Goal: Task Accomplishment & Management: Complete application form

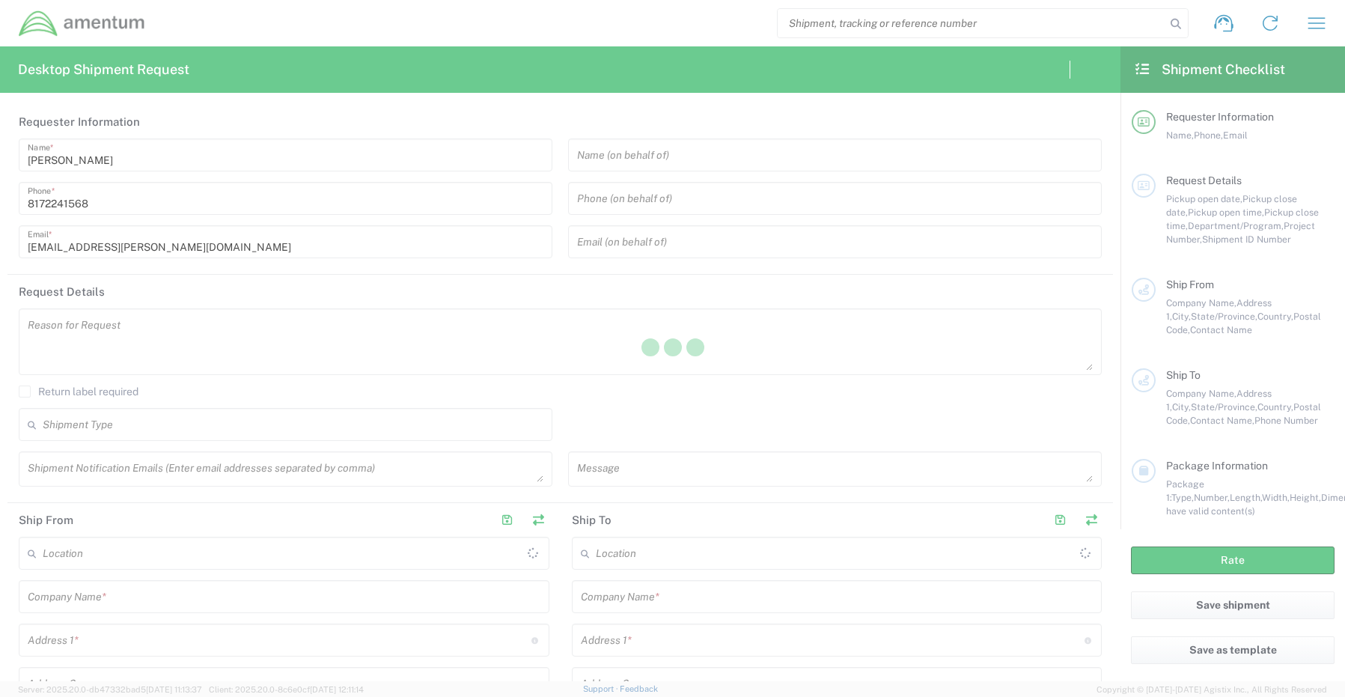
type input "[GEOGRAPHIC_DATA]"
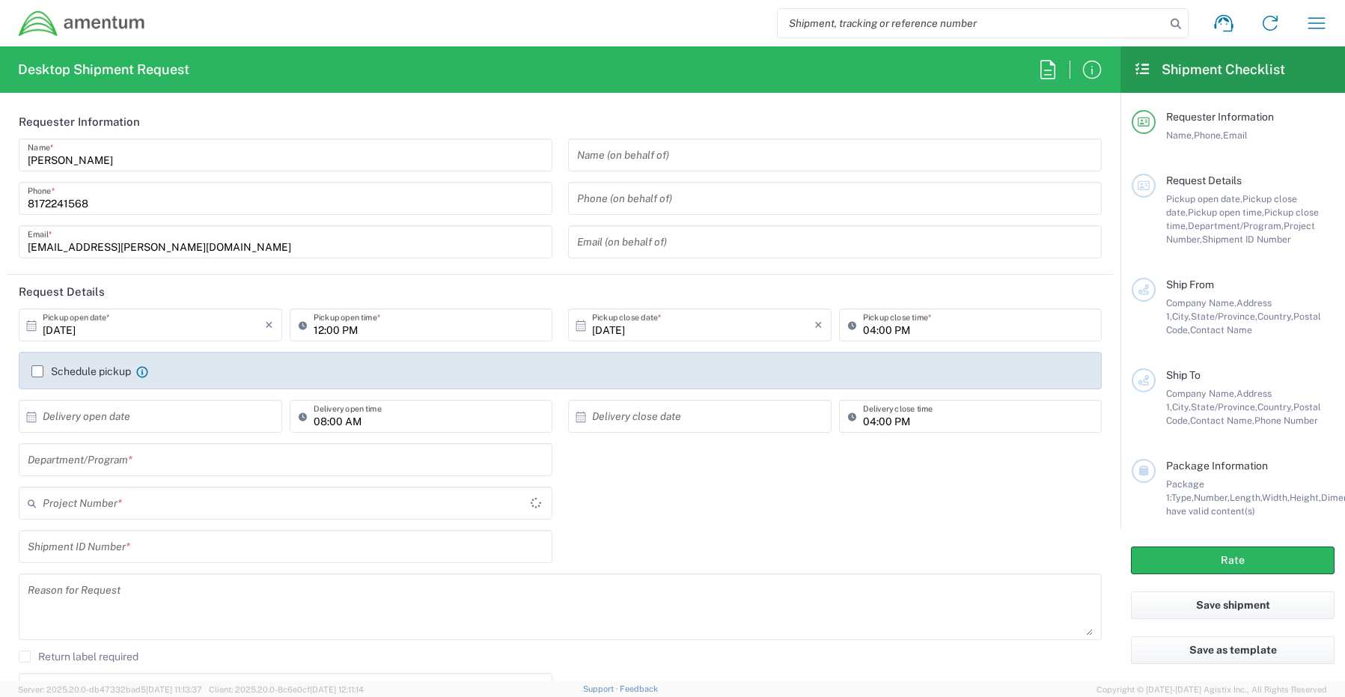
type input "CORP"
click at [95, 460] on input "text" at bounding box center [286, 460] width 516 height 26
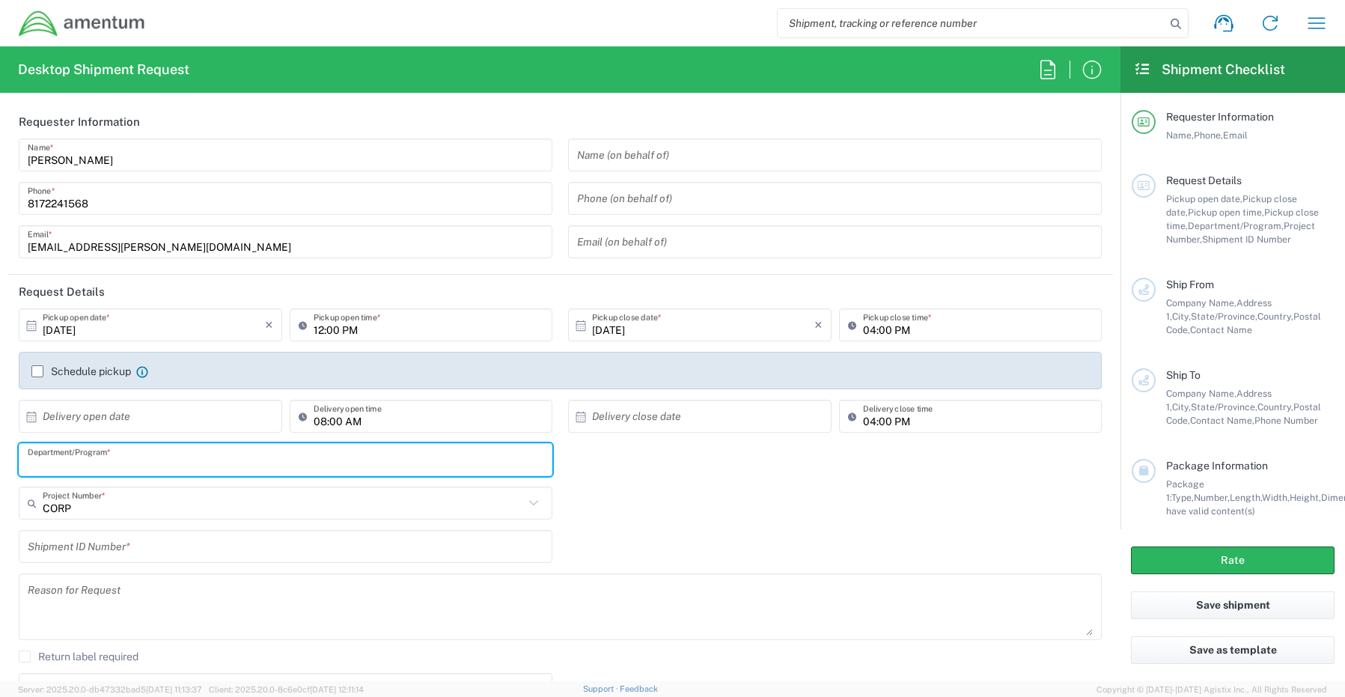
paste input "[PERSON_NAME]"
type input "[PERSON_NAME]"
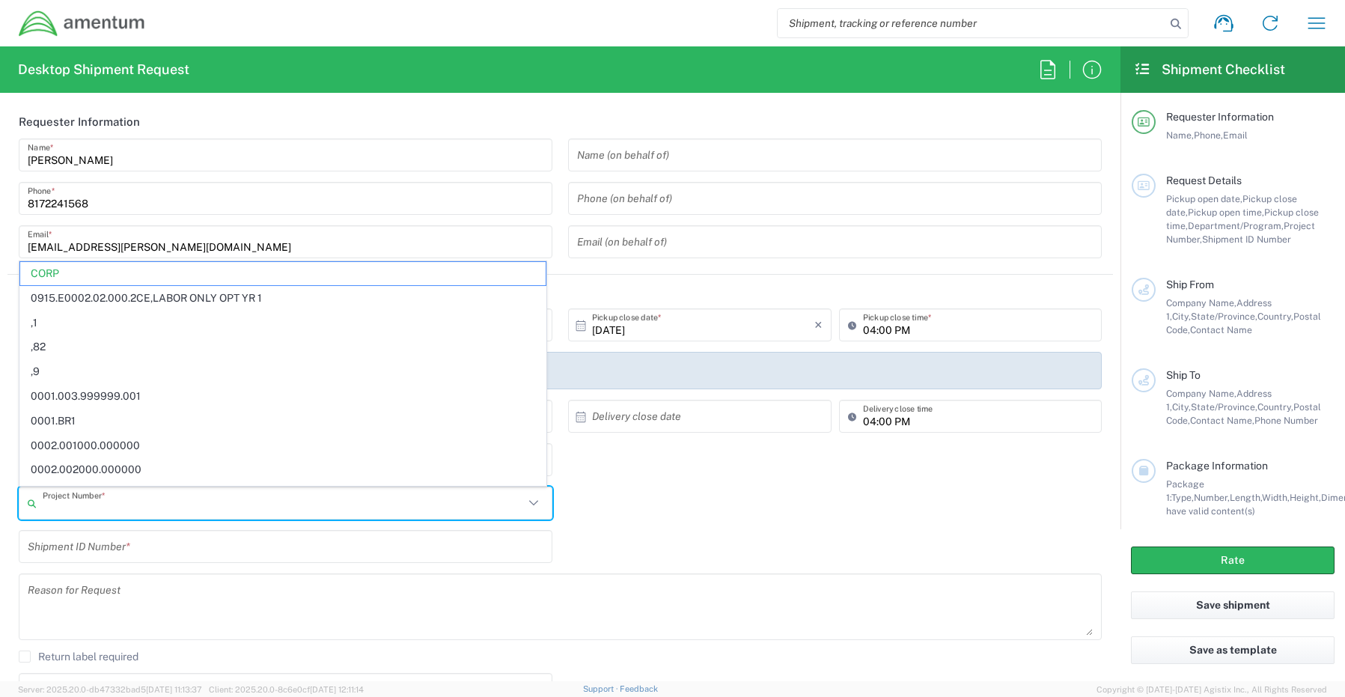
click at [102, 505] on input "text" at bounding box center [283, 503] width 481 height 26
paste input "OVHD.100594.00000"
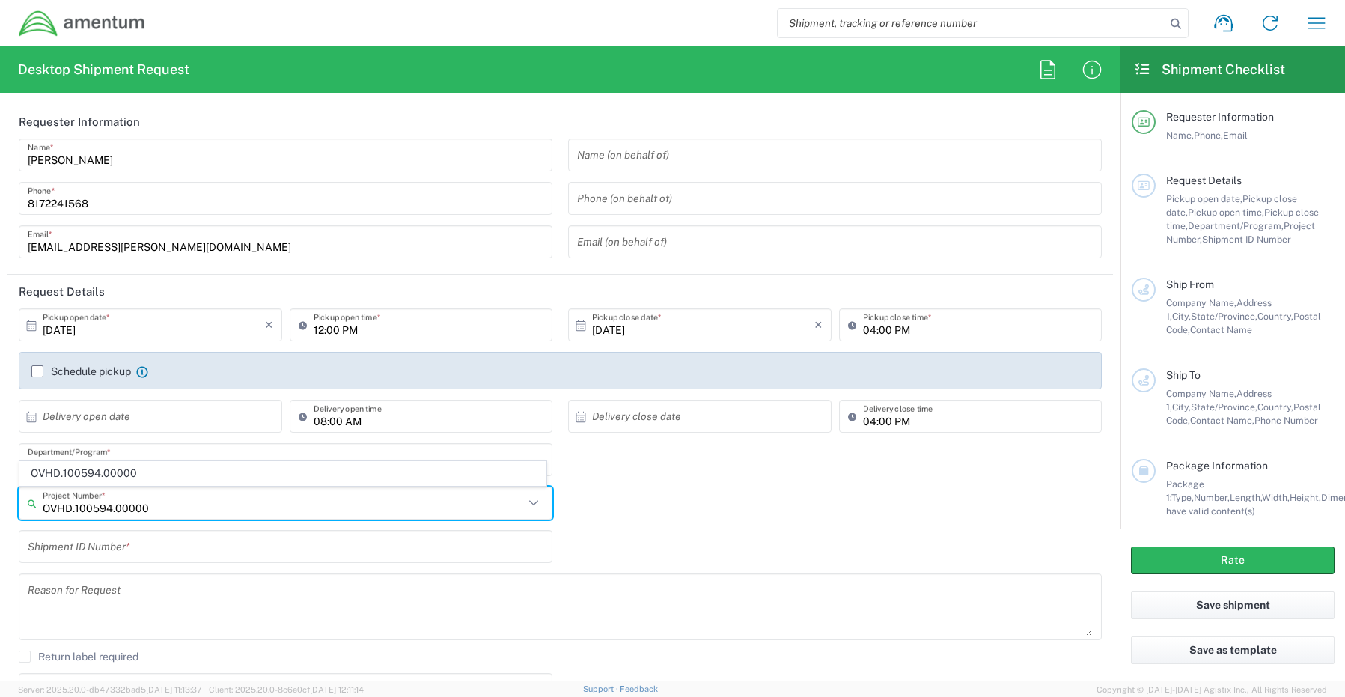
type input "OVHD.100594.00000"
click at [109, 543] on input "text" at bounding box center [286, 547] width 516 height 26
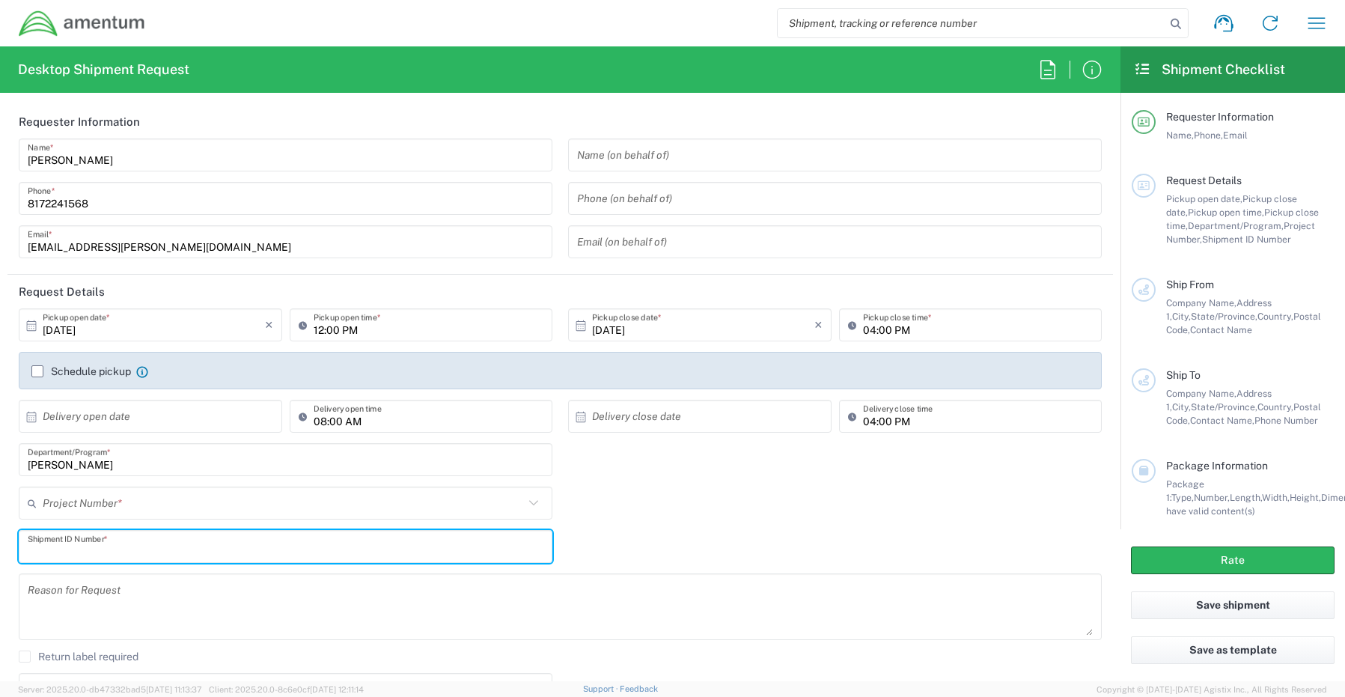
paste input "[PERSON_NAME] RITM0186869"
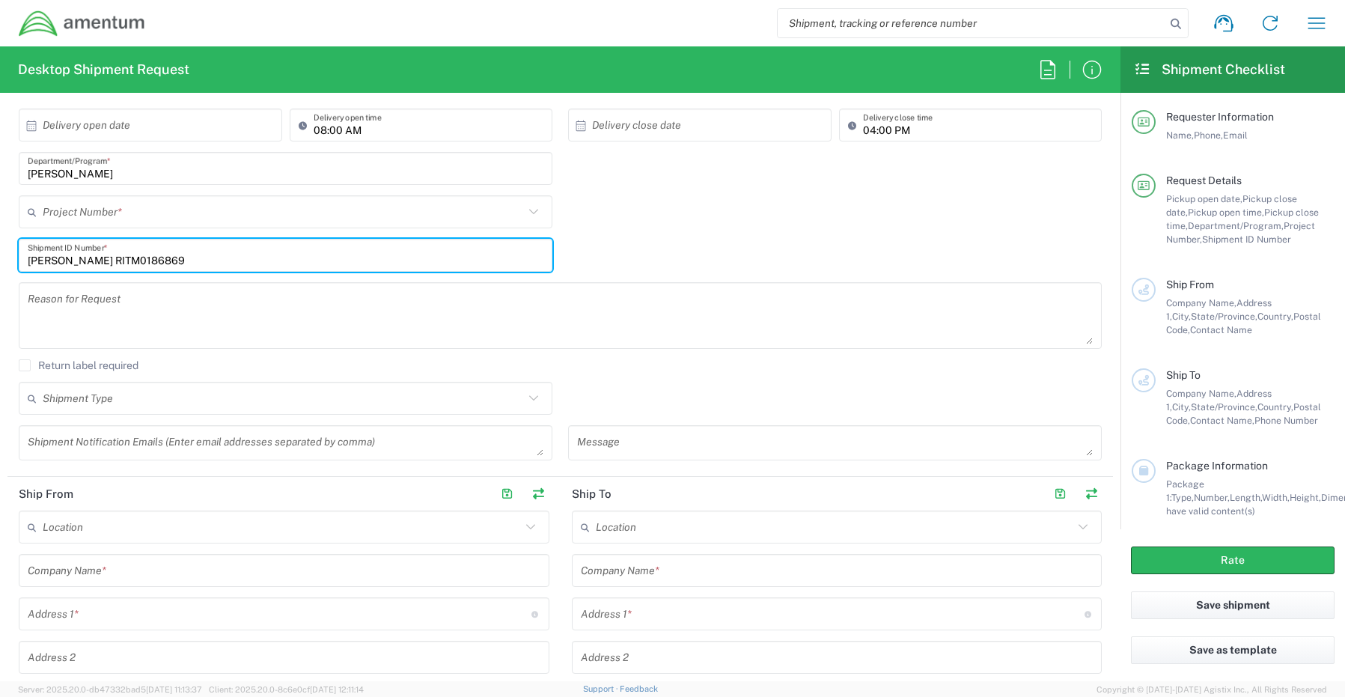
scroll to position [299, 0]
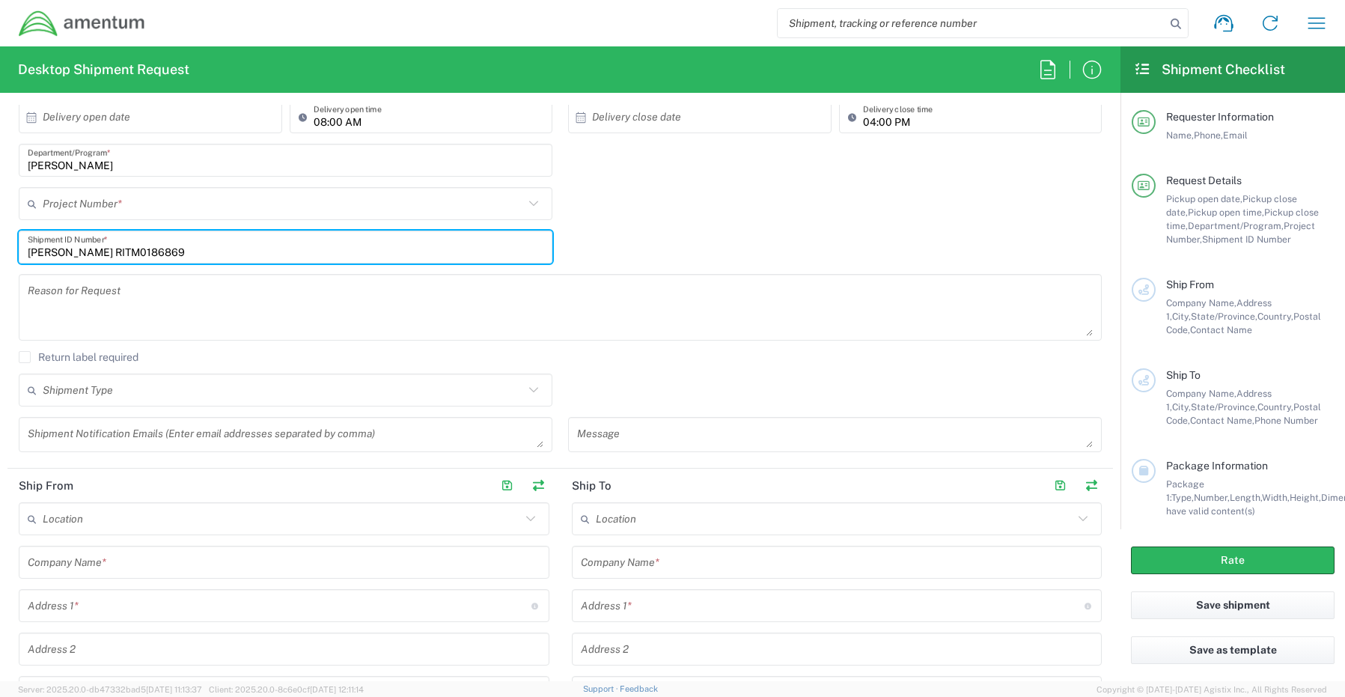
type input "[PERSON_NAME] RITM0186869"
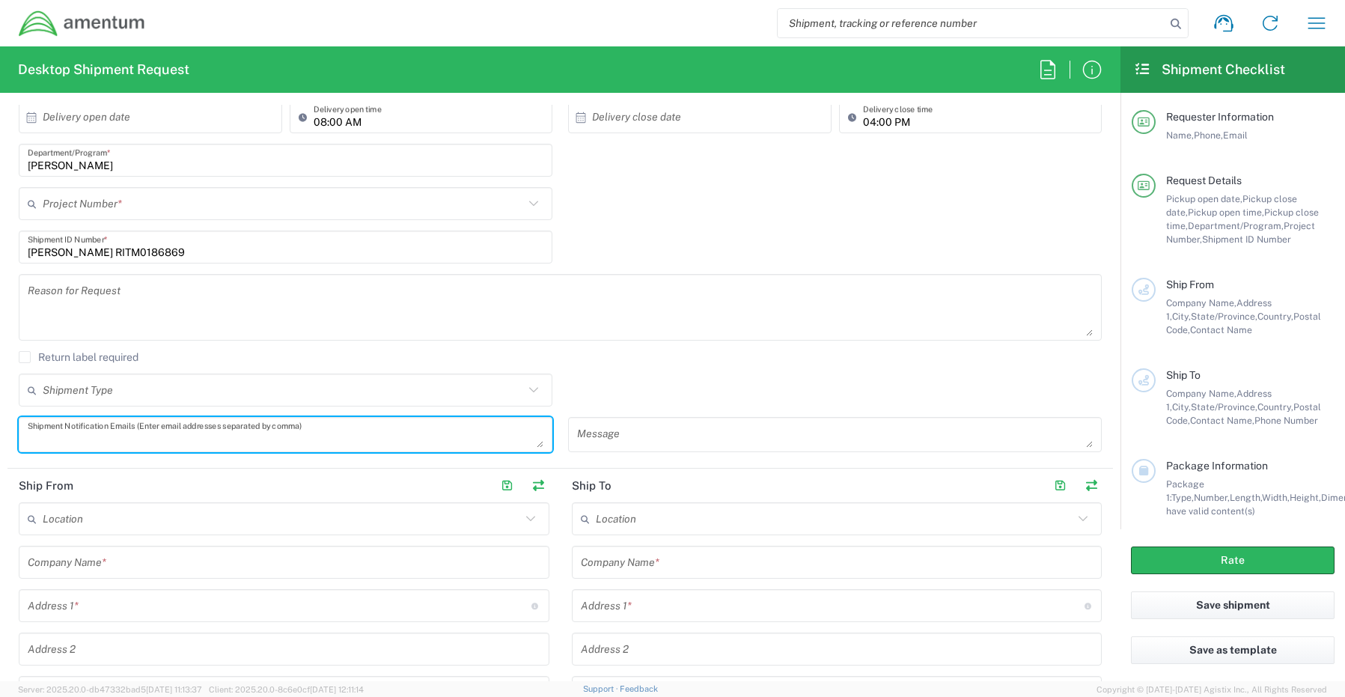
click at [83, 428] on textarea at bounding box center [286, 434] width 516 height 26
paste textarea "[PERSON_NAME][EMAIL_ADDRESS][PERSON_NAME][DOMAIN_NAME]"
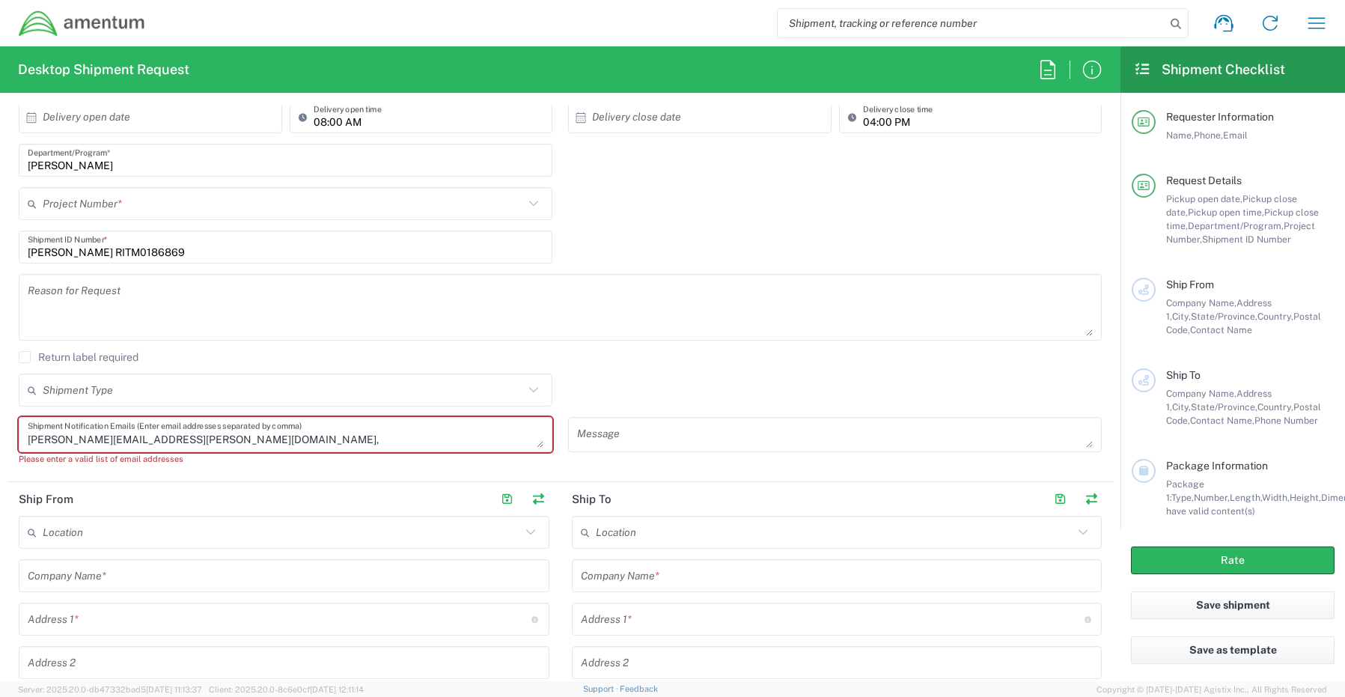
click at [202, 439] on textarea "[PERSON_NAME][EMAIL_ADDRESS][PERSON_NAME][DOMAIN_NAME]," at bounding box center [286, 434] width 516 height 26
paste textarea "[EMAIL_ADDRESS][DOMAIN_NAME]"
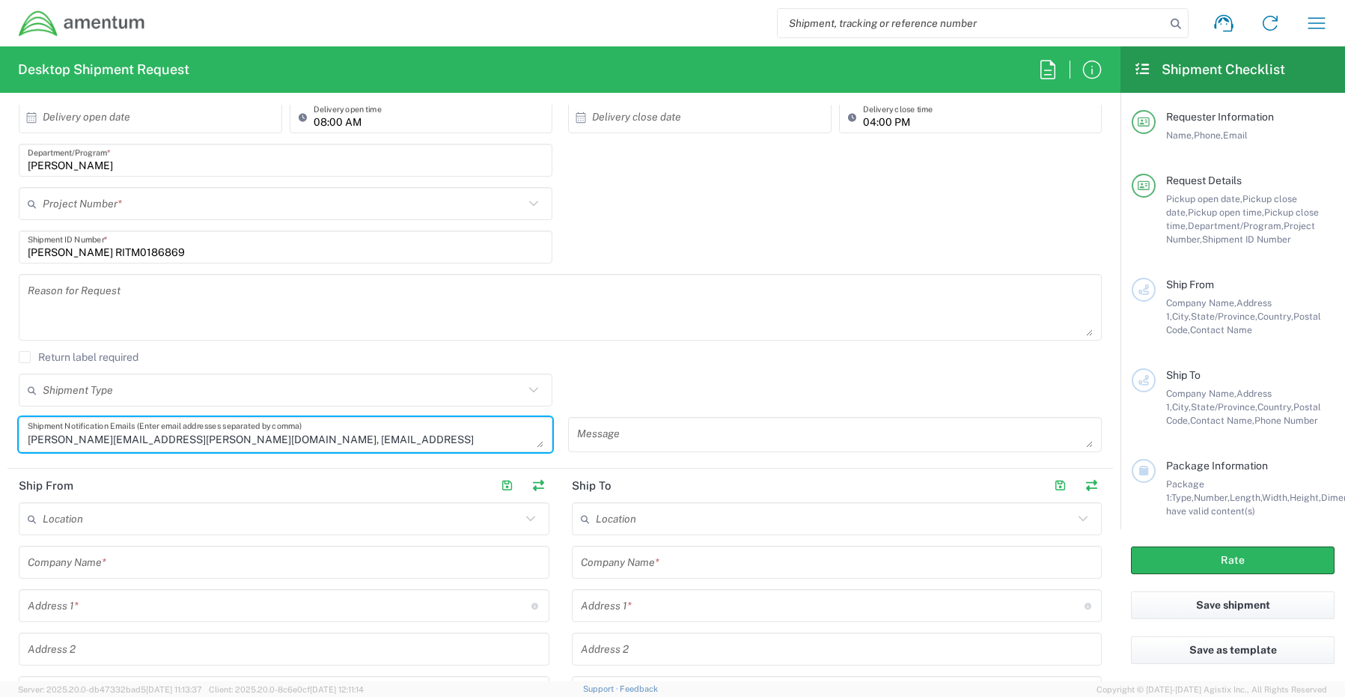
scroll to position [599, 0]
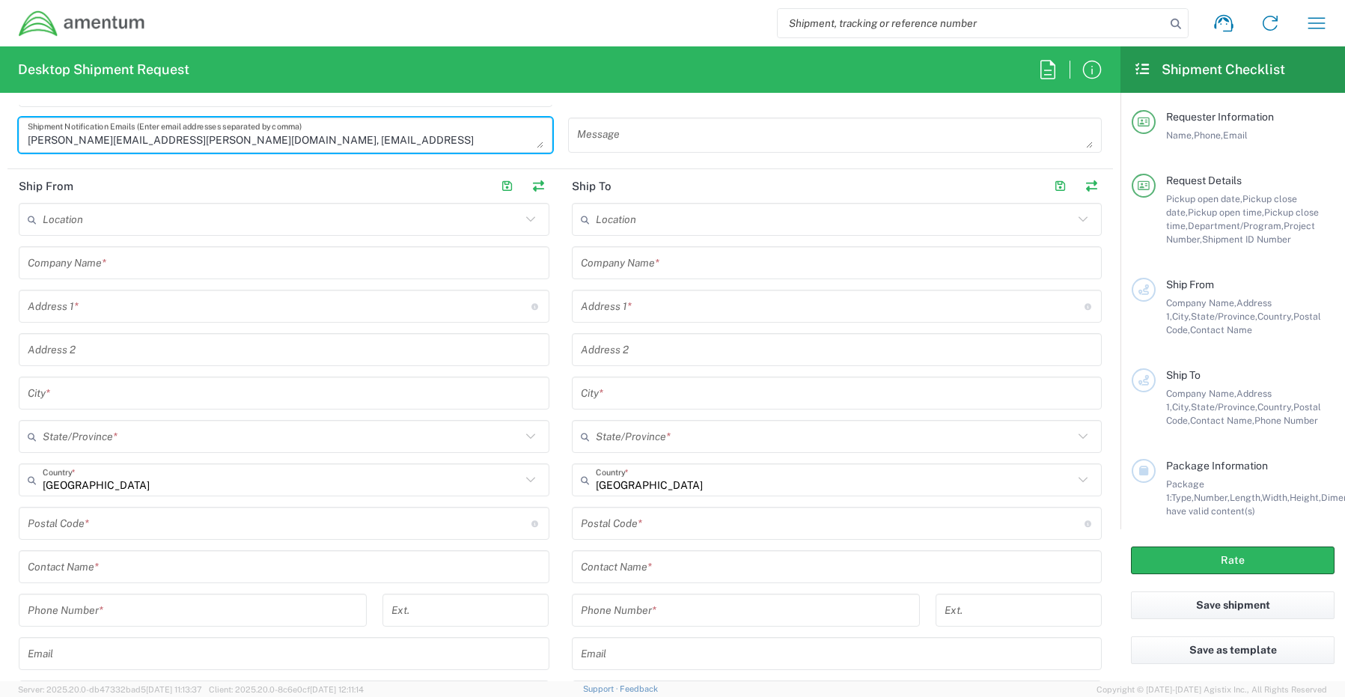
type textarea "[PERSON_NAME][EMAIL_ADDRESS][PERSON_NAME][DOMAIN_NAME], [EMAIL_ADDRESS][DOMAIN_…"
click at [91, 566] on input "text" at bounding box center [284, 567] width 513 height 26
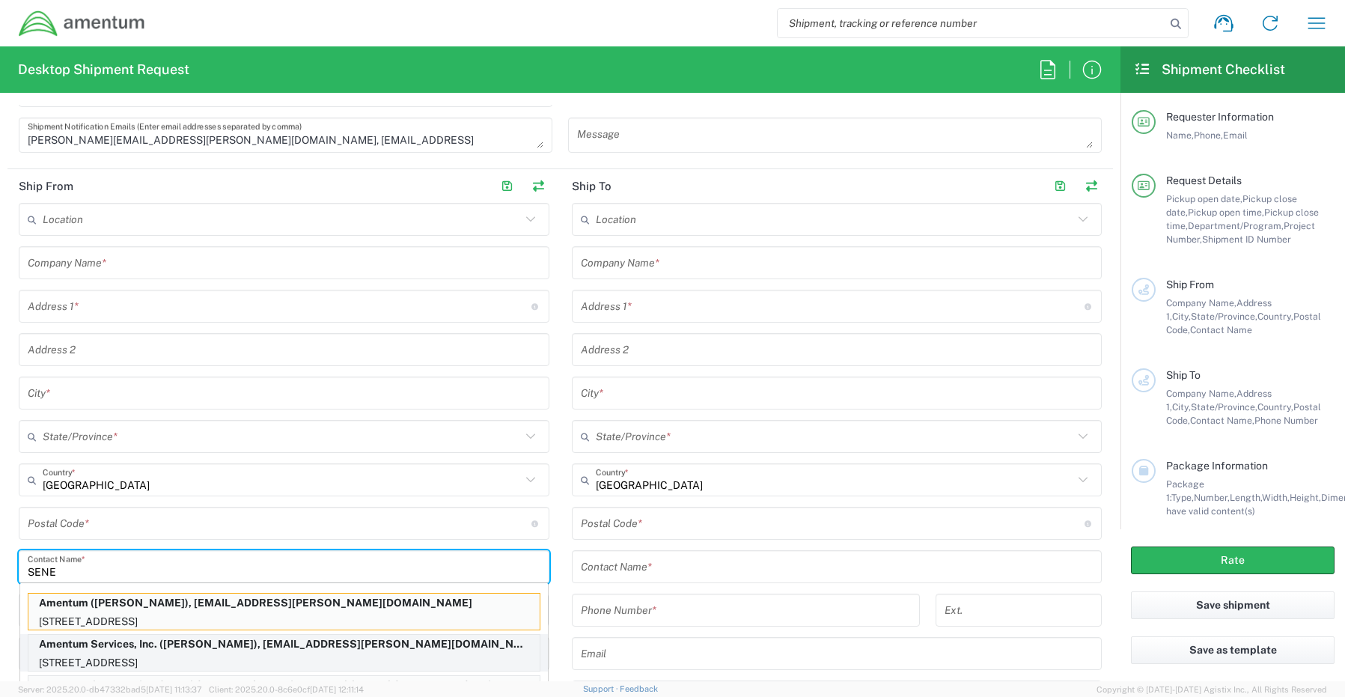
type input "SENE"
click at [128, 659] on p "[STREET_ADDRESS]" at bounding box center [283, 663] width 511 height 19
type input "Amentum Services, Inc."
type input "[STREET_ADDRESS]"
type input "[GEOGRAPHIC_DATA]"
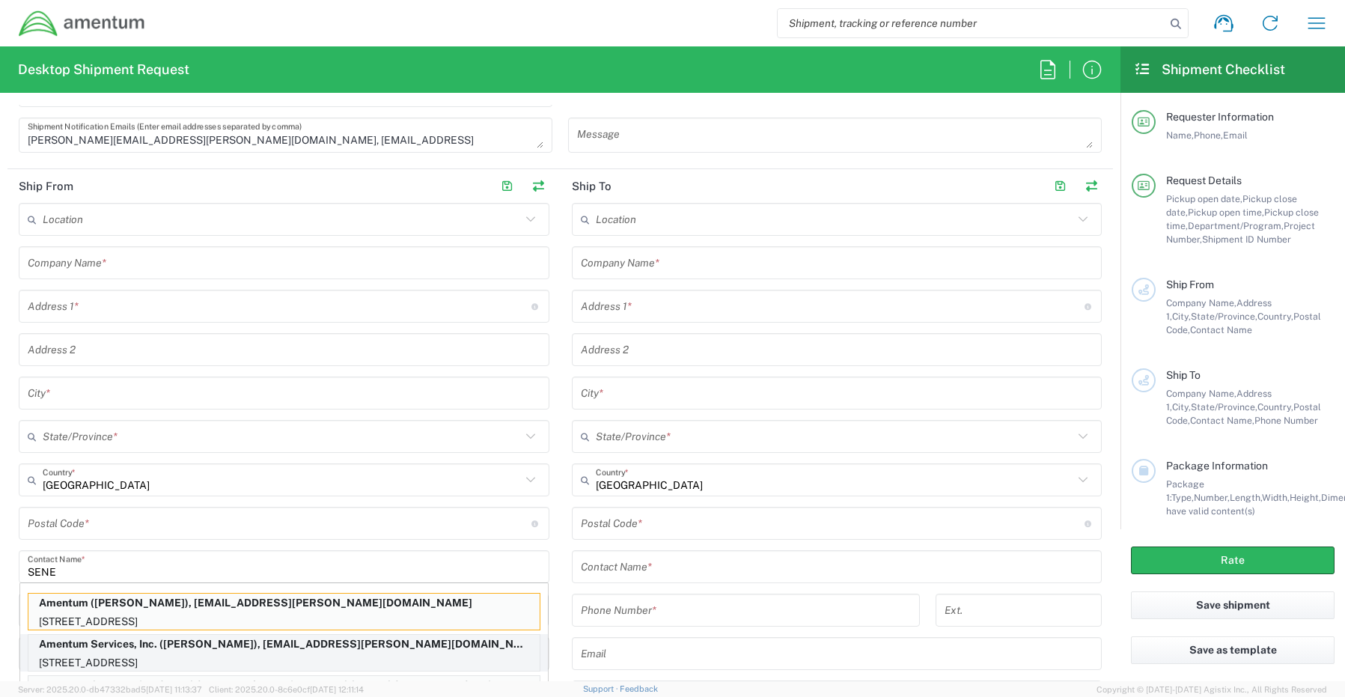
type input "[US_STATE]"
type input "76177"
type input "[PERSON_NAME]"
type input "[PHONE_NUMBER]"
type input "[EMAIL_ADDRESS][PERSON_NAME][DOMAIN_NAME]"
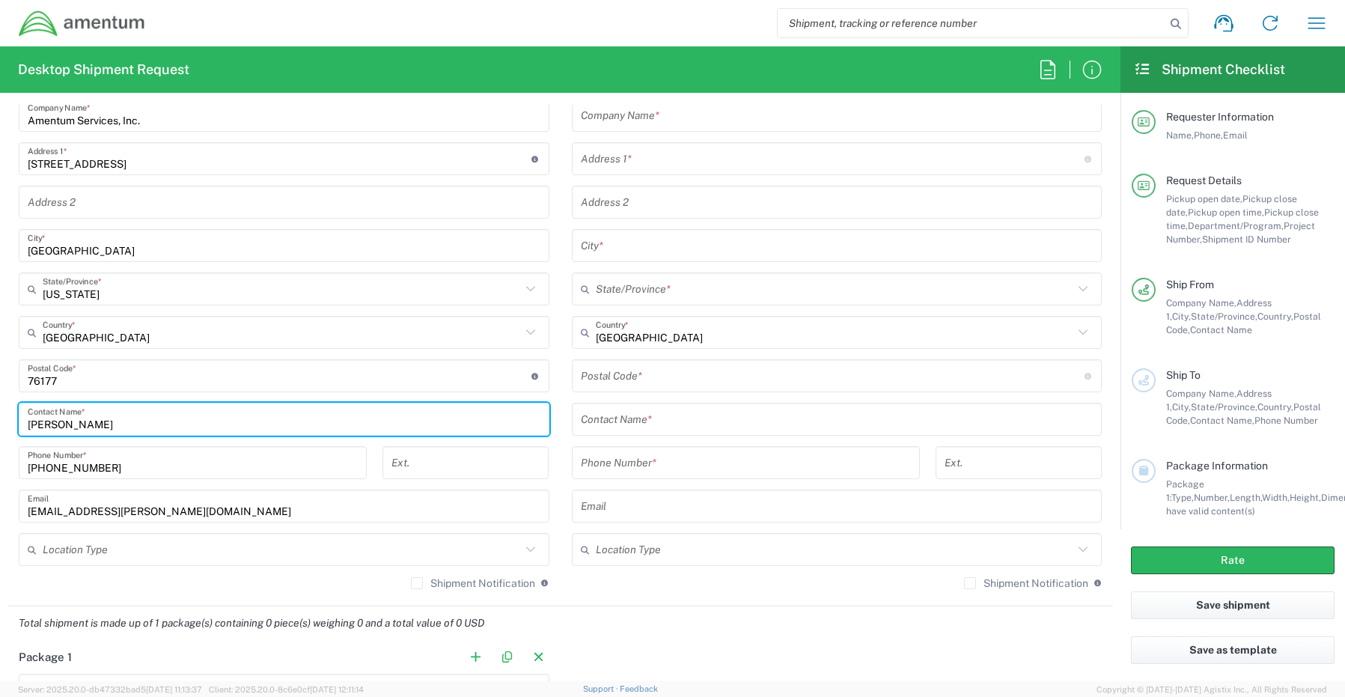
scroll to position [749, 0]
drag, startPoint x: 104, startPoint y: 562, endPoint x: 79, endPoint y: 549, distance: 28.1
click at [103, 562] on div "Location Type" at bounding box center [284, 547] width 531 height 33
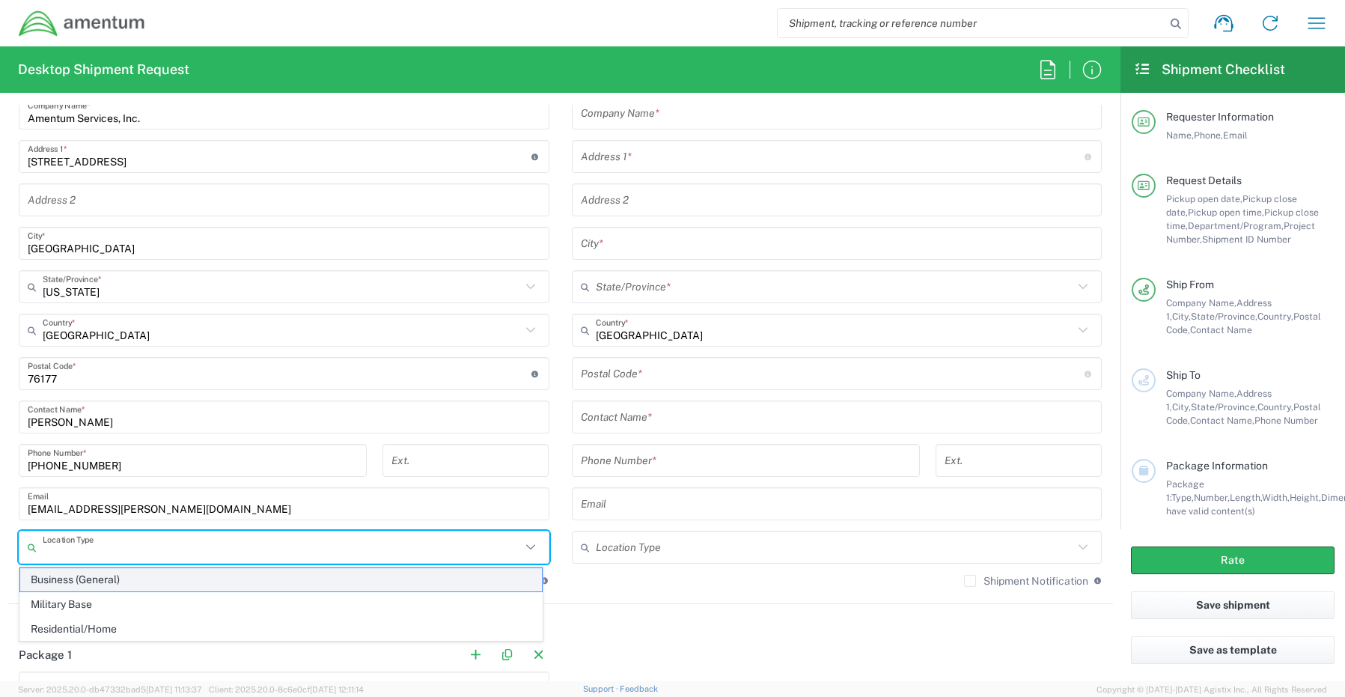
click at [67, 582] on span "Business (General)" at bounding box center [281, 579] width 522 height 23
type input "Business (General)"
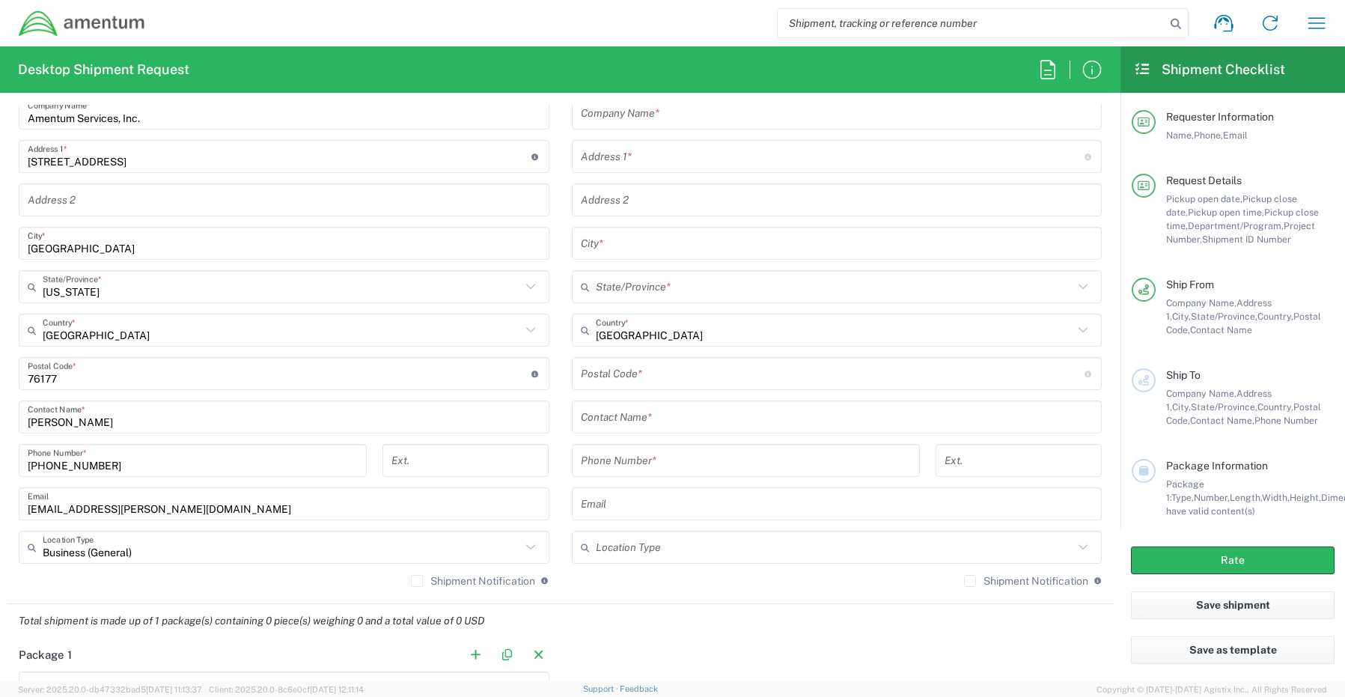
click at [412, 584] on label "Shipment Notification" at bounding box center [473, 581] width 124 height 12
click at [417, 581] on input "Shipment Notification" at bounding box center [417, 581] width 0 height 0
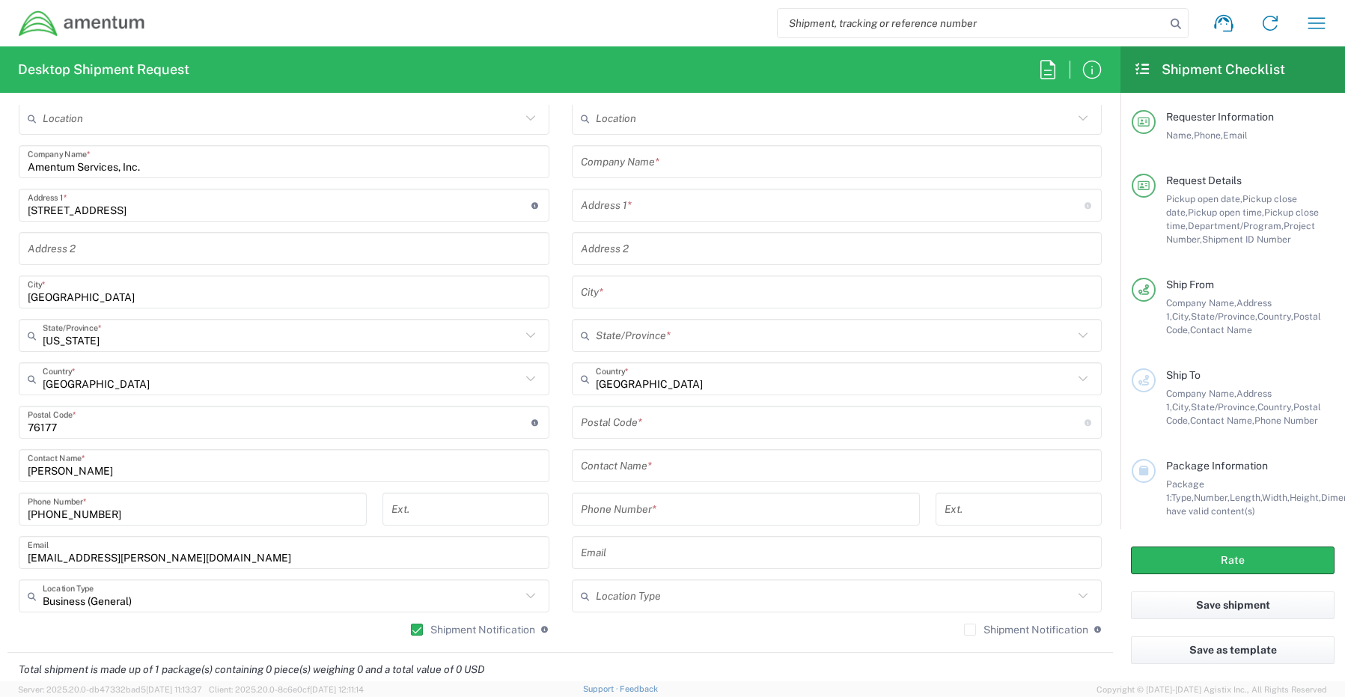
scroll to position [674, 0]
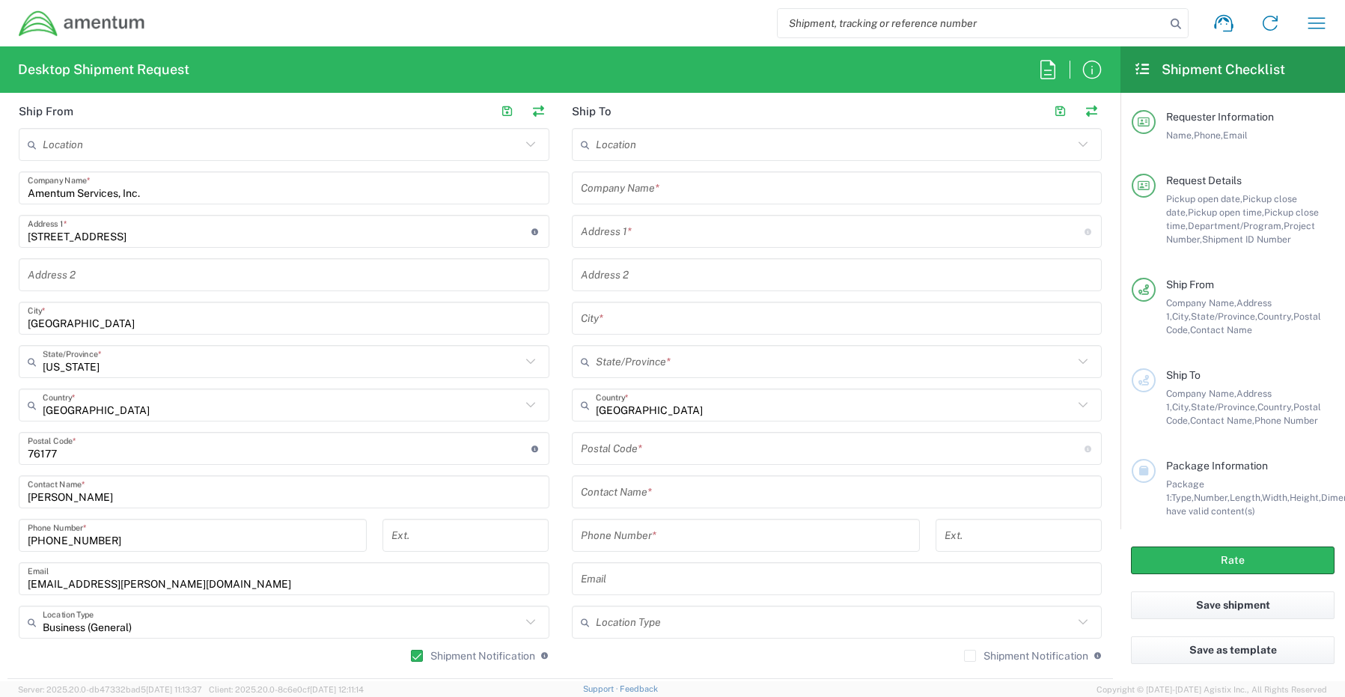
click at [659, 189] on input "text" at bounding box center [837, 188] width 513 height 26
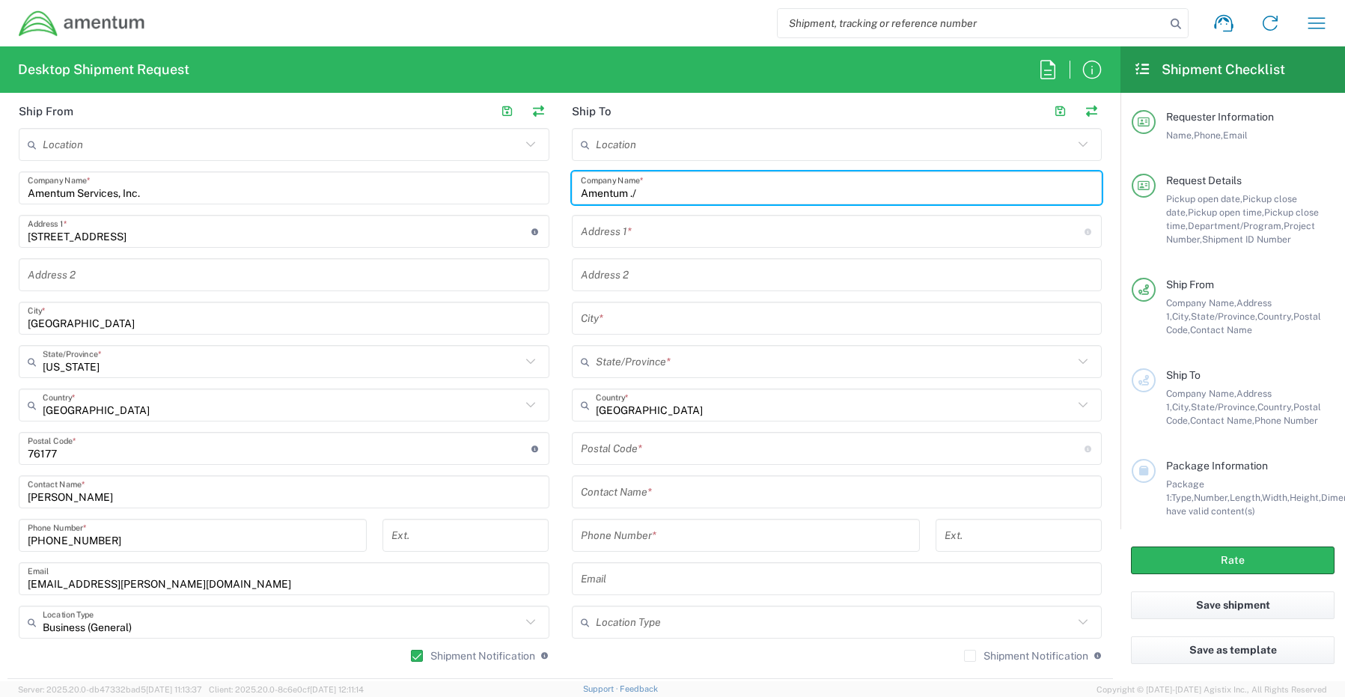
paste input "[PERSON_NAME]"
drag, startPoint x: 626, startPoint y: 193, endPoint x: 748, endPoint y: 213, distance: 123.6
click at [638, 198] on input "Amentum ./ [PERSON_NAME]" at bounding box center [837, 188] width 513 height 26
type input "Amentum / [PERSON_NAME]"
click at [656, 491] on input "text" at bounding box center [837, 492] width 513 height 26
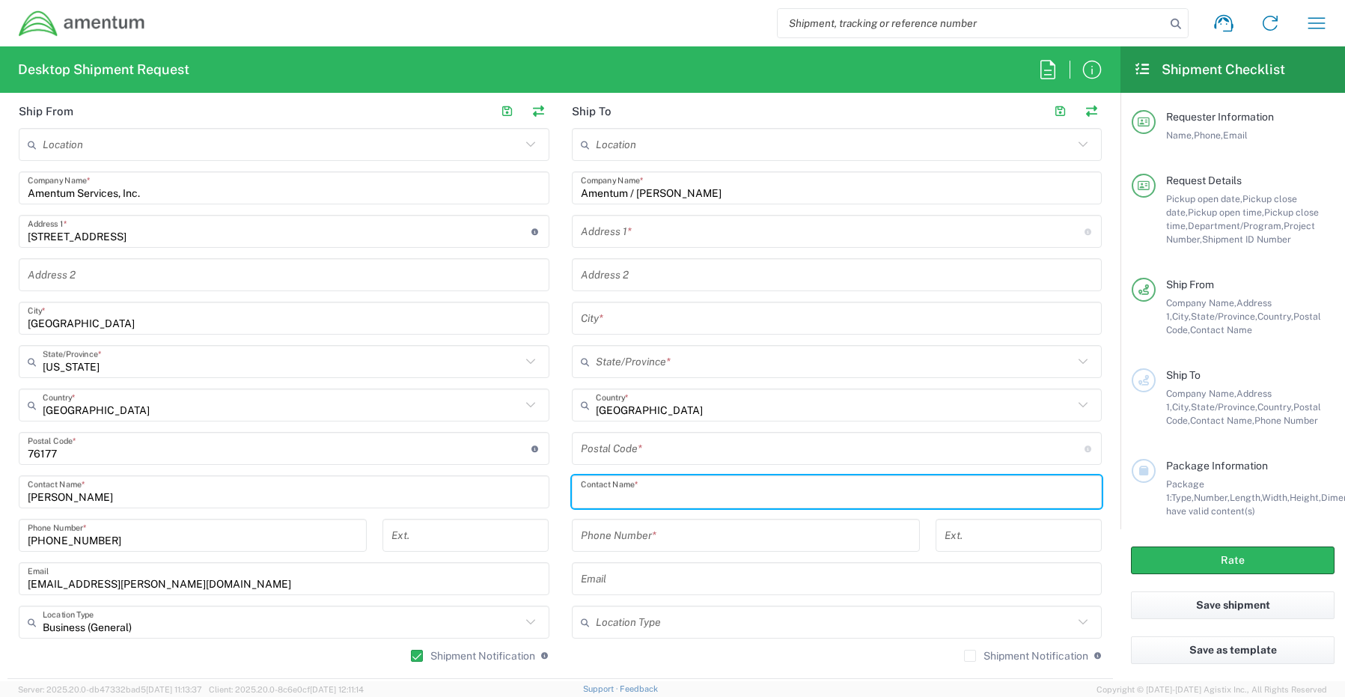
paste input "[PERSON_NAME]"
type input "[PERSON_NAME]"
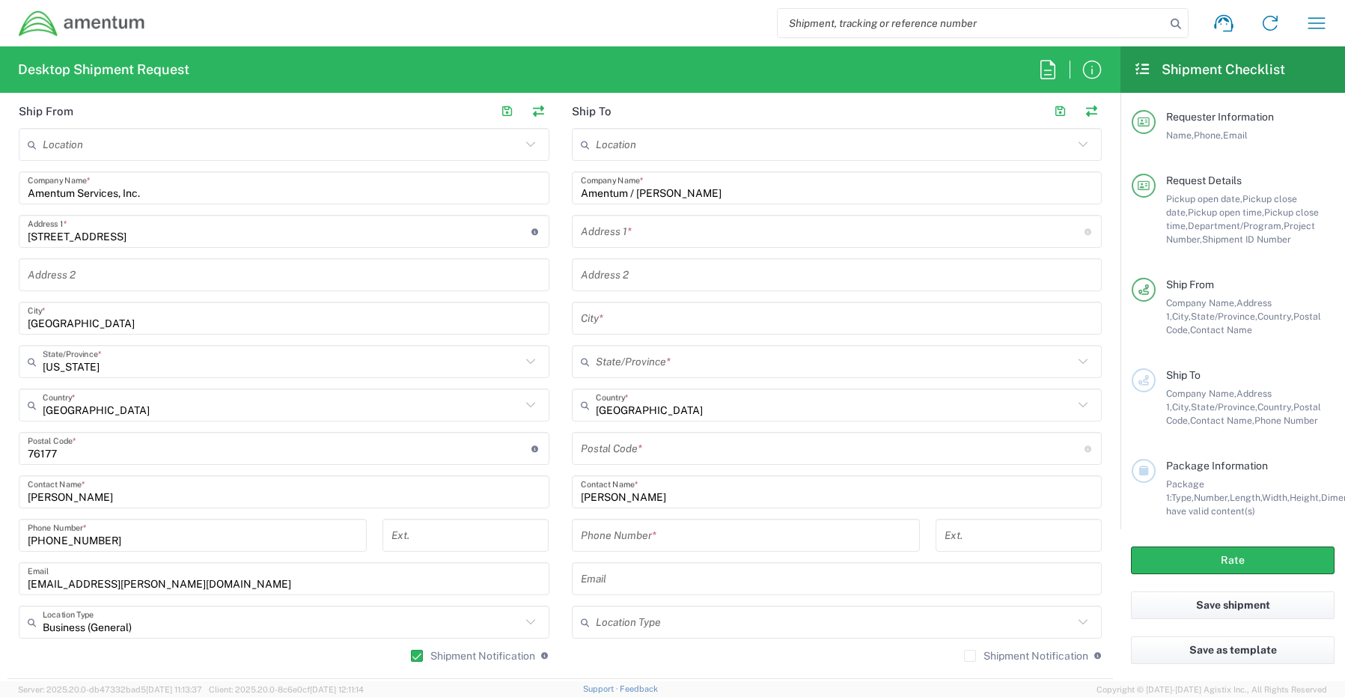
click at [624, 236] on input "text" at bounding box center [833, 232] width 504 height 26
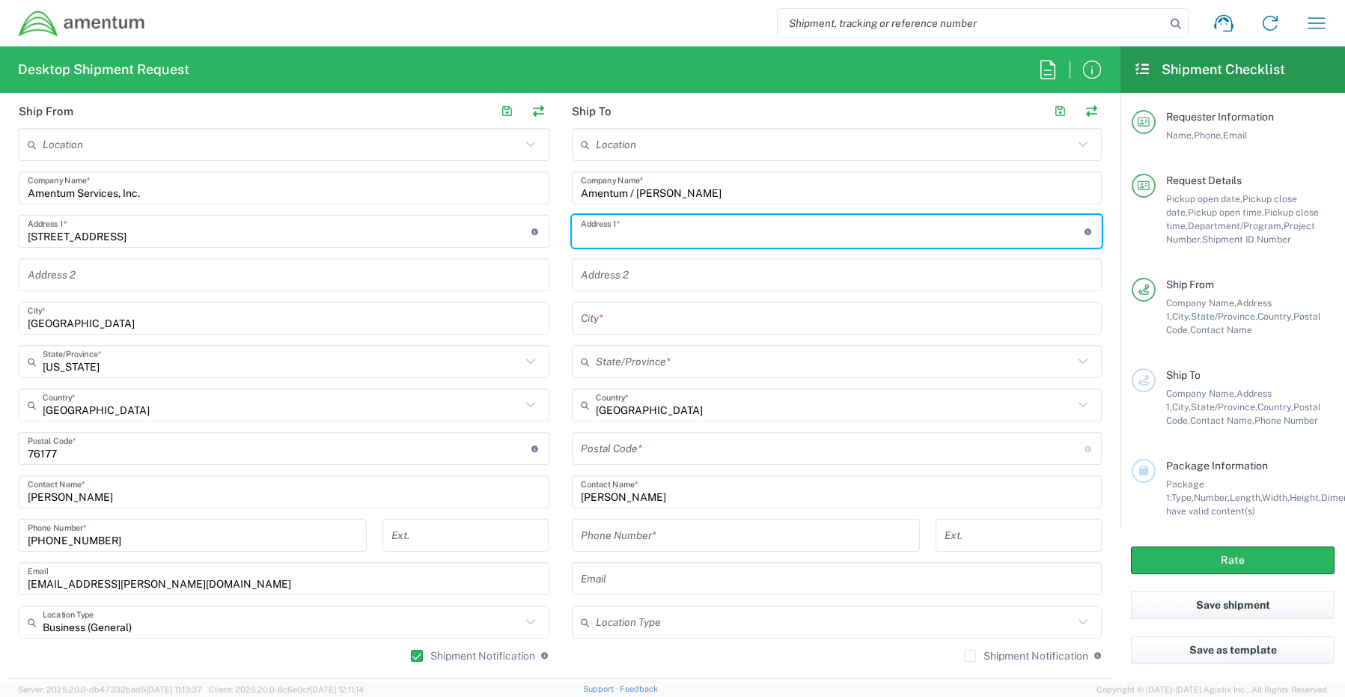
paste input "[STREET_ADDRESS][PERSON_NAME]"
type input "[STREET_ADDRESS][PERSON_NAME]"
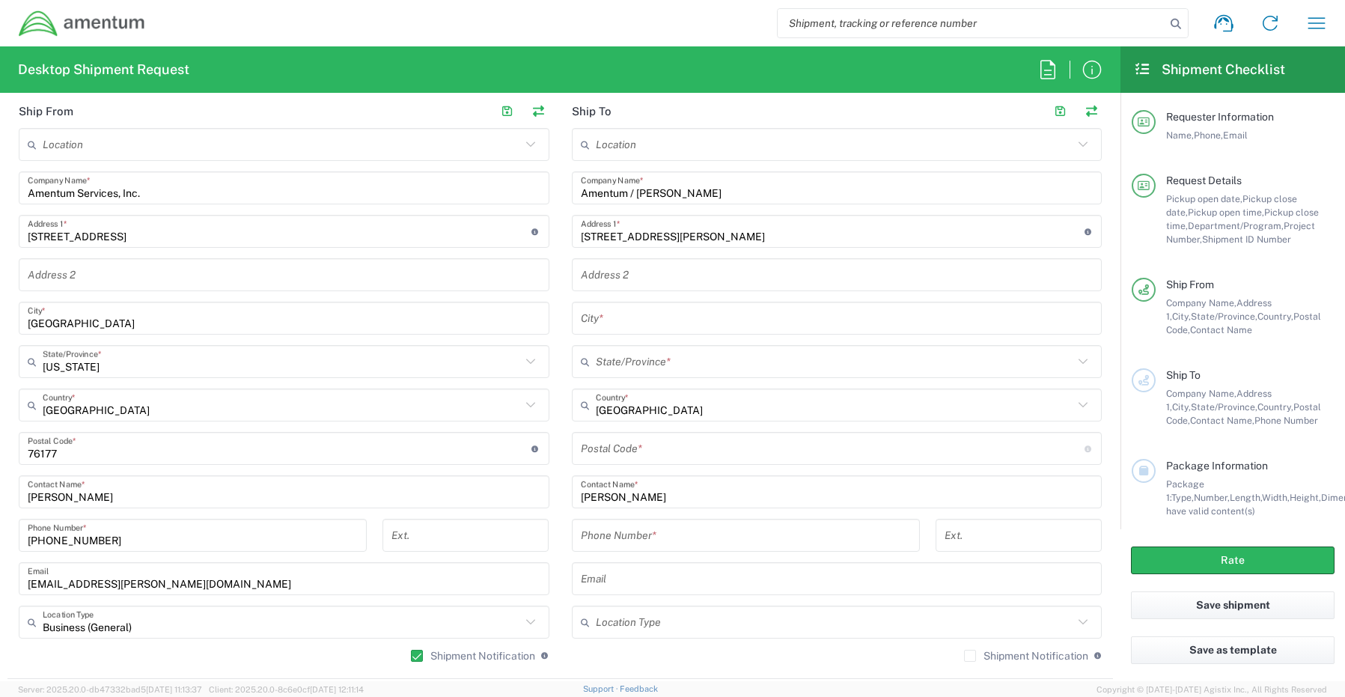
click at [626, 323] on input "text" at bounding box center [837, 318] width 513 height 26
paste input "Larkspur,"
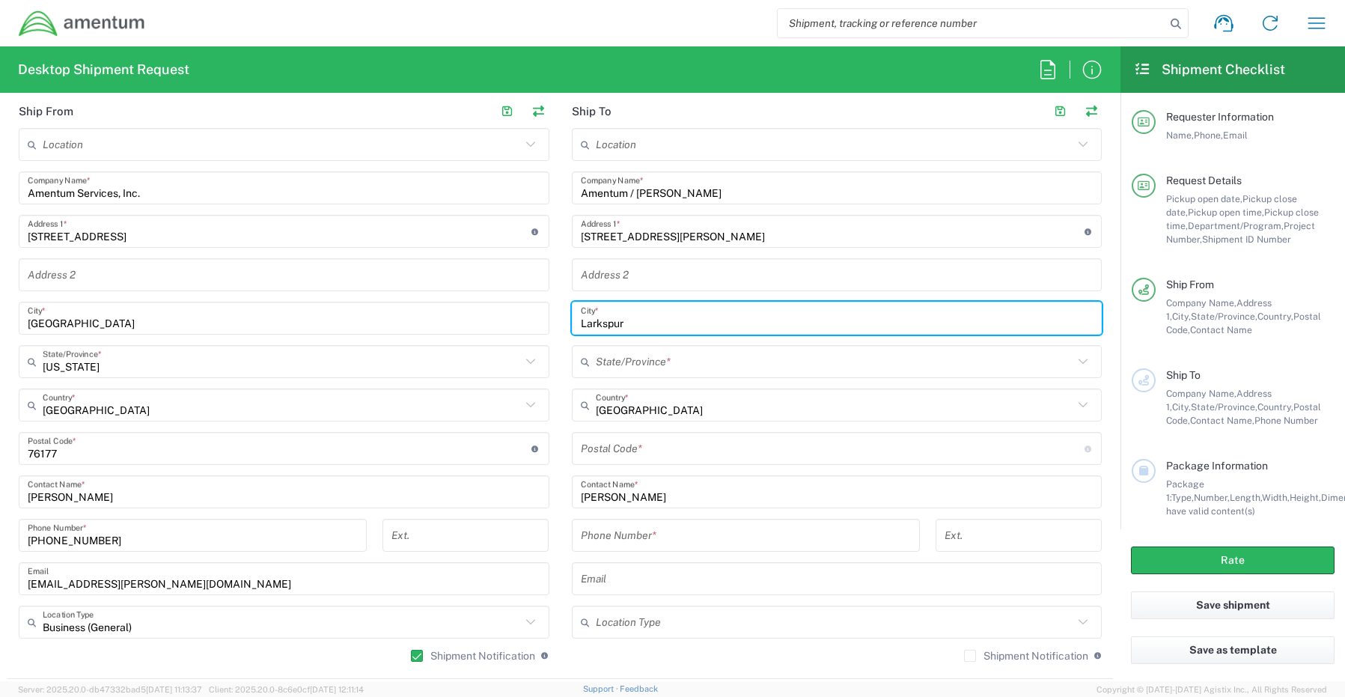
type input "Larkspur"
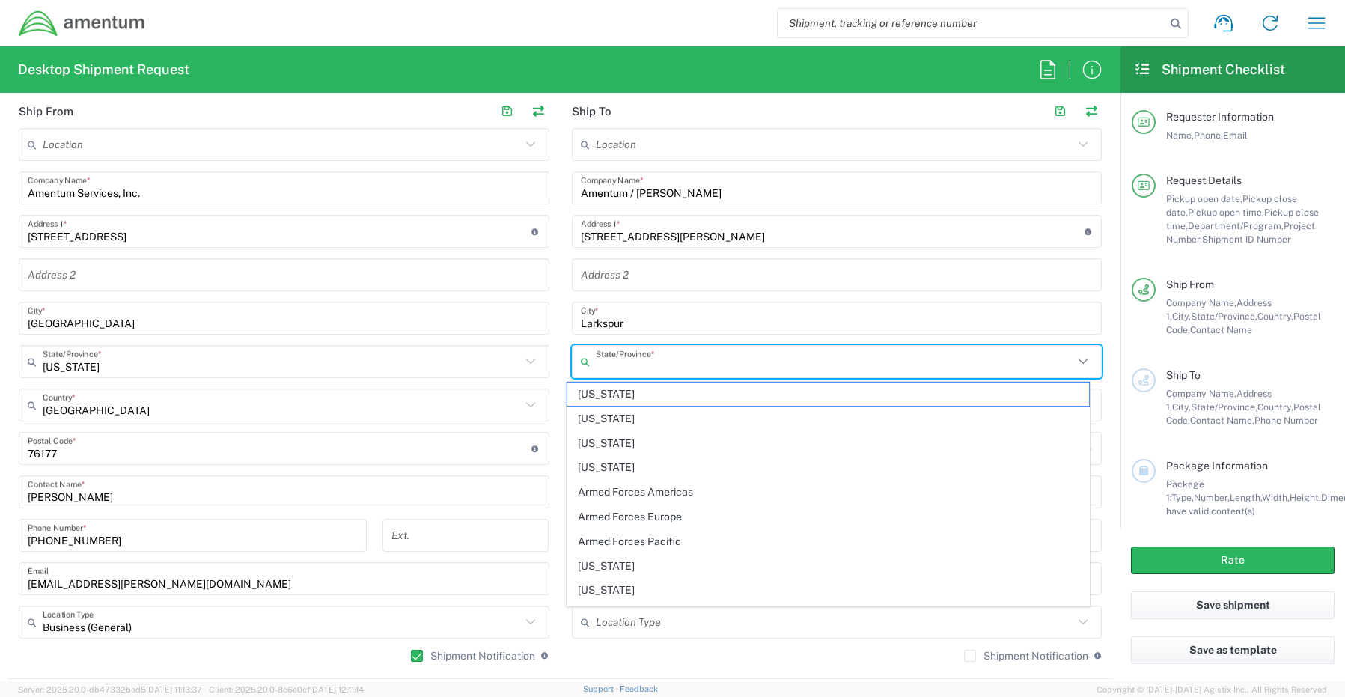
click at [635, 357] on input "text" at bounding box center [835, 362] width 478 height 26
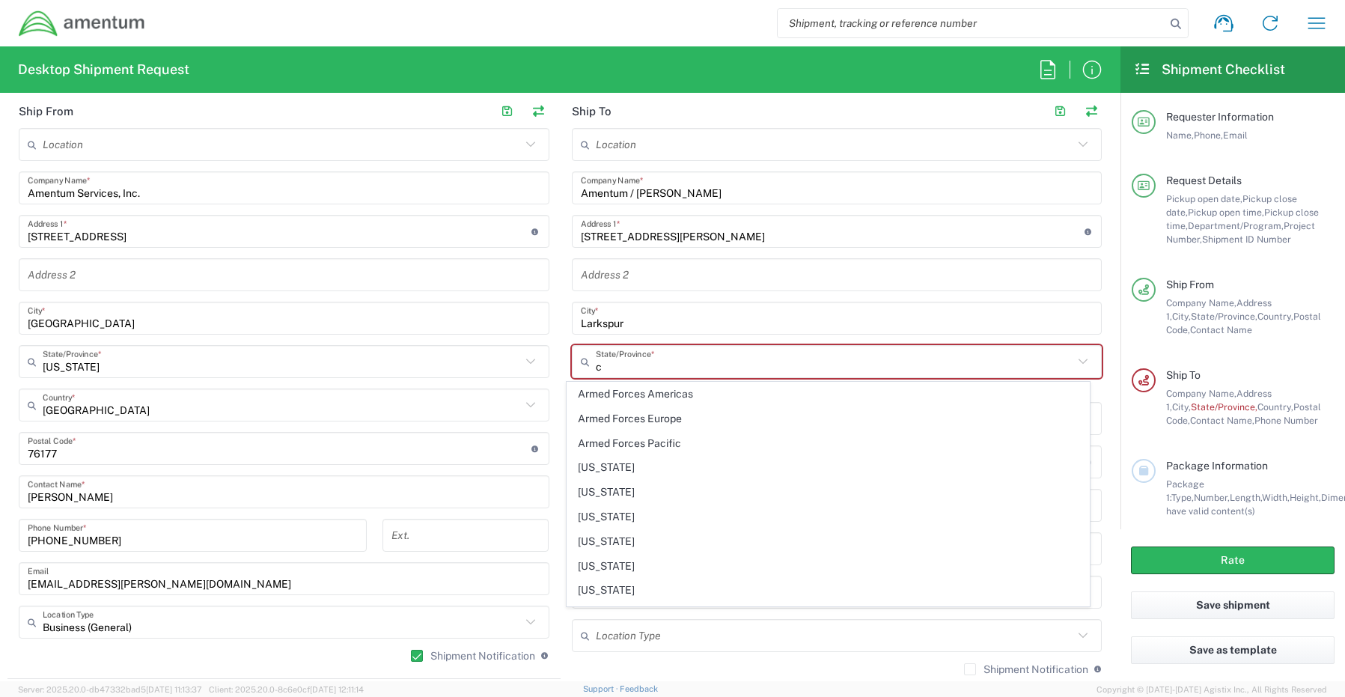
click at [633, 494] on span "[US_STATE]" at bounding box center [828, 492] width 522 height 23
type input "[US_STATE]"
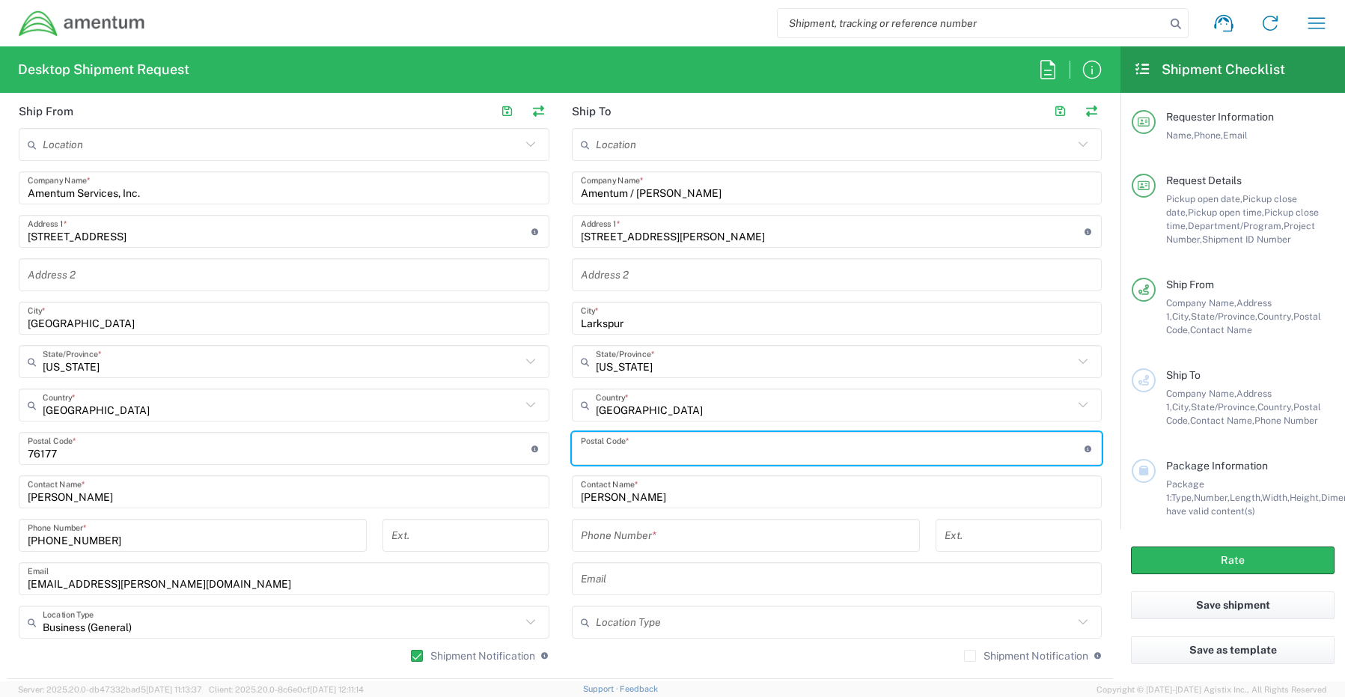
click at [623, 448] on input "undefined" at bounding box center [833, 449] width 504 height 26
paste input "80118"
type input "80118"
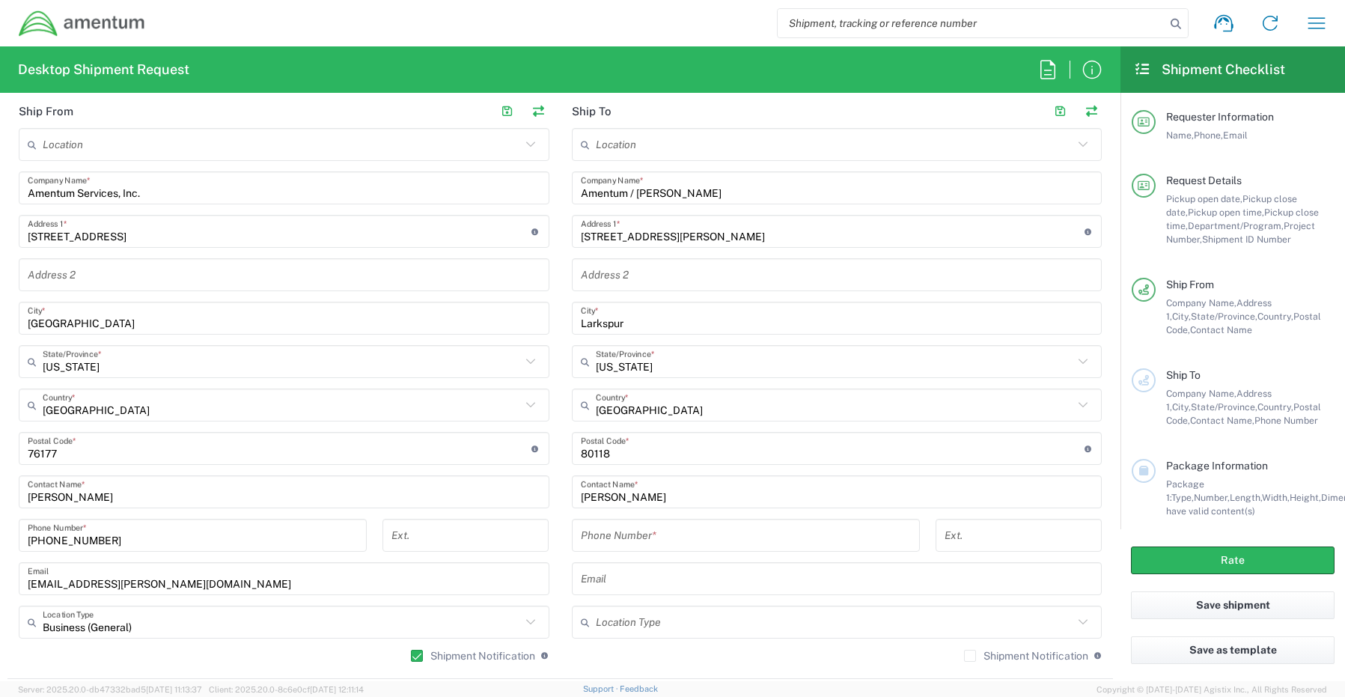
click at [616, 534] on input "tel" at bounding box center [746, 536] width 330 height 26
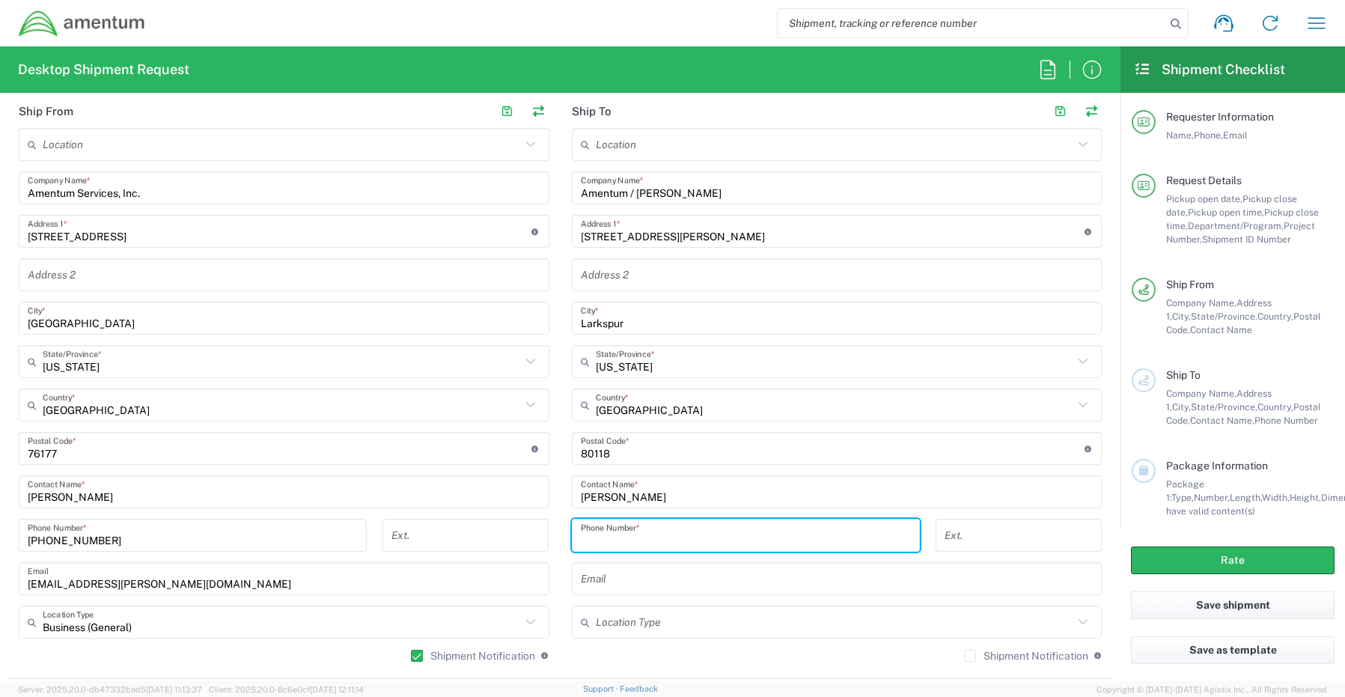
paste input "[PHONE_NUMBER]"
type input "[PHONE_NUMBER]"
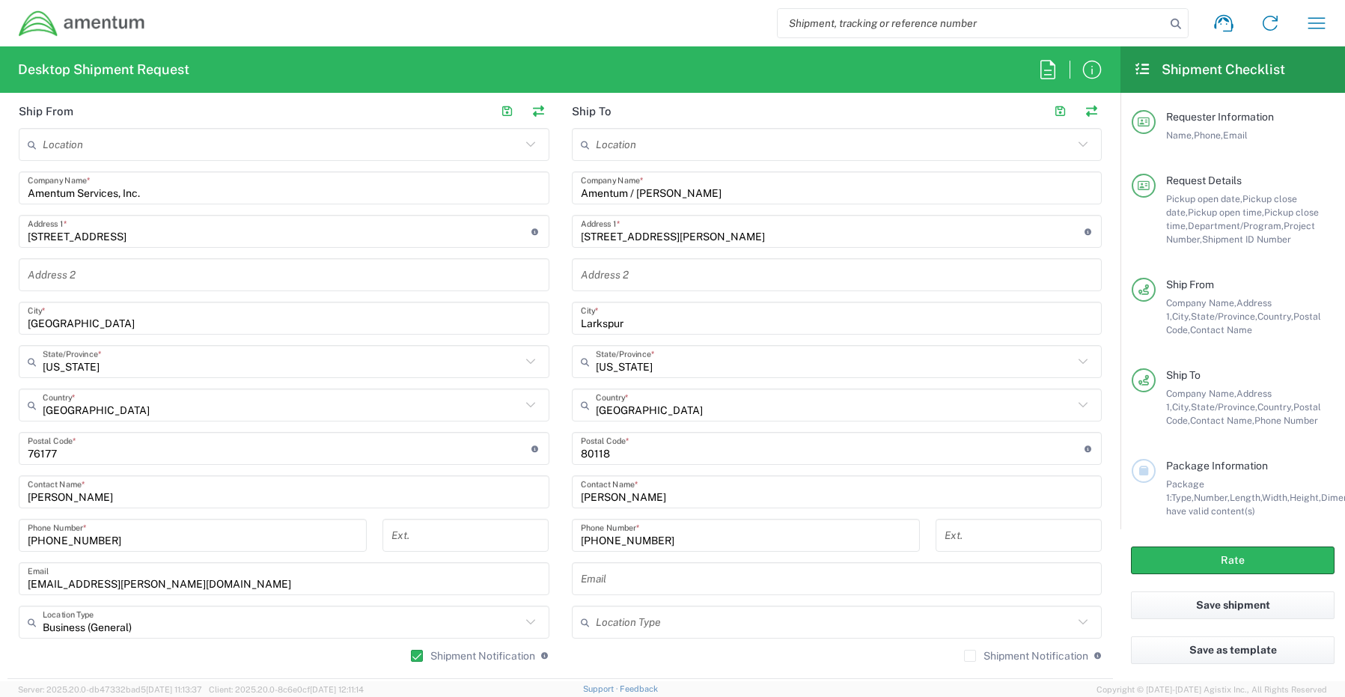
click at [607, 584] on input "text" at bounding box center [837, 579] width 513 height 26
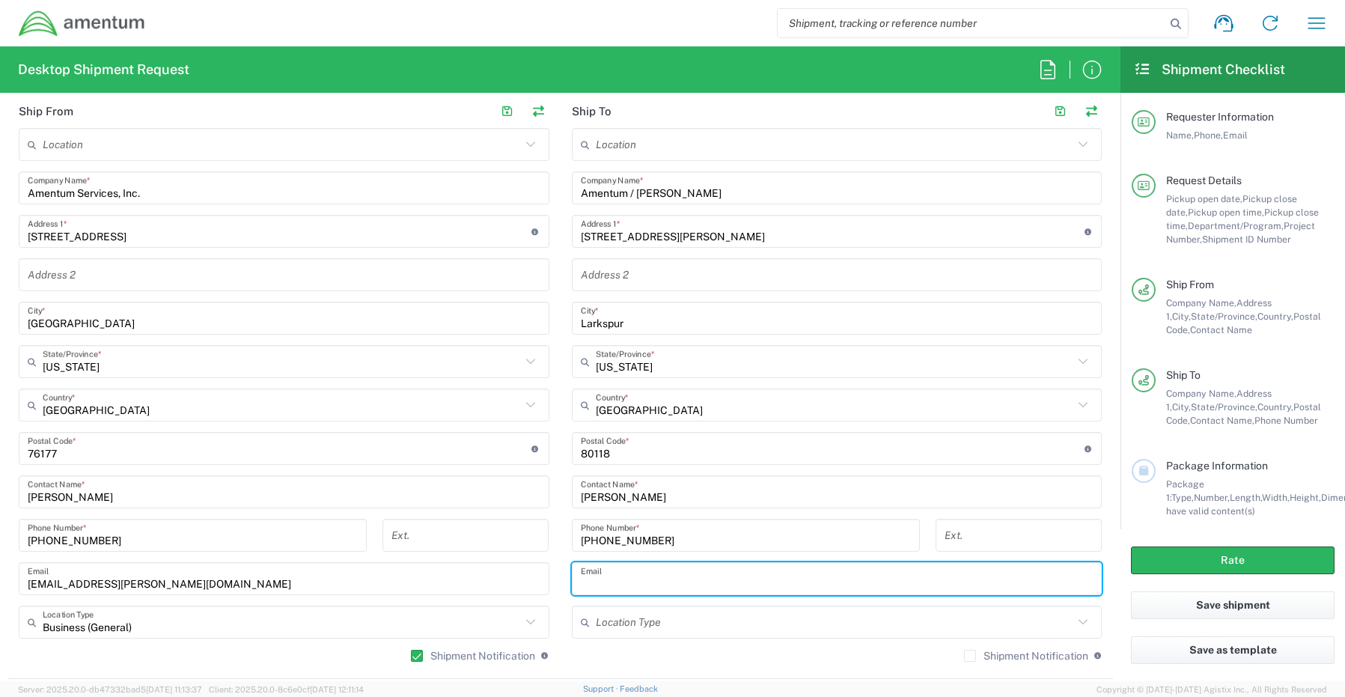
paste input "[PERSON_NAME][EMAIL_ADDRESS][PERSON_NAME][DOMAIN_NAME]"
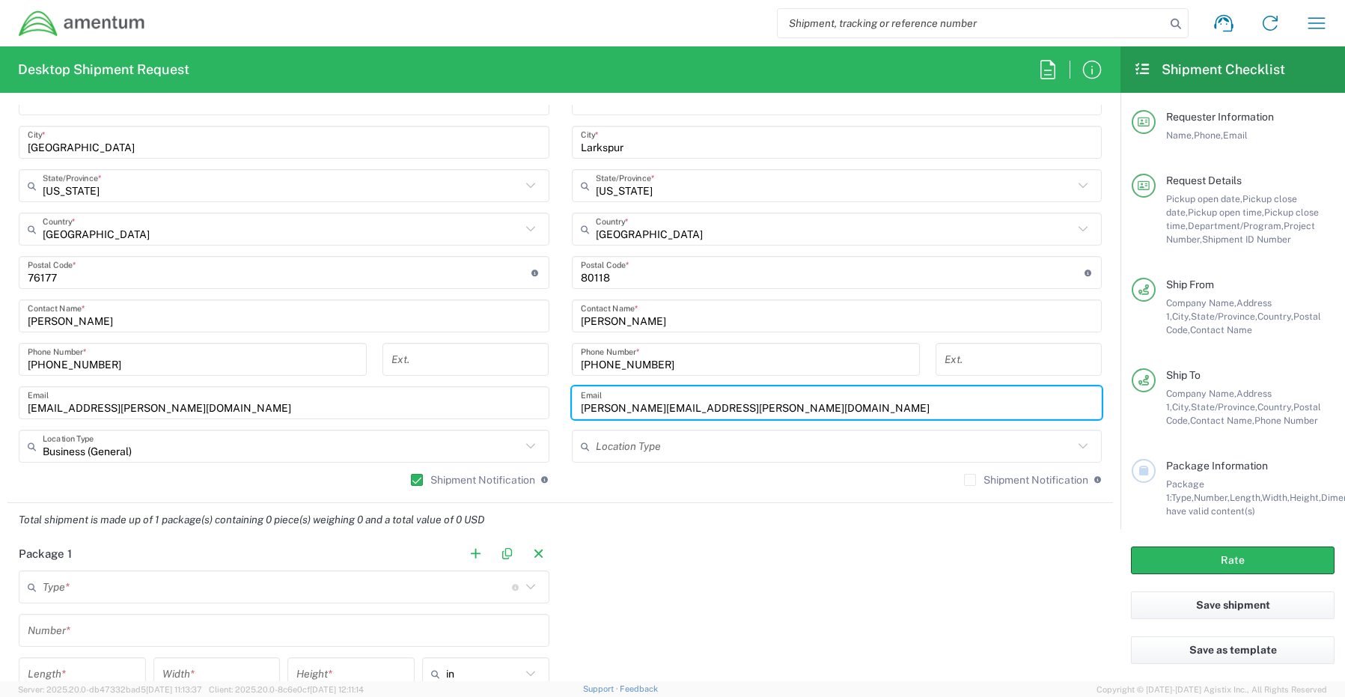
scroll to position [898, 0]
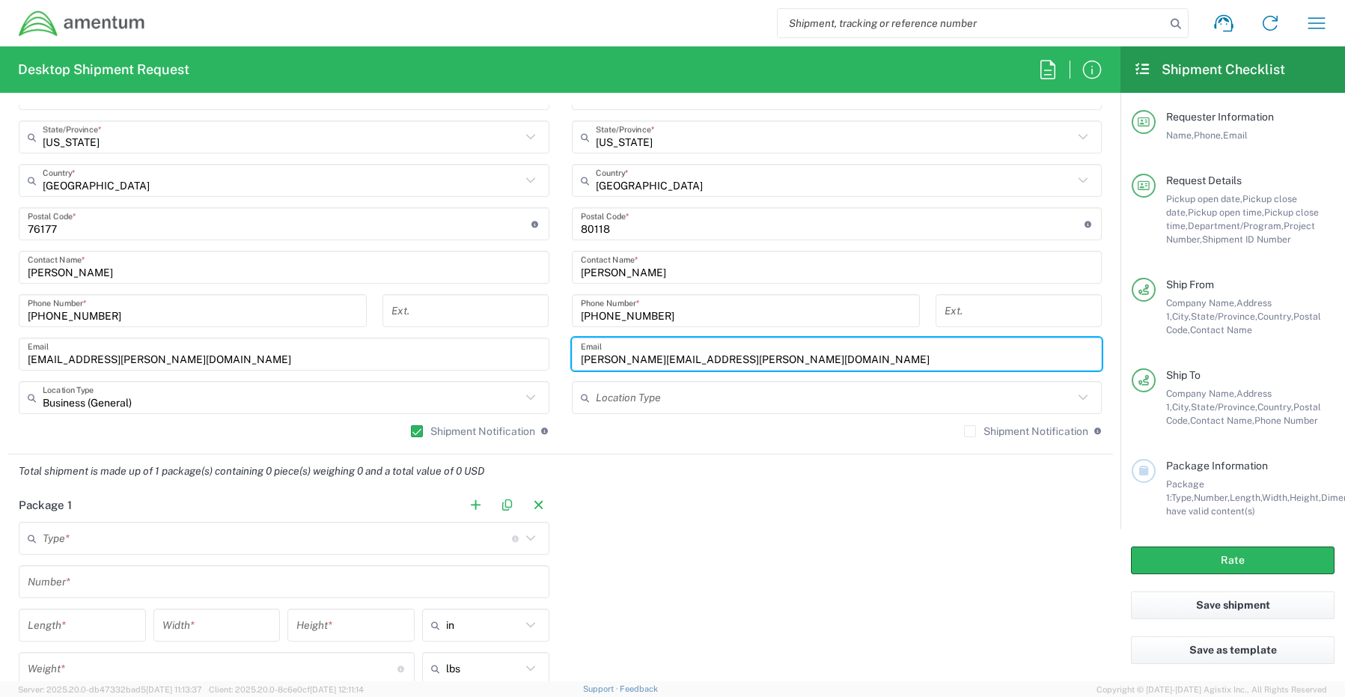
type input "[PERSON_NAME][EMAIL_ADDRESS][PERSON_NAME][DOMAIN_NAME]"
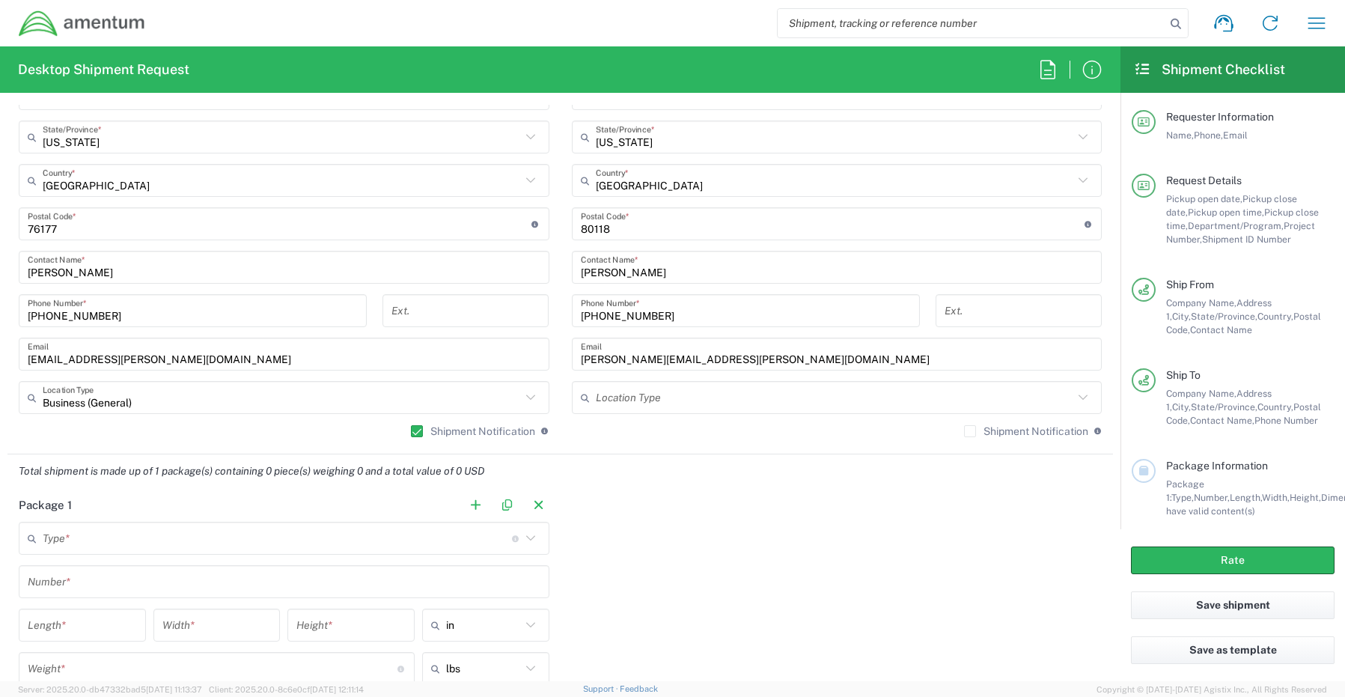
click at [964, 434] on label "Shipment Notification" at bounding box center [1026, 431] width 124 height 12
click at [970, 431] on input "Shipment Notification" at bounding box center [970, 431] width 0 height 0
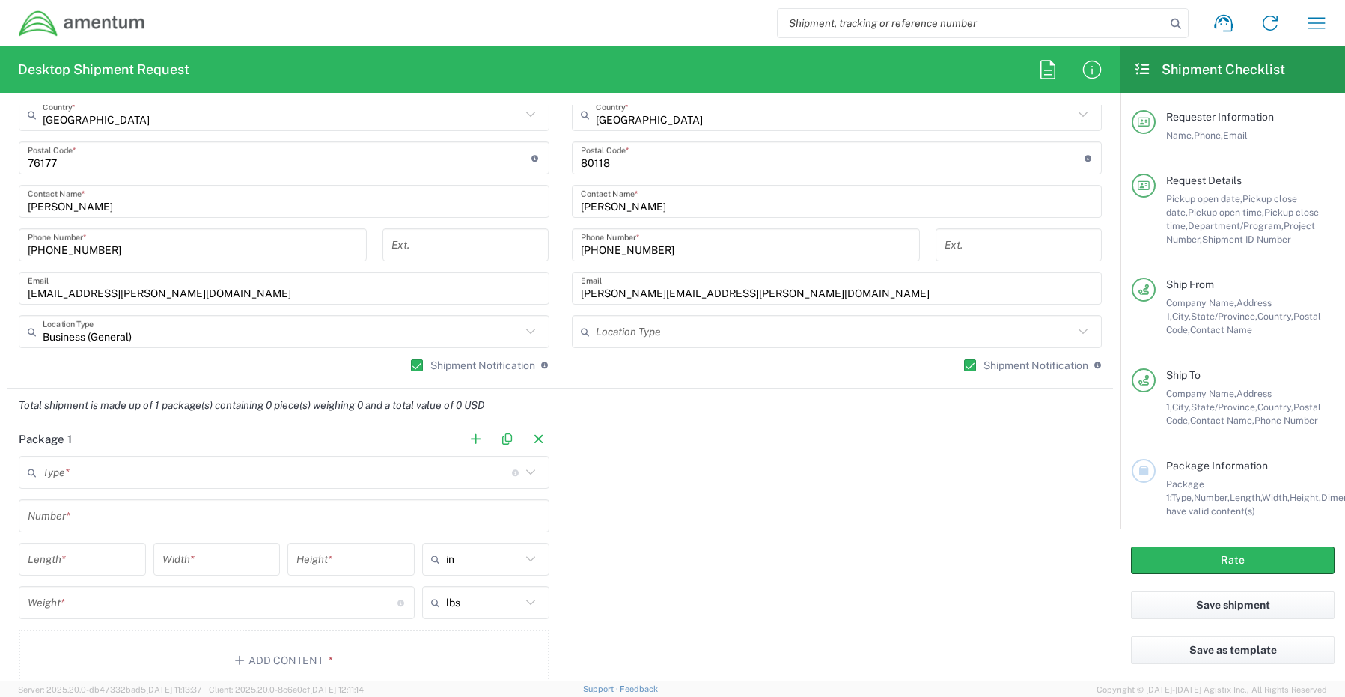
scroll to position [1123, 0]
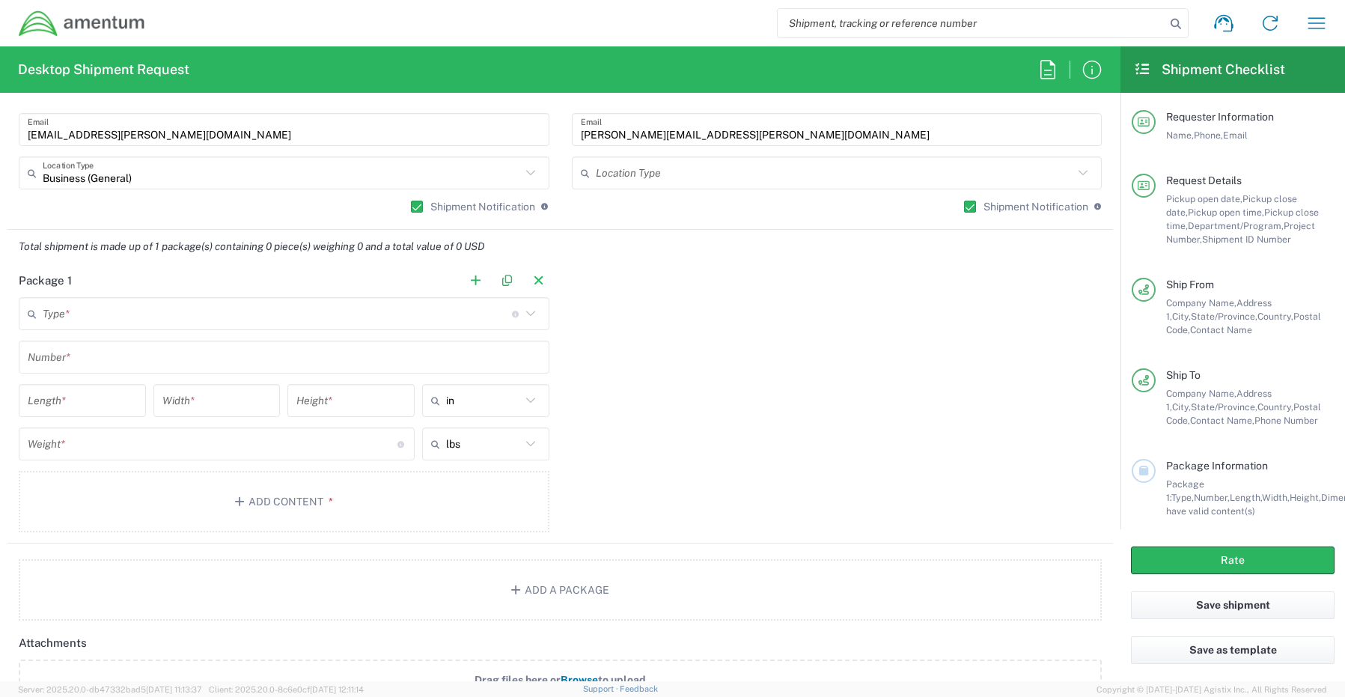
click at [74, 314] on input "text" at bounding box center [277, 314] width 469 height 26
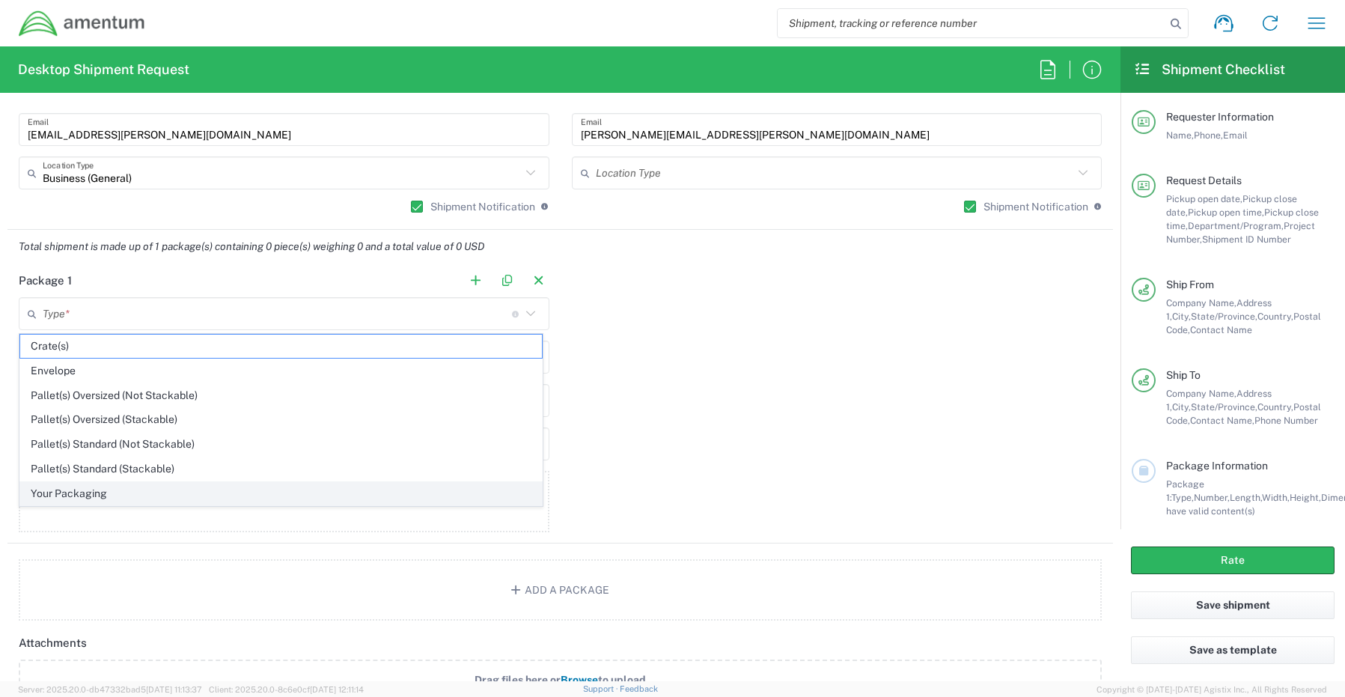
click at [69, 502] on span "Your Packaging" at bounding box center [281, 493] width 522 height 23
type input "Your Packaging"
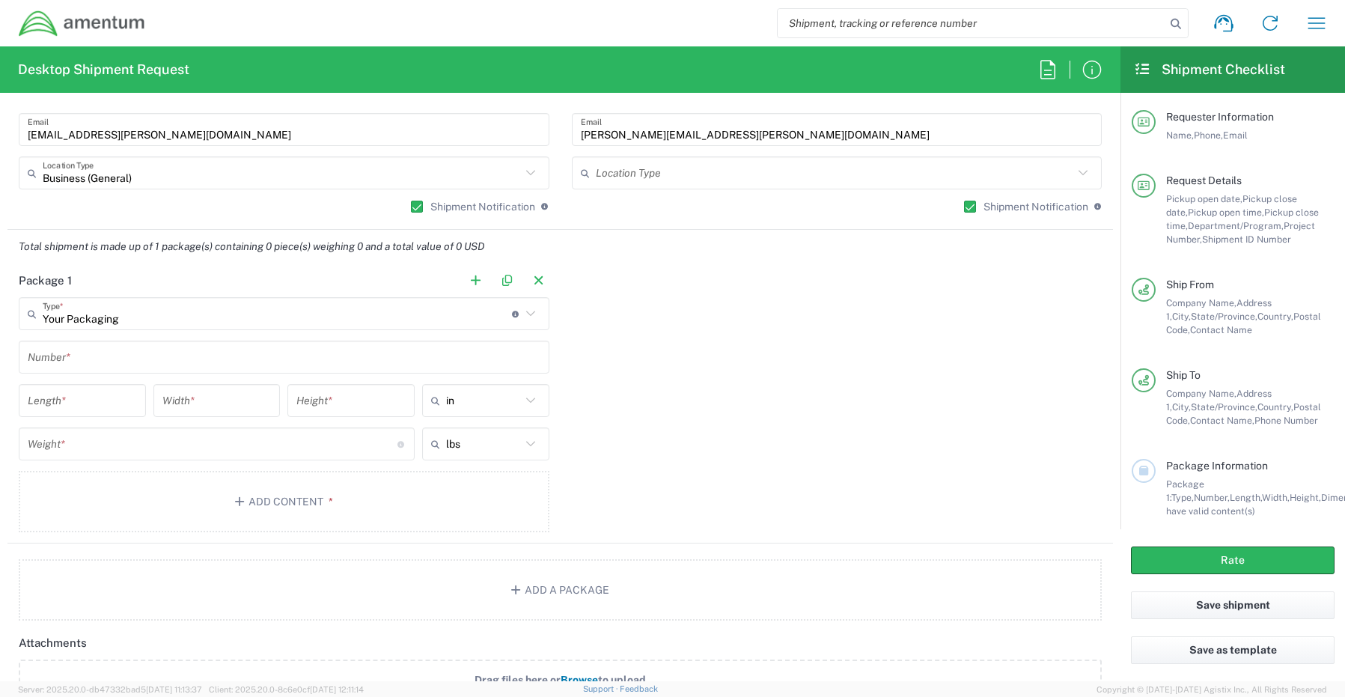
click at [75, 361] on input "text" at bounding box center [284, 357] width 513 height 26
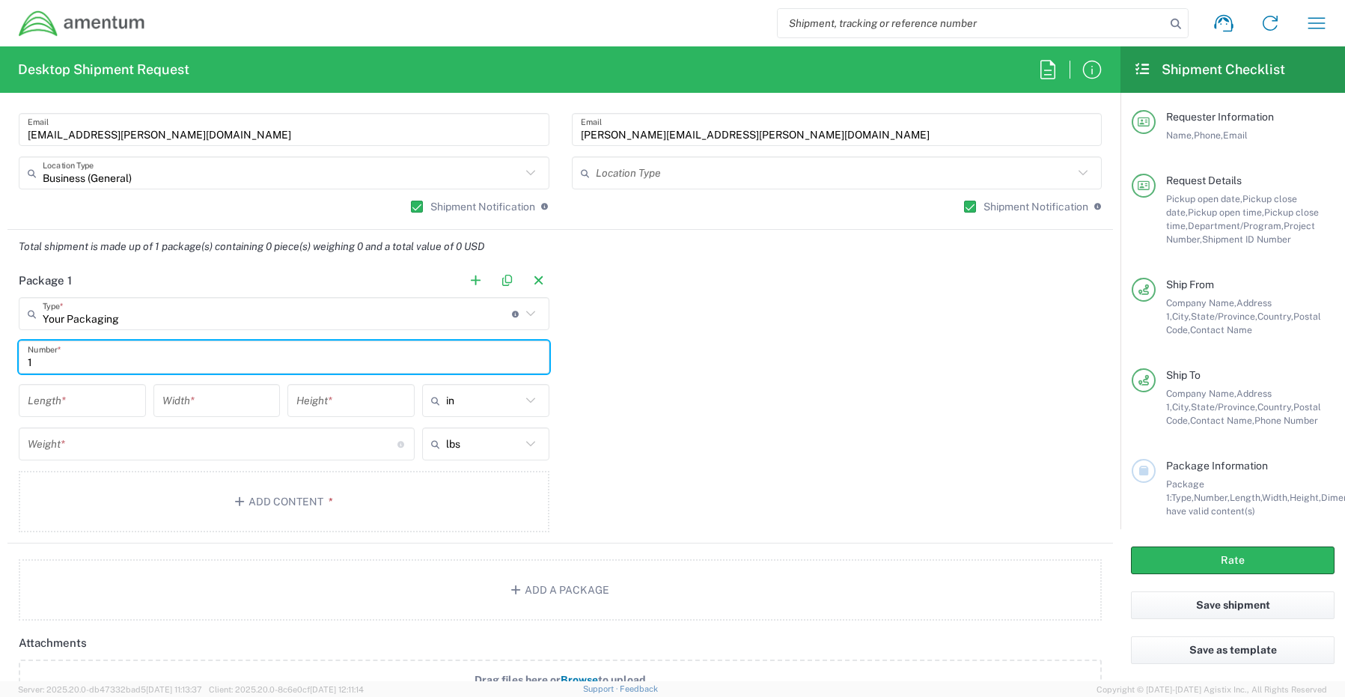
type input "1"
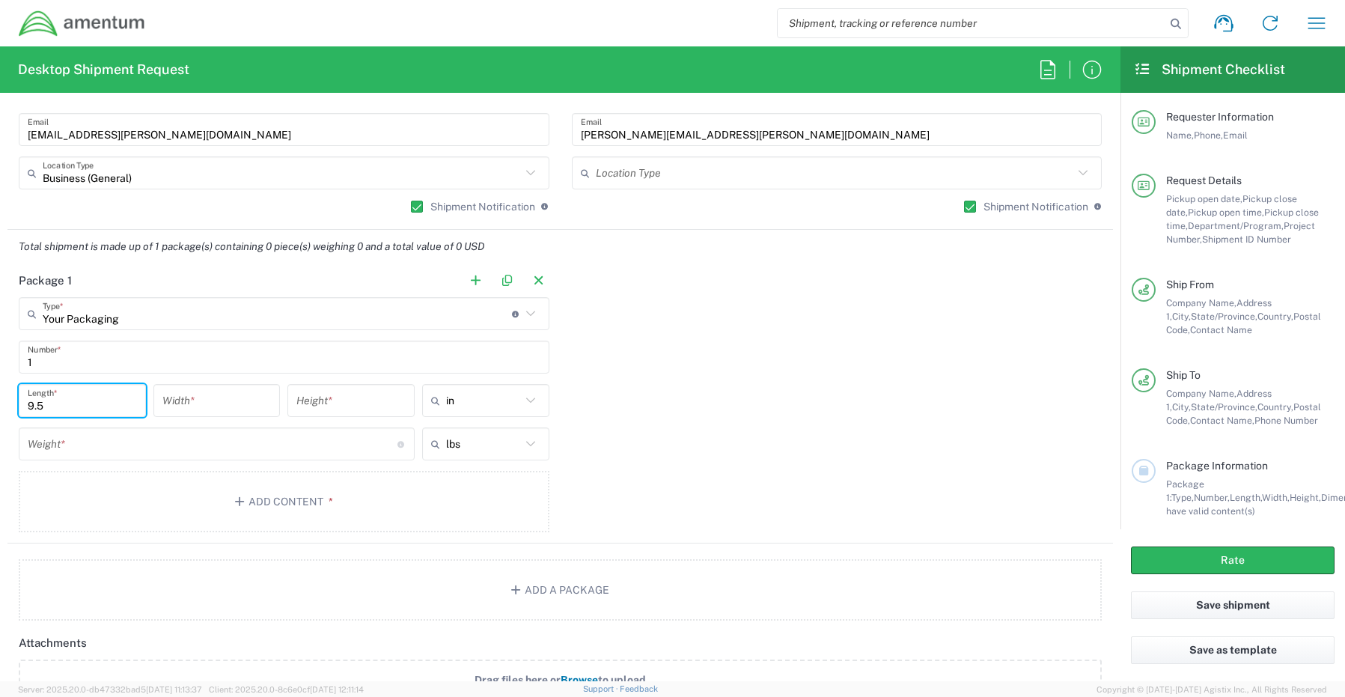
type input "9.5"
type input "12.5"
type input ".25"
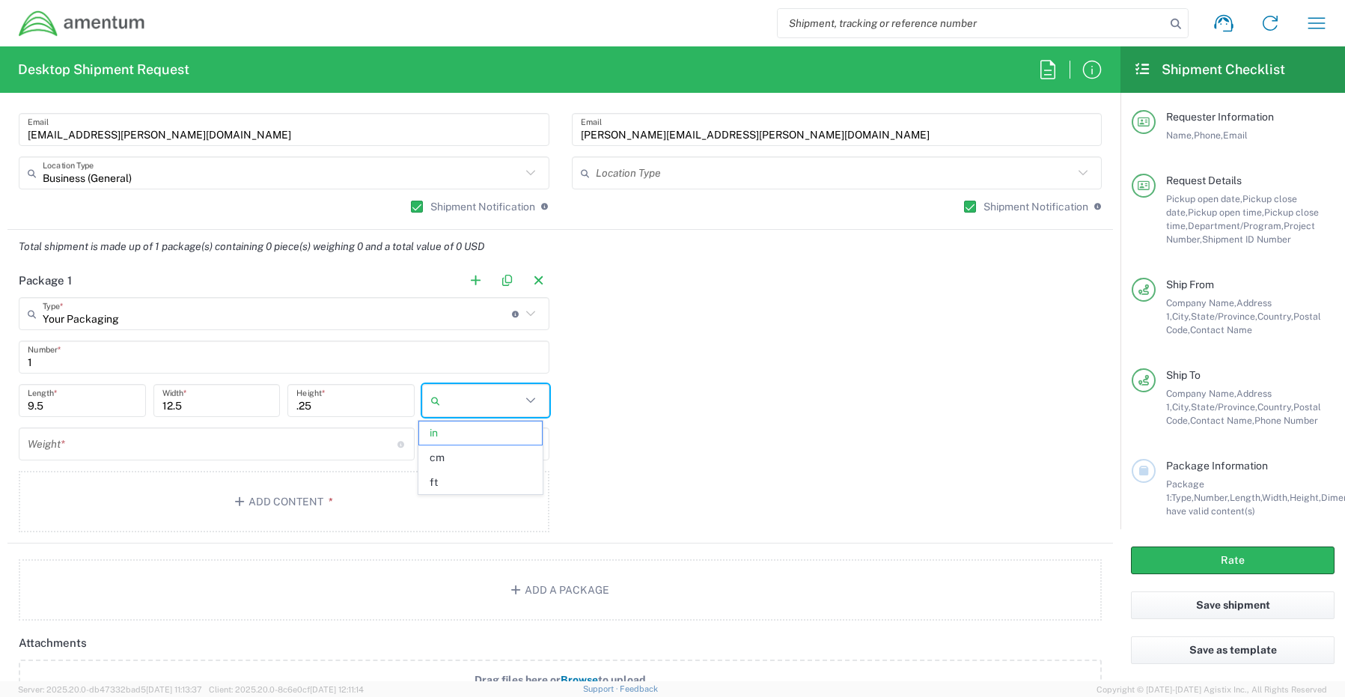
type input "in"
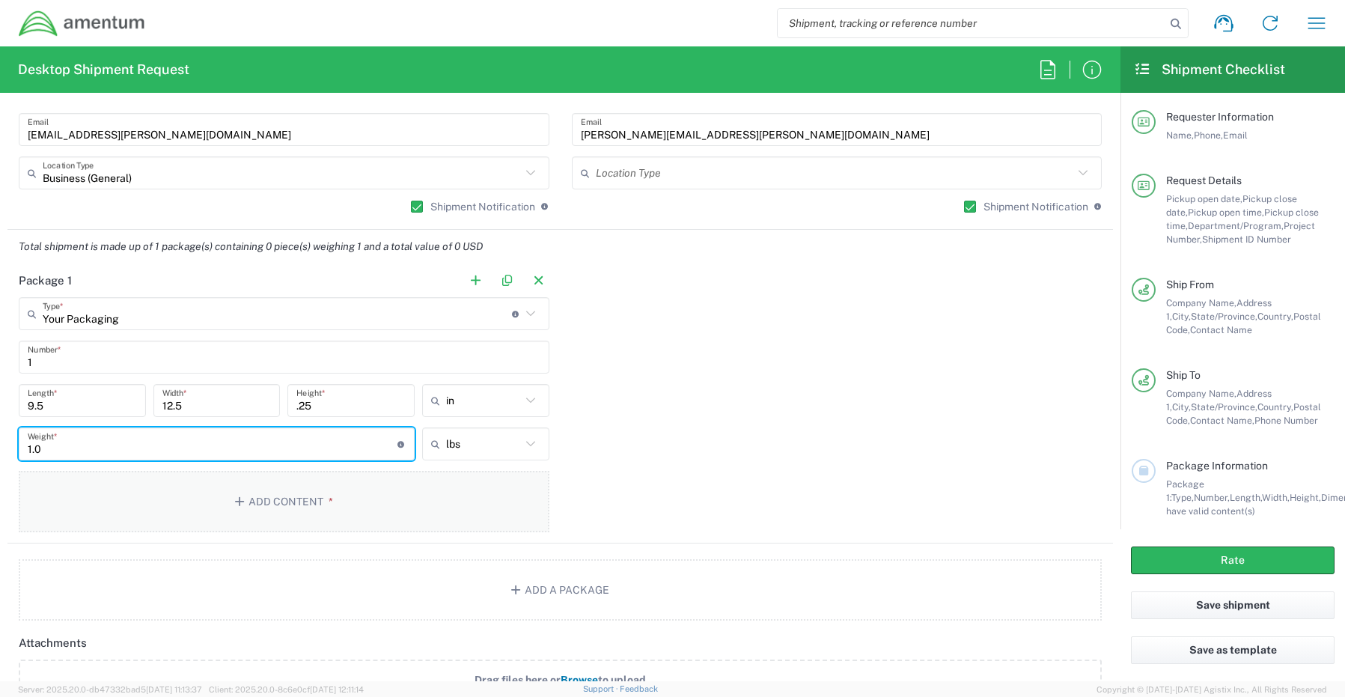
type input "1.0"
click at [272, 500] on button "Add Content *" at bounding box center [284, 501] width 531 height 61
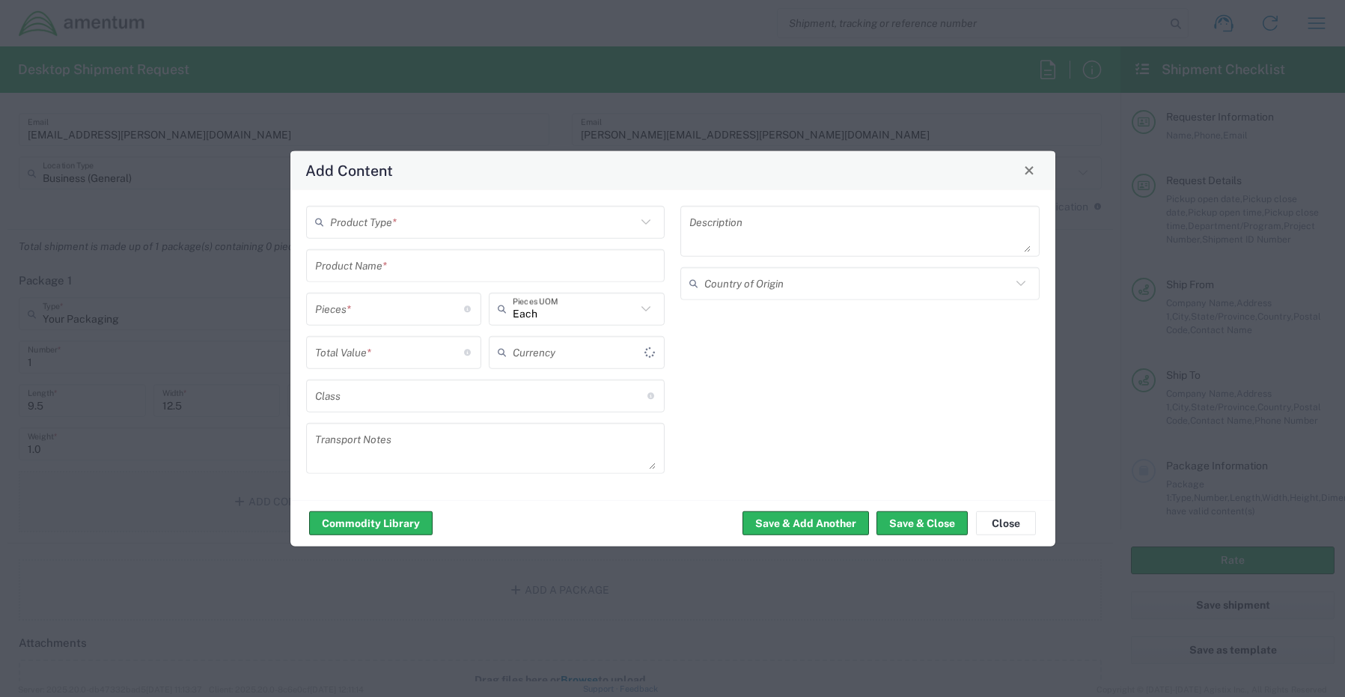
type input "US Dollar"
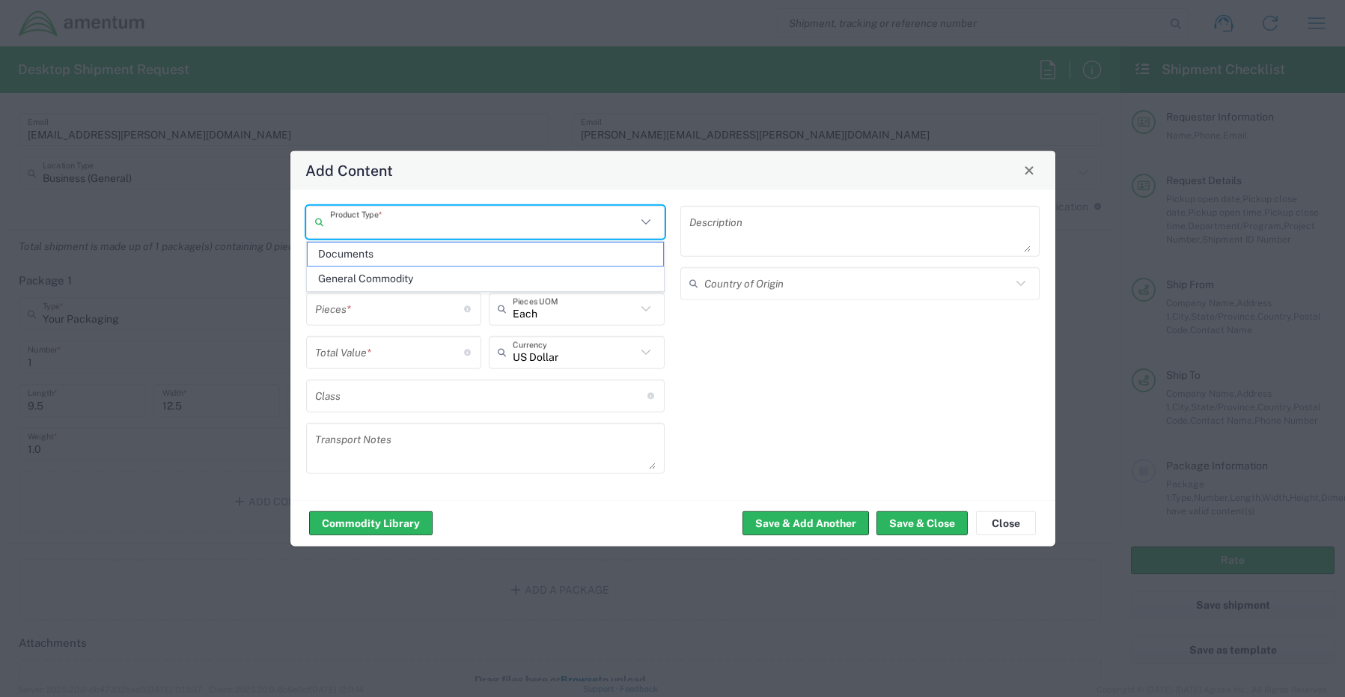
click at [377, 229] on input "text" at bounding box center [483, 222] width 307 height 26
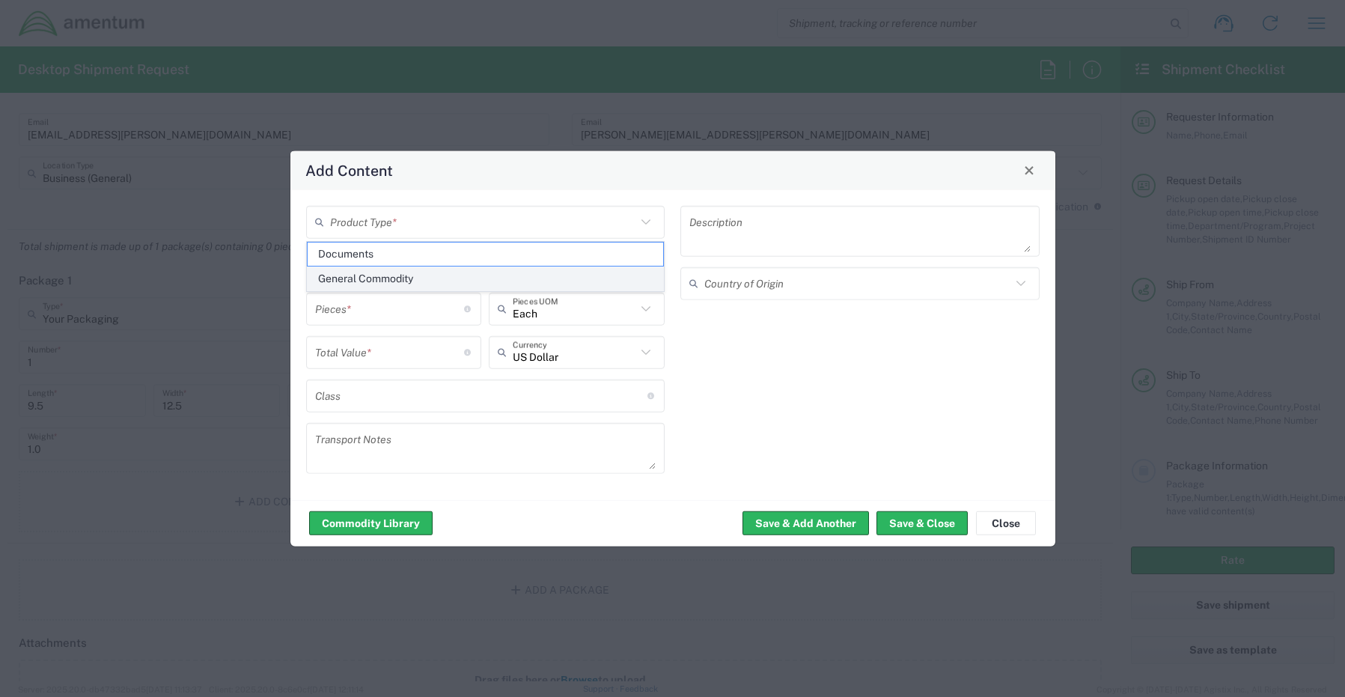
click at [380, 280] on span "General Commodity" at bounding box center [486, 278] width 356 height 23
type input "General Commodity"
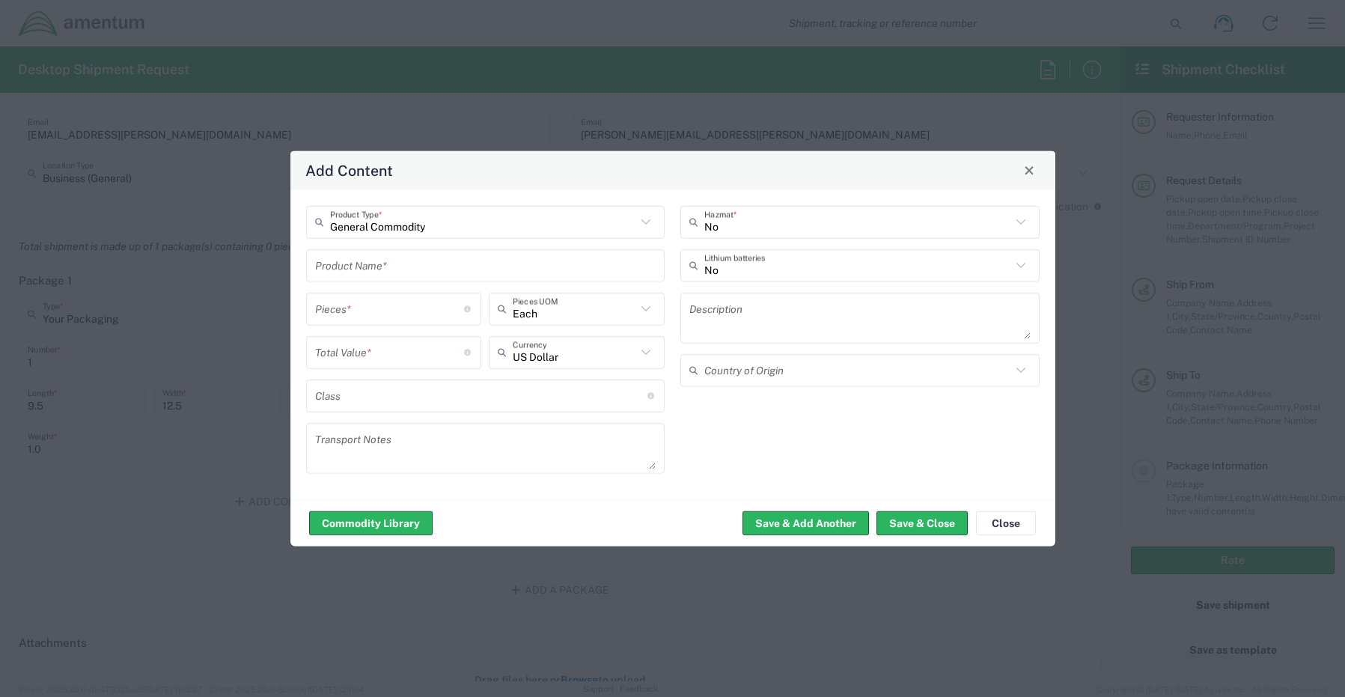
click at [367, 270] on input "text" at bounding box center [485, 265] width 341 height 26
paste input "USB Flash Drive x 1 – SN: YB1284Z25007932IQL"
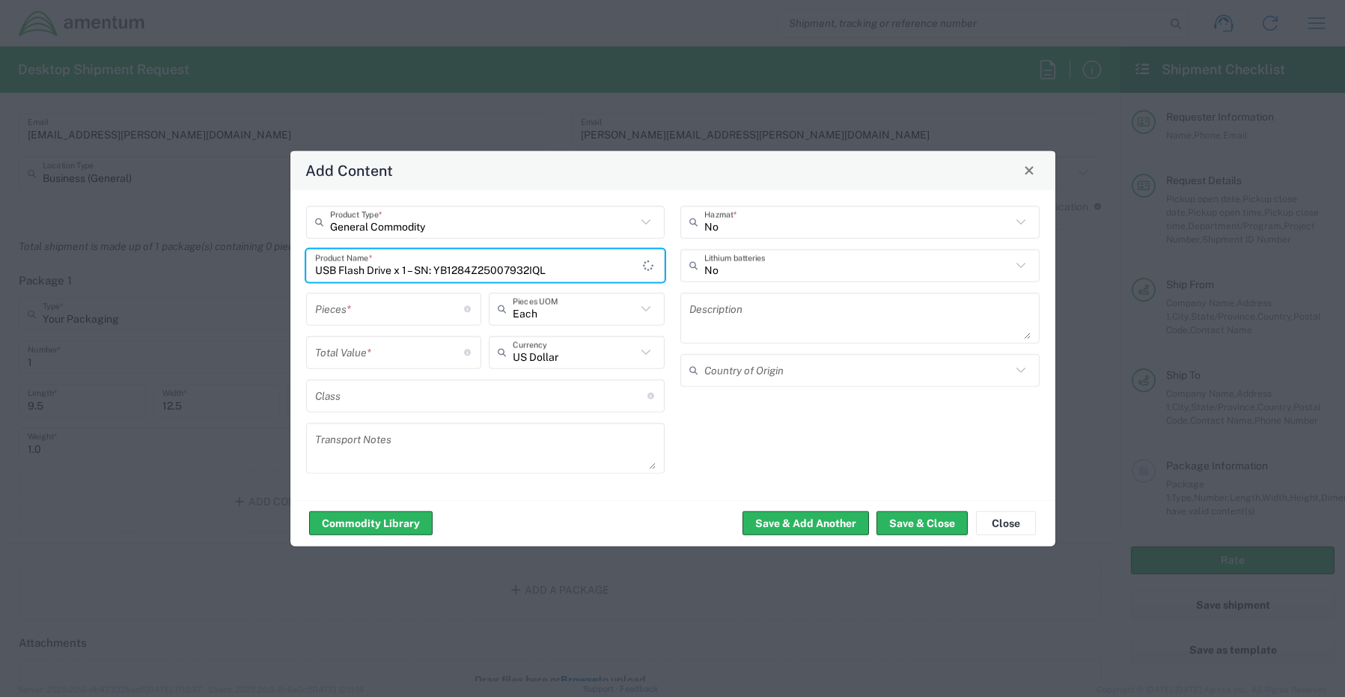
type input "USB Flash Drive x 1 – SN: YB1284Z25007932IQL"
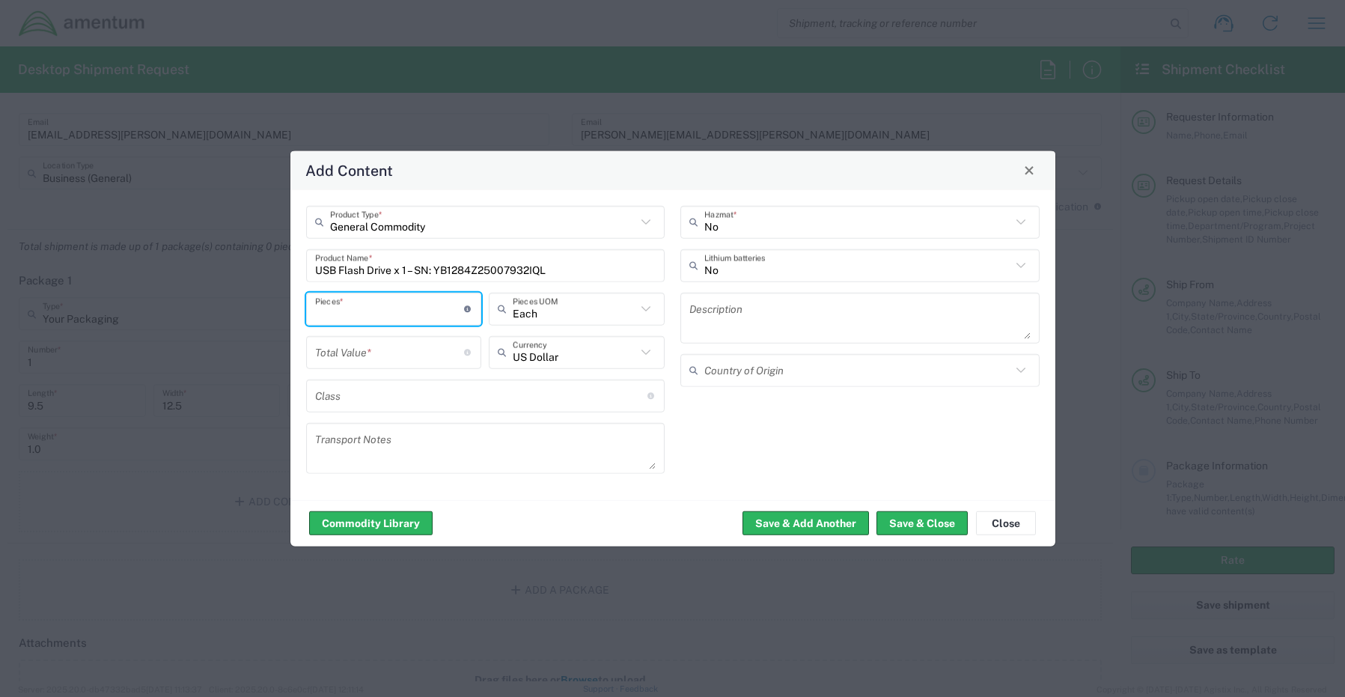
click at [364, 312] on input "number" at bounding box center [390, 309] width 150 height 26
type input "1"
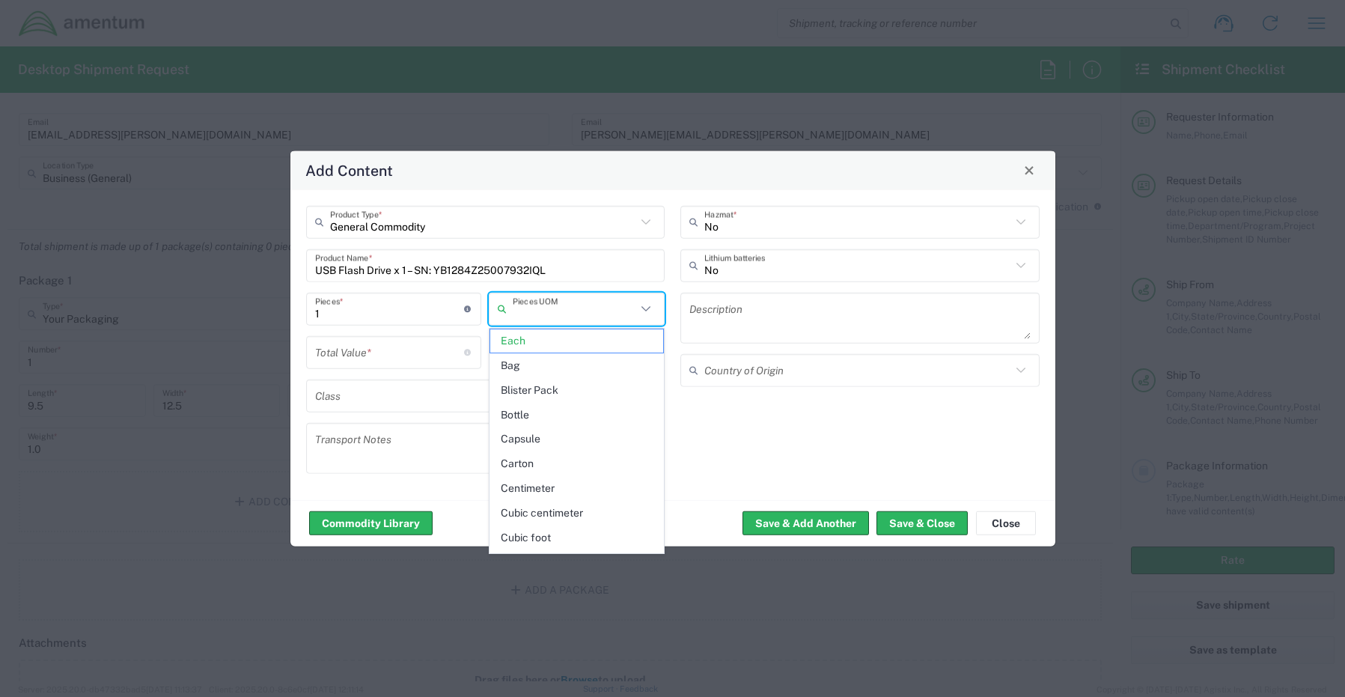
type input "Each"
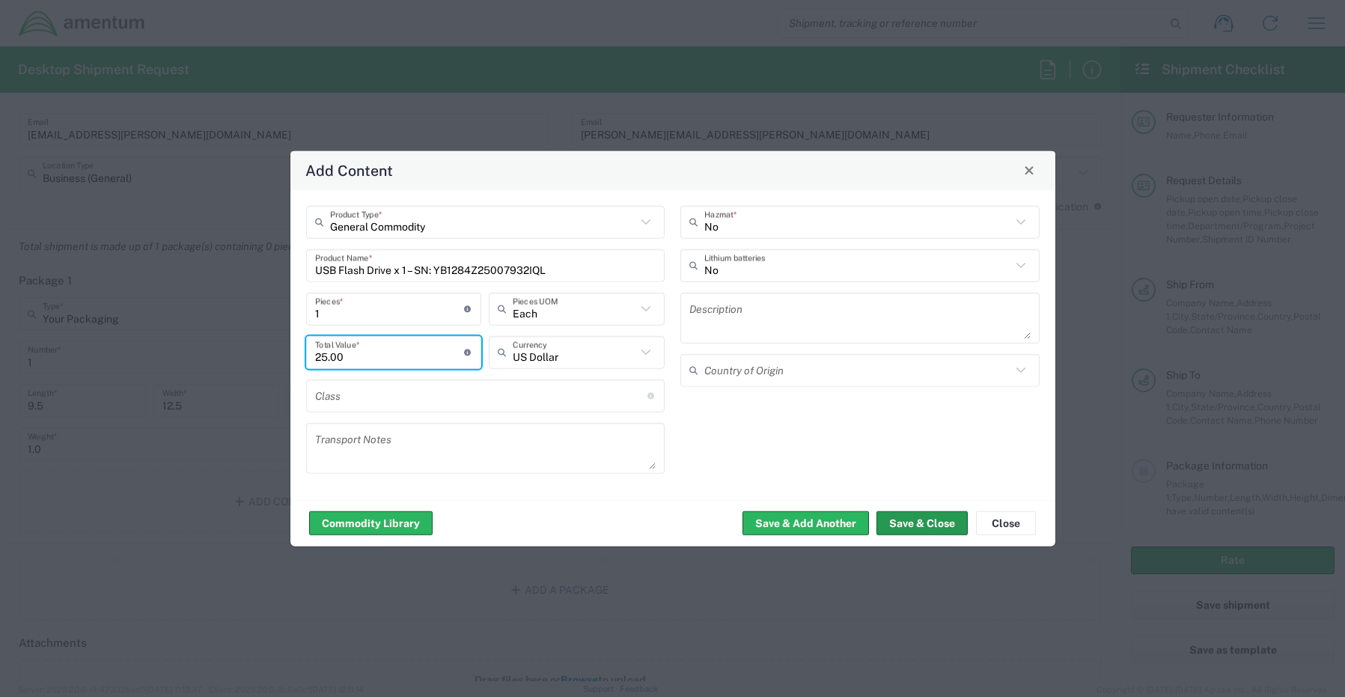
type input "25.00"
click at [907, 525] on button "Save & Close" at bounding box center [922, 523] width 91 height 24
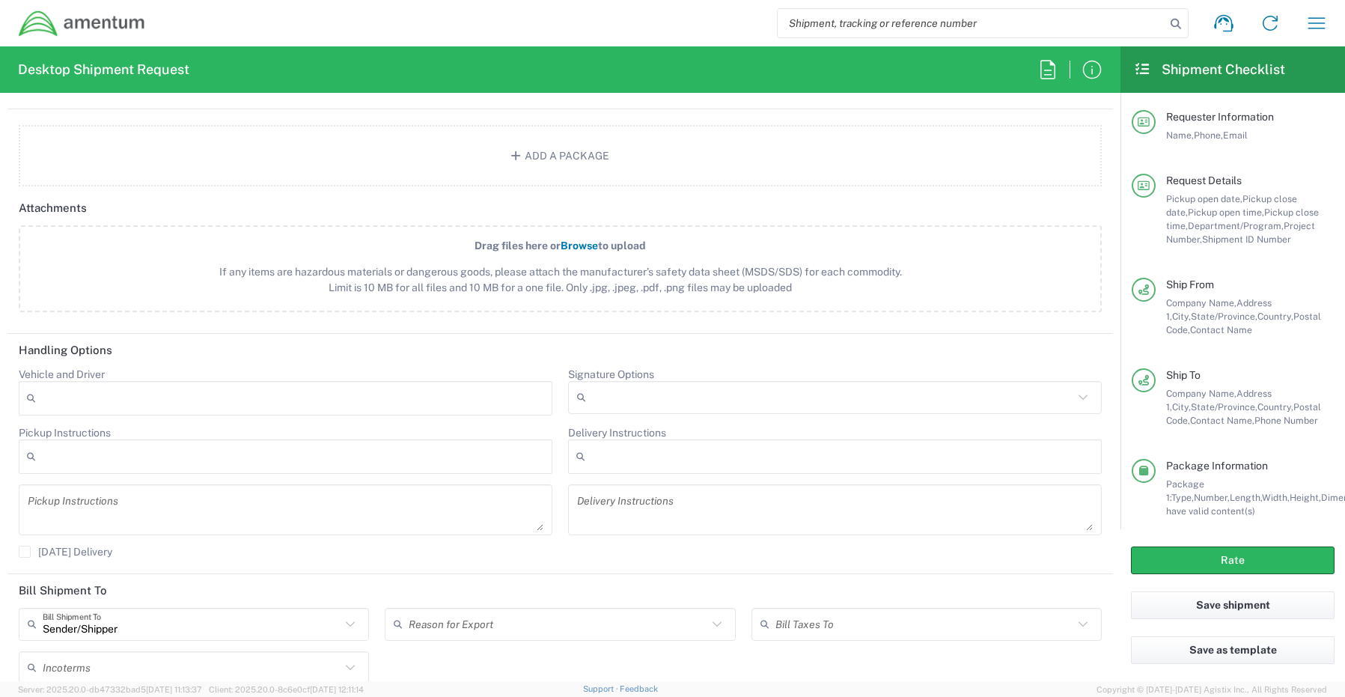
scroll to position [1761, 0]
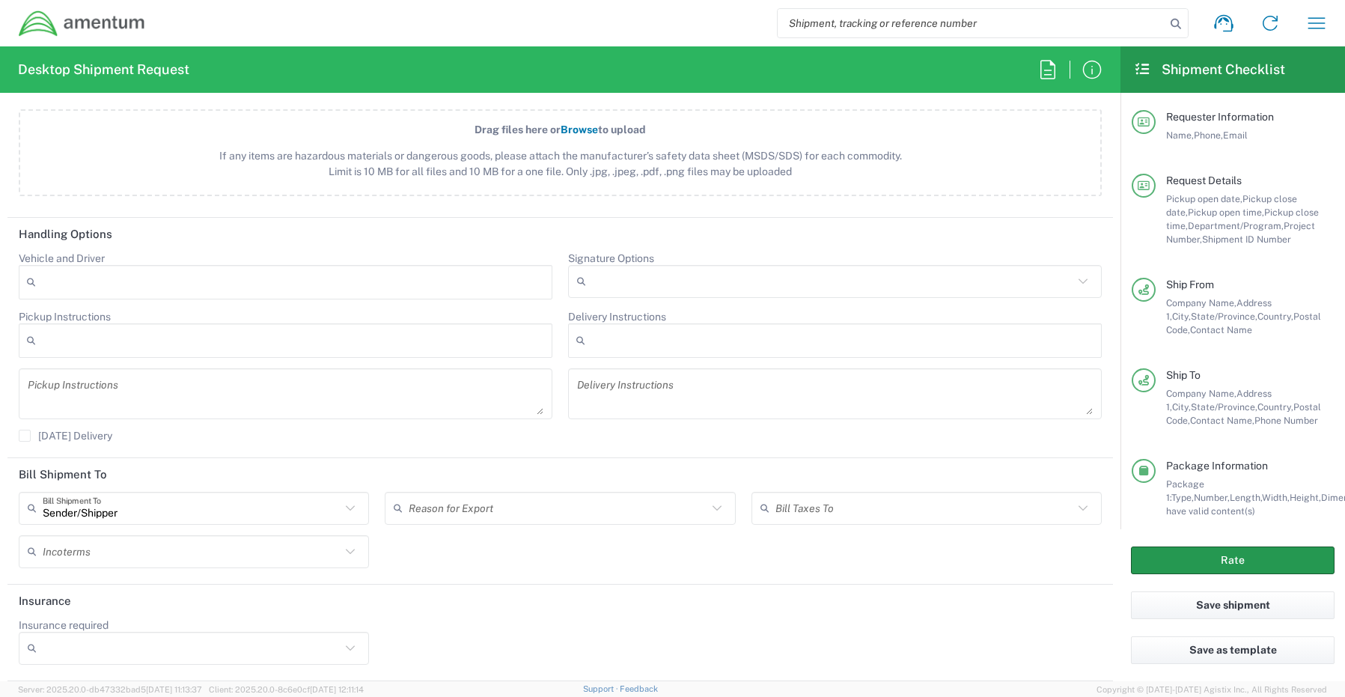
click at [1219, 560] on button "Rate" at bounding box center [1233, 560] width 204 height 28
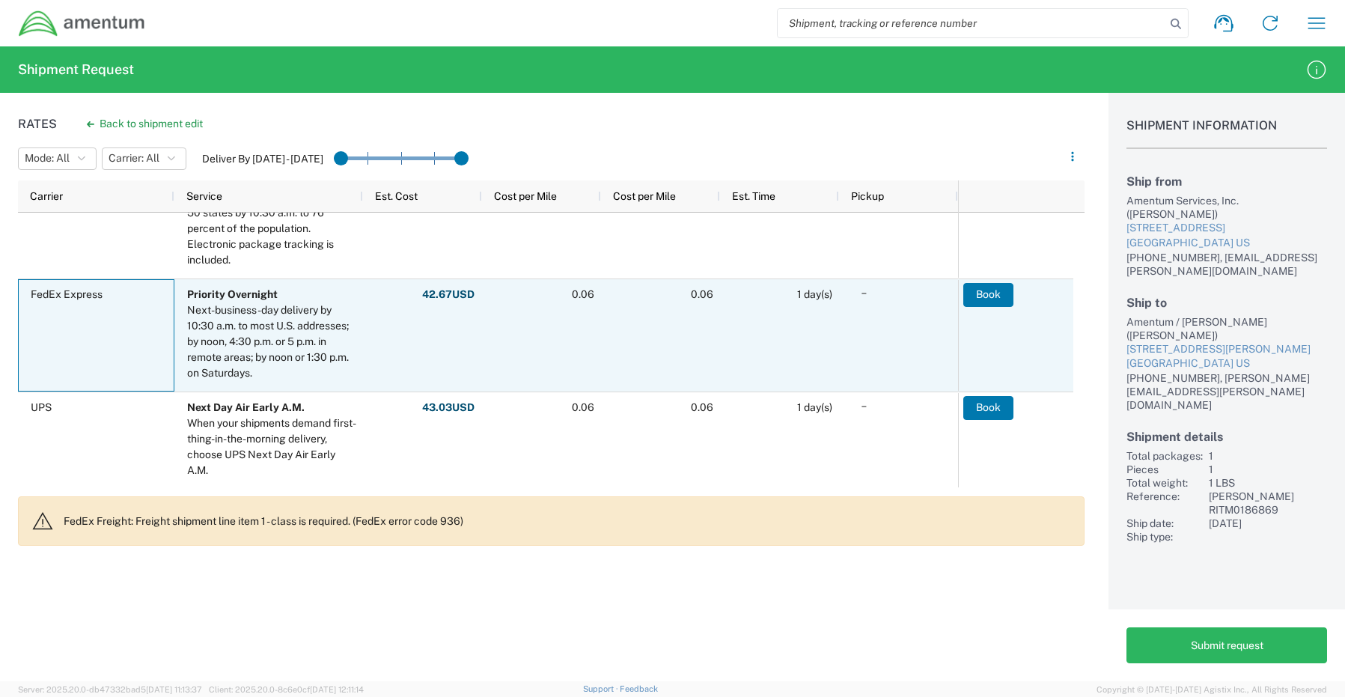
click at [104, 336] on div "FedEx Express" at bounding box center [96, 335] width 156 height 112
click at [987, 296] on button "Book" at bounding box center [989, 295] width 50 height 24
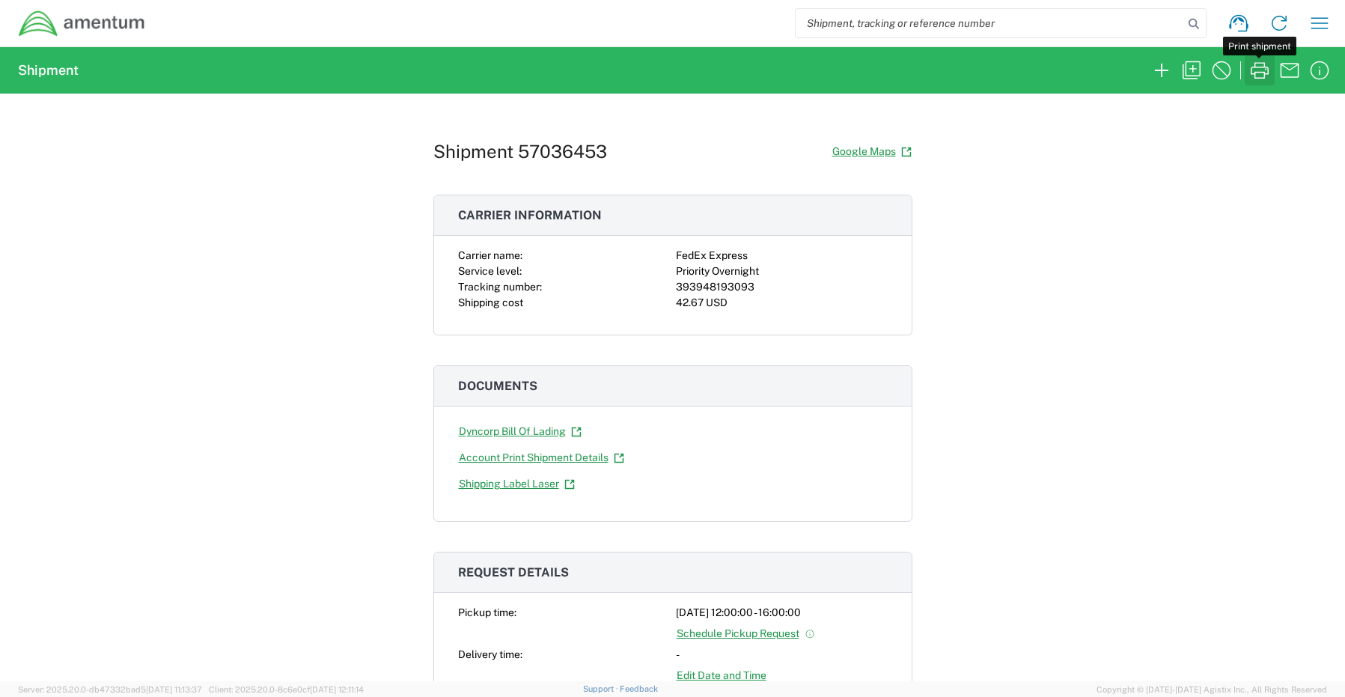
click at [1265, 73] on icon "button" at bounding box center [1260, 70] width 18 height 16
click at [1161, 76] on icon "button" at bounding box center [1162, 70] width 24 height 24
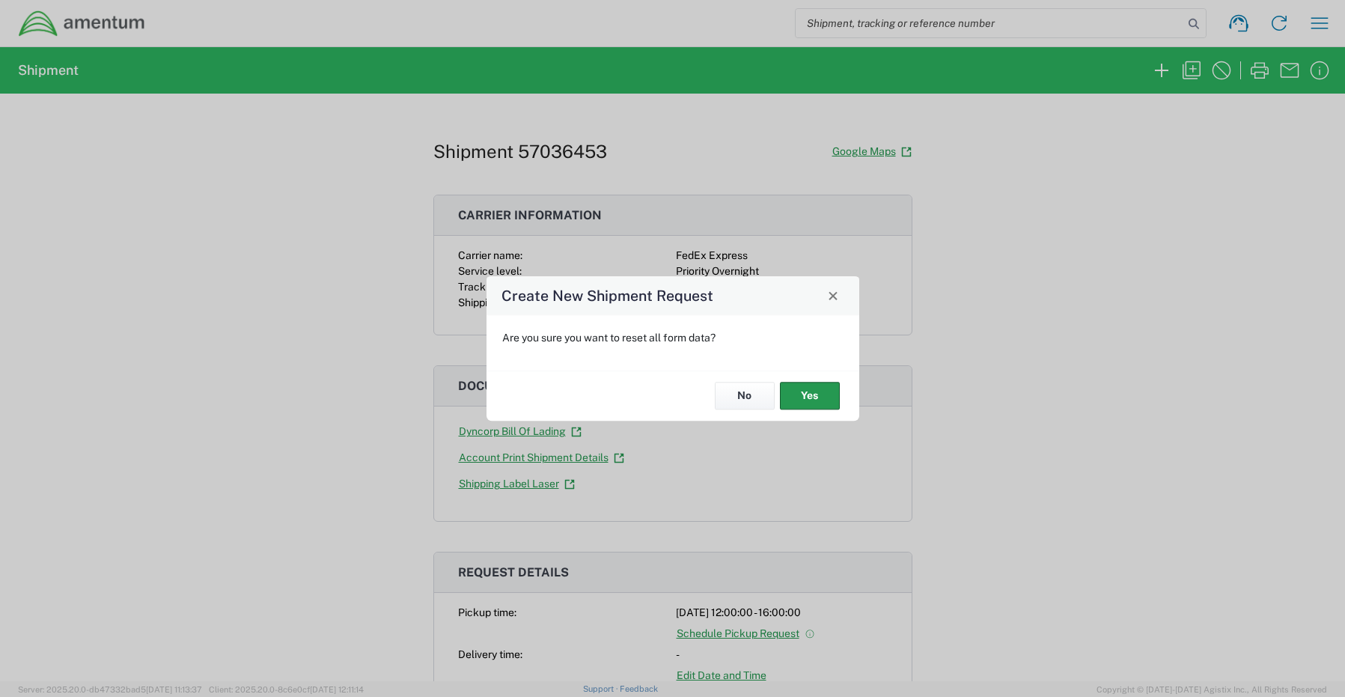
click at [796, 392] on button "Yes" at bounding box center [810, 397] width 60 height 28
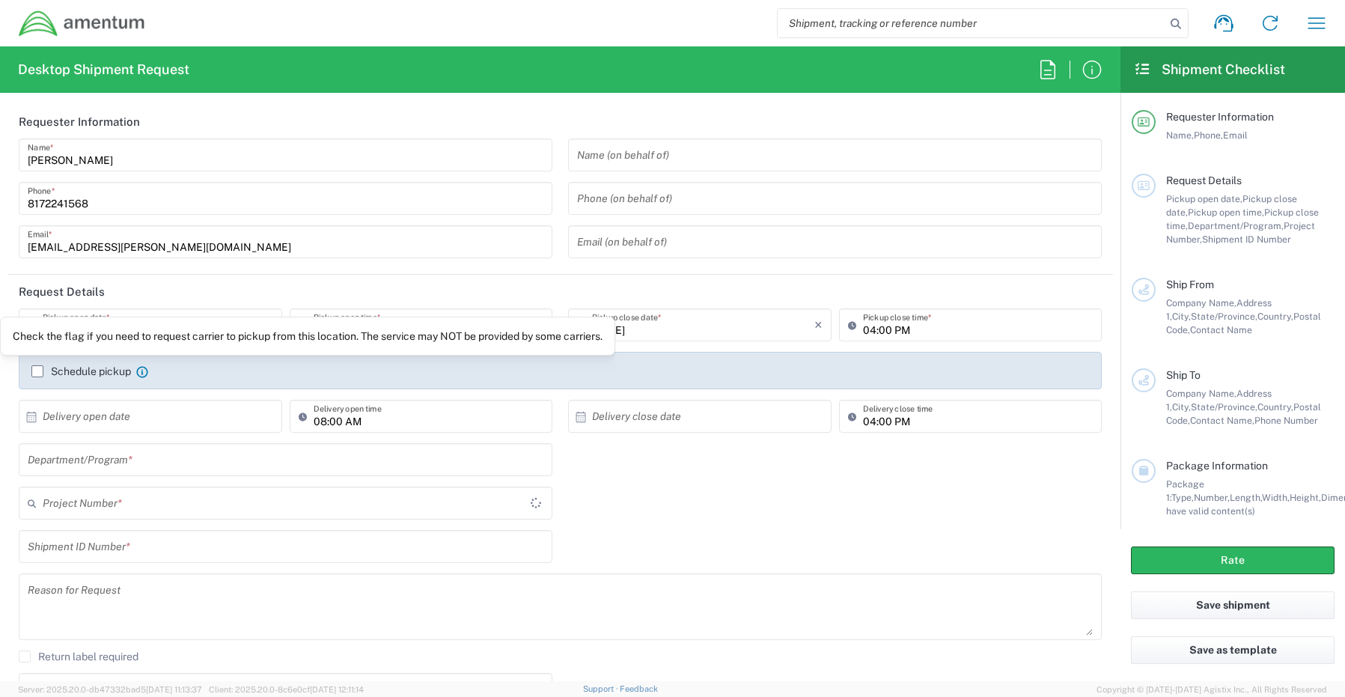
type input "CORP"
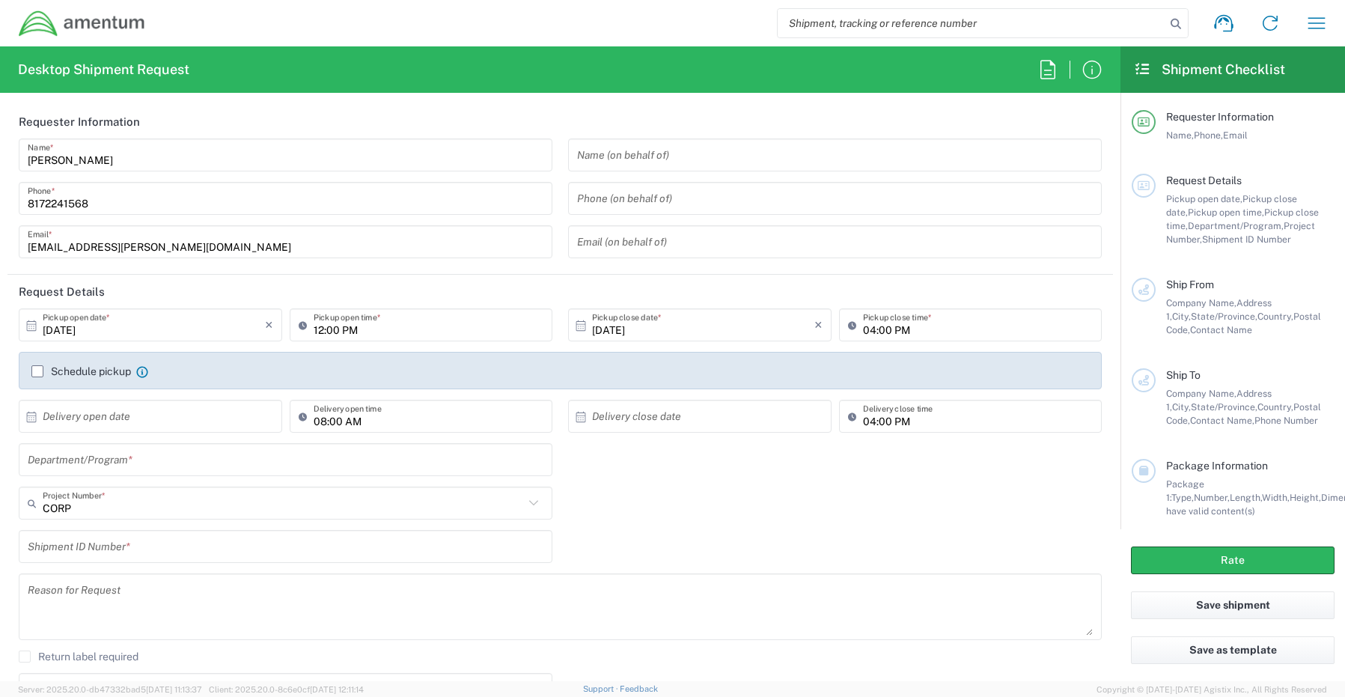
click at [132, 457] on input "text" at bounding box center [286, 460] width 516 height 26
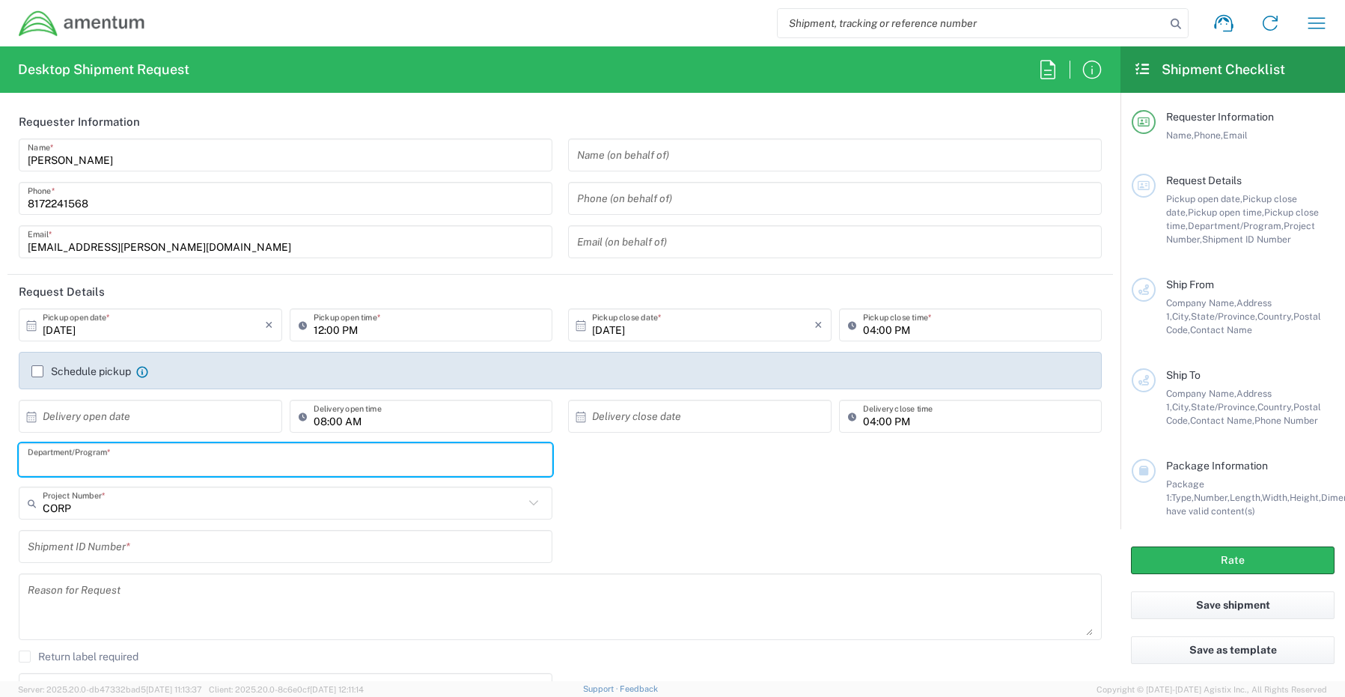
paste input "[PERSON_NAME]"
type input "[PERSON_NAME]"
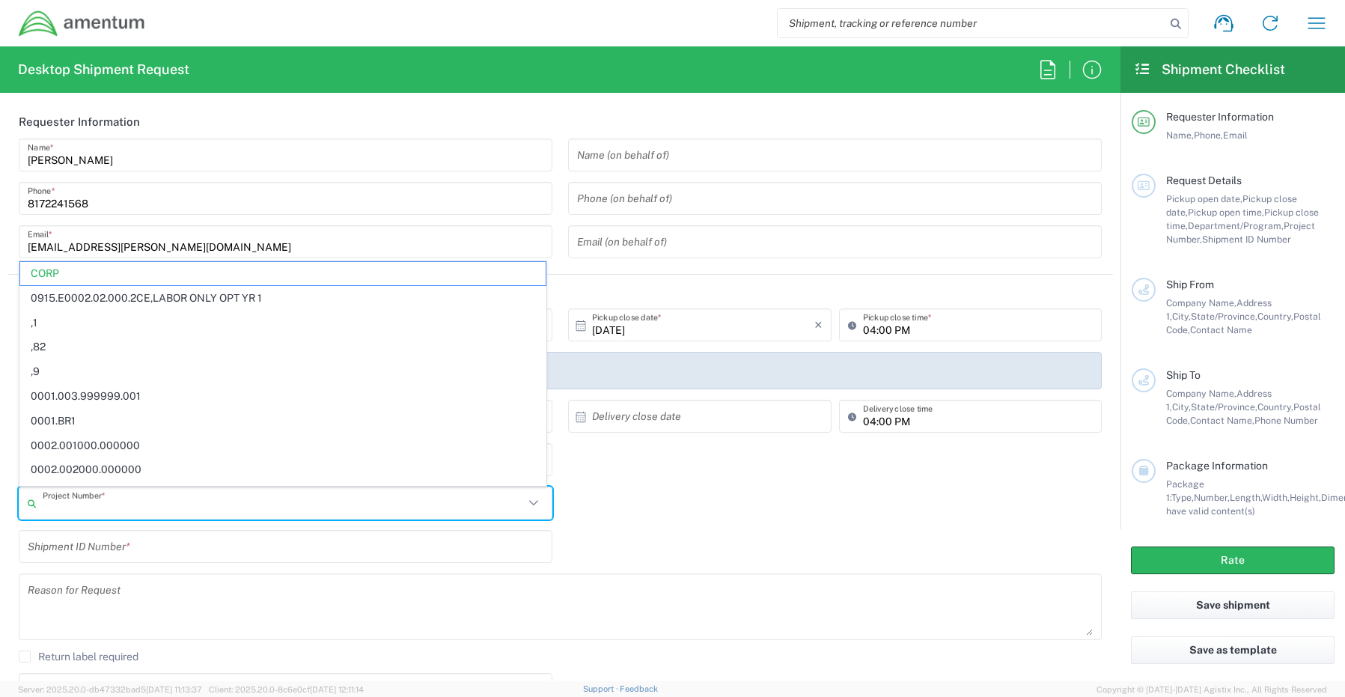
click at [65, 514] on input "text" at bounding box center [283, 503] width 481 height 26
paste input "OVHD.705371.PURCH"
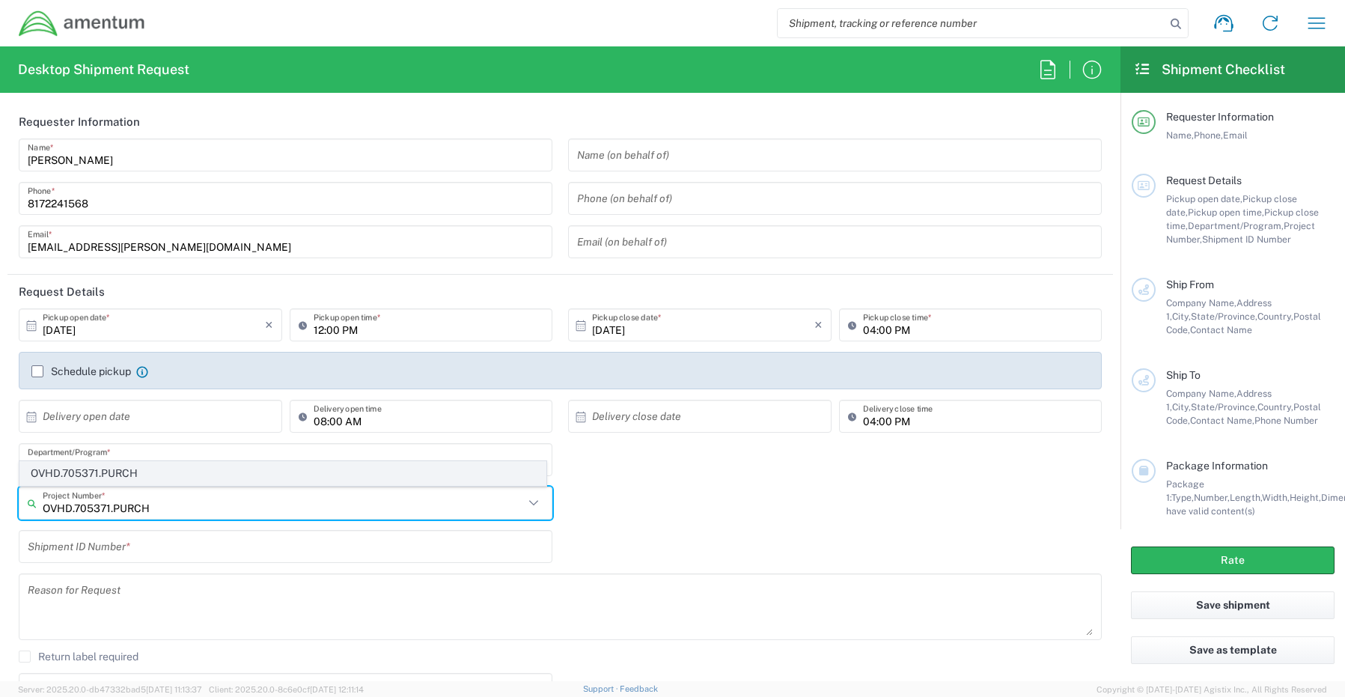
type input "OVHD.705371.PURCH"
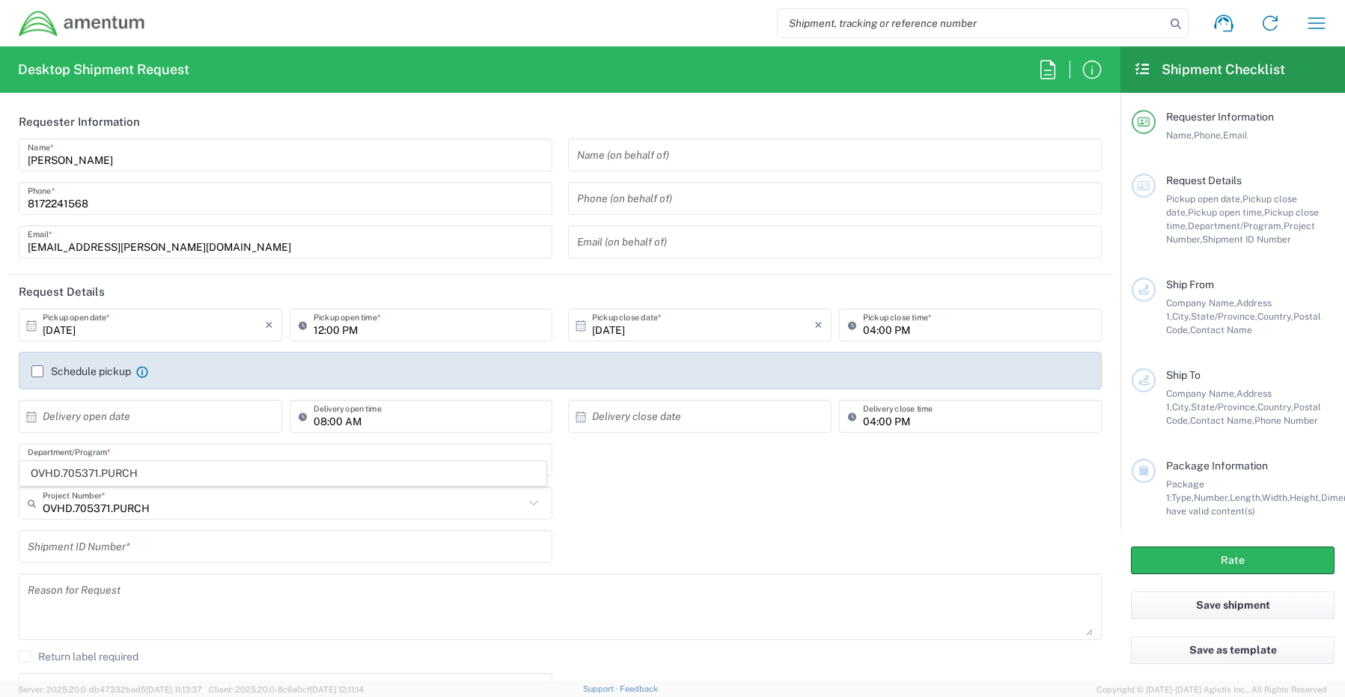
click at [81, 473] on span "OVHD.705371.PURCH" at bounding box center [283, 473] width 526 height 23
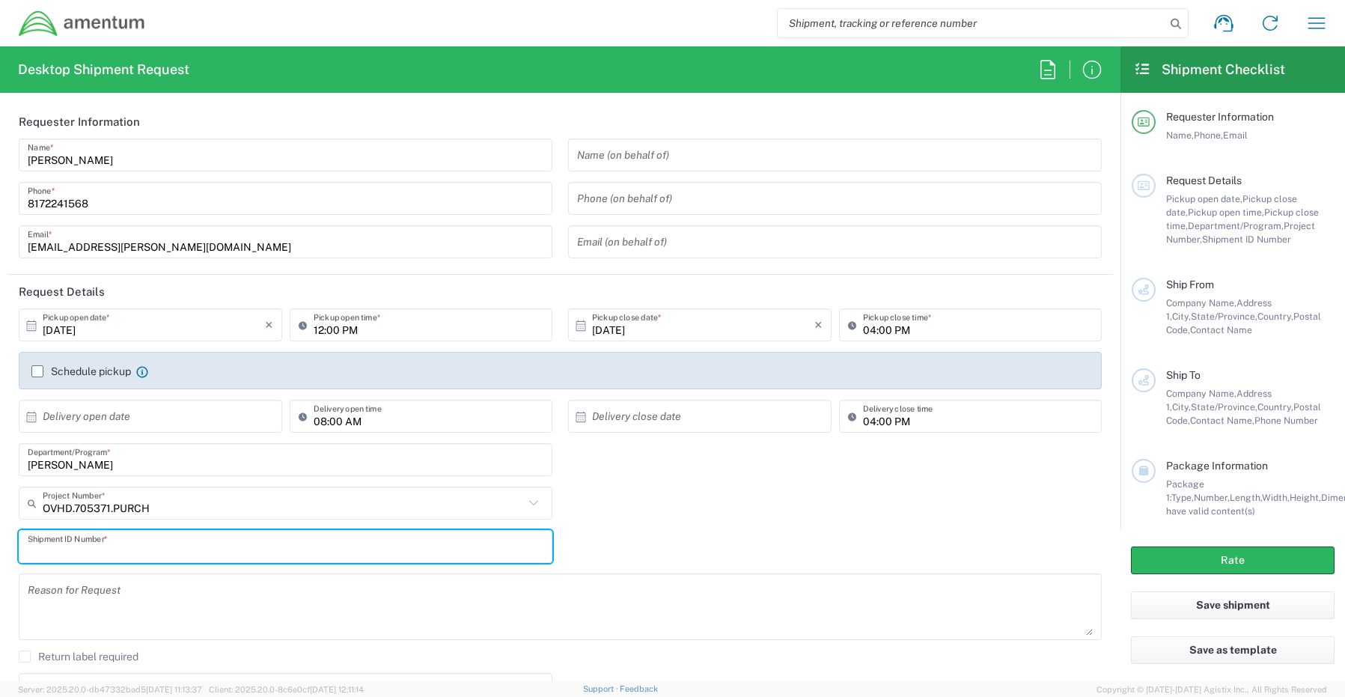
click at [83, 551] on input "text" at bounding box center [286, 547] width 516 height 26
paste input "[PERSON_NAME] RITM0249976"
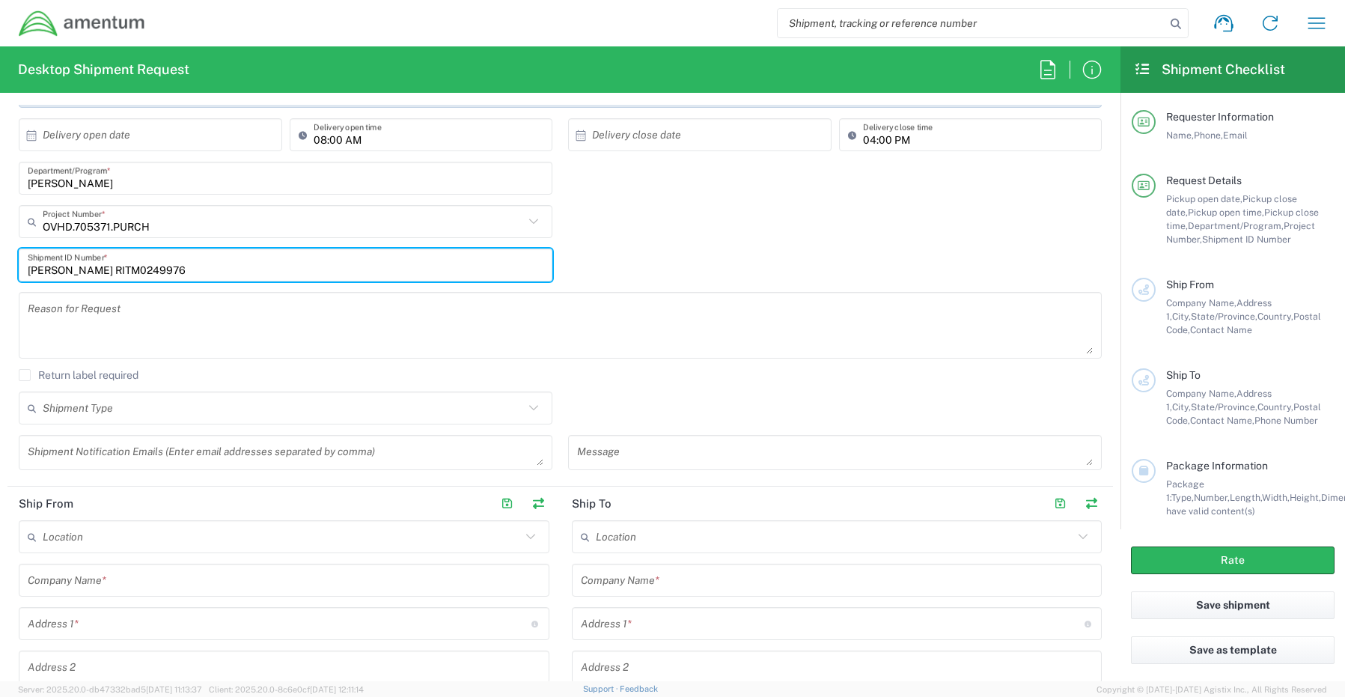
scroll to position [299, 0]
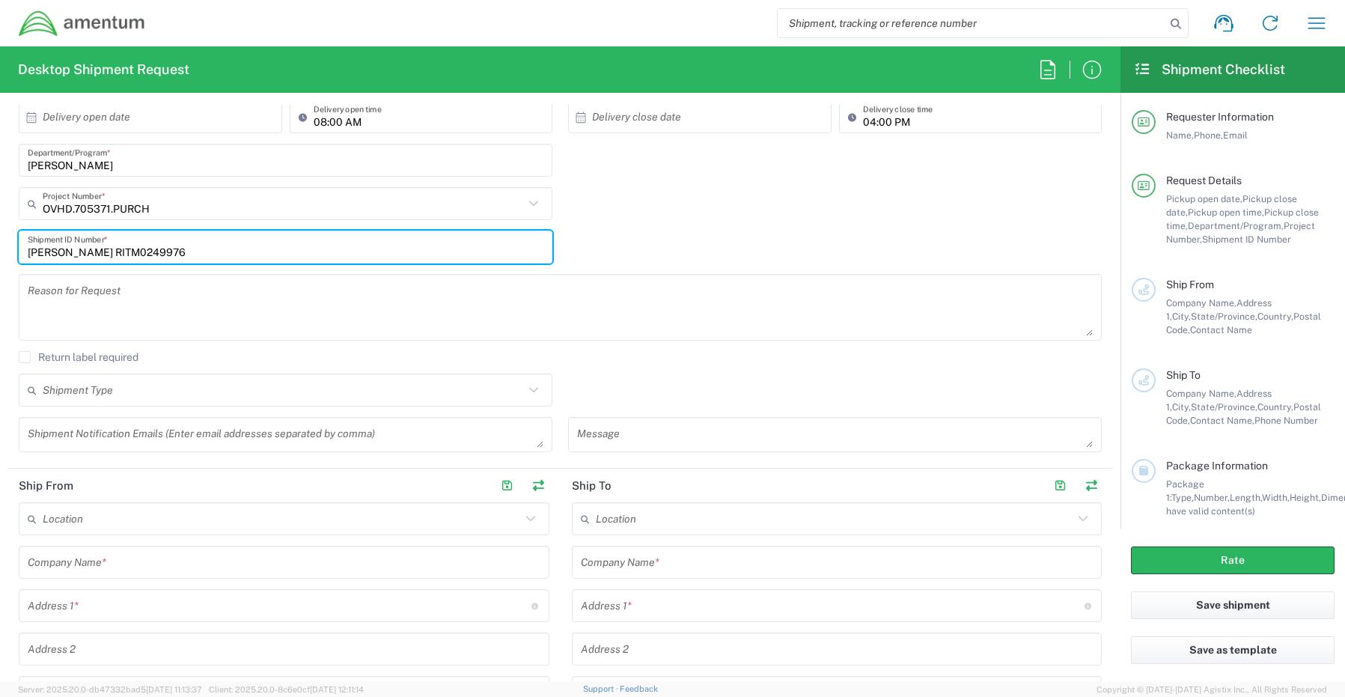
type input "[PERSON_NAME] RITM0249976"
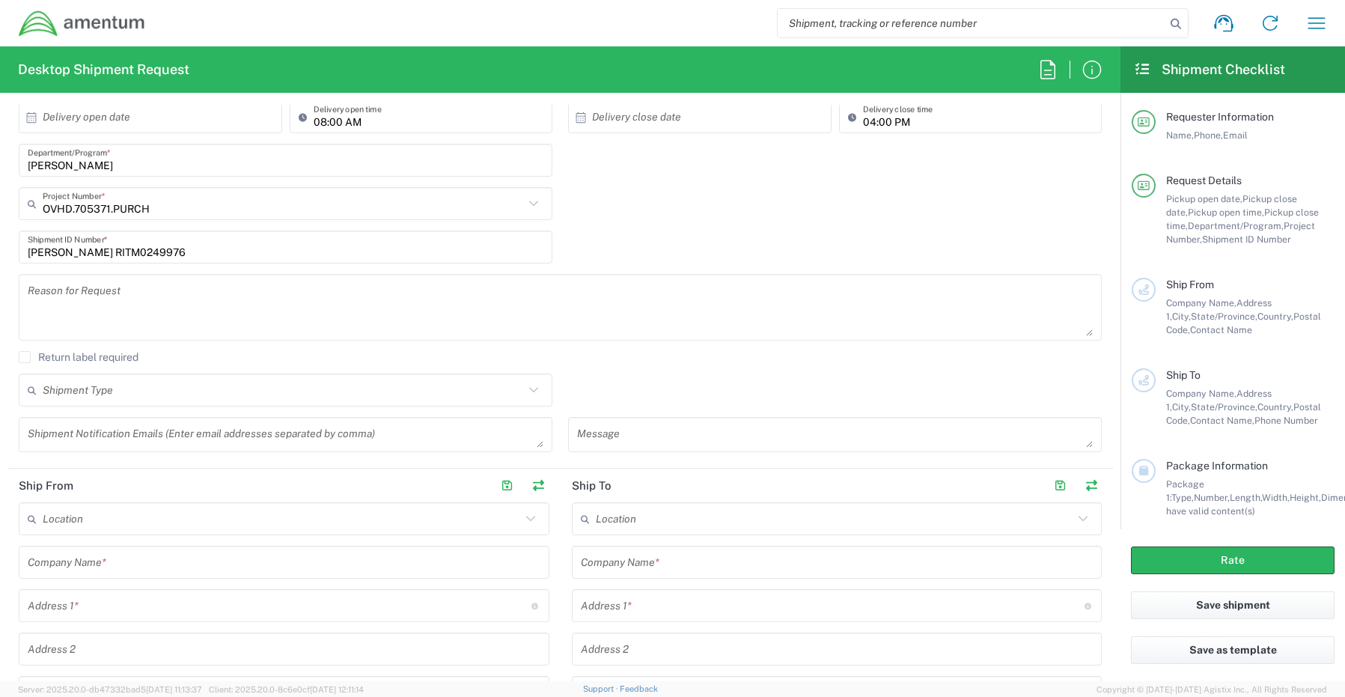
click at [41, 439] on textarea at bounding box center [286, 434] width 516 height 26
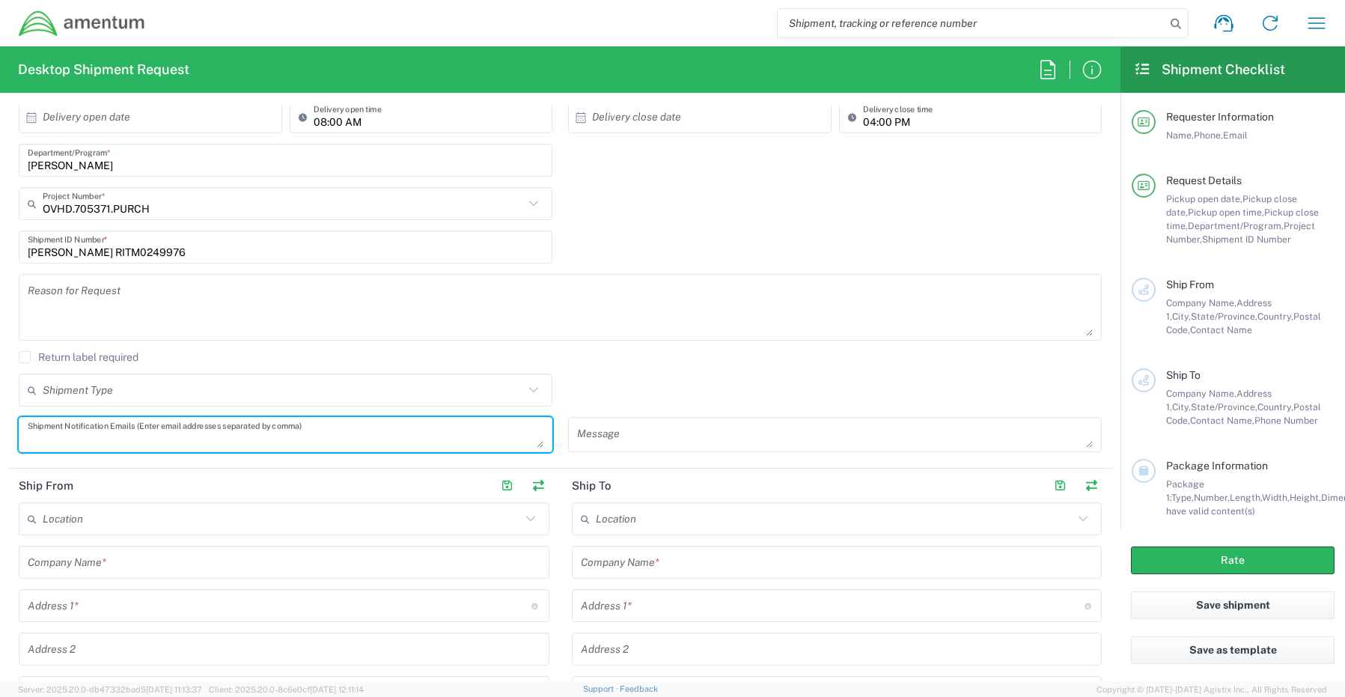
paste textarea "[PERSON_NAME][EMAIL_ADDRESS][PERSON_NAME][DOMAIN_NAME]"
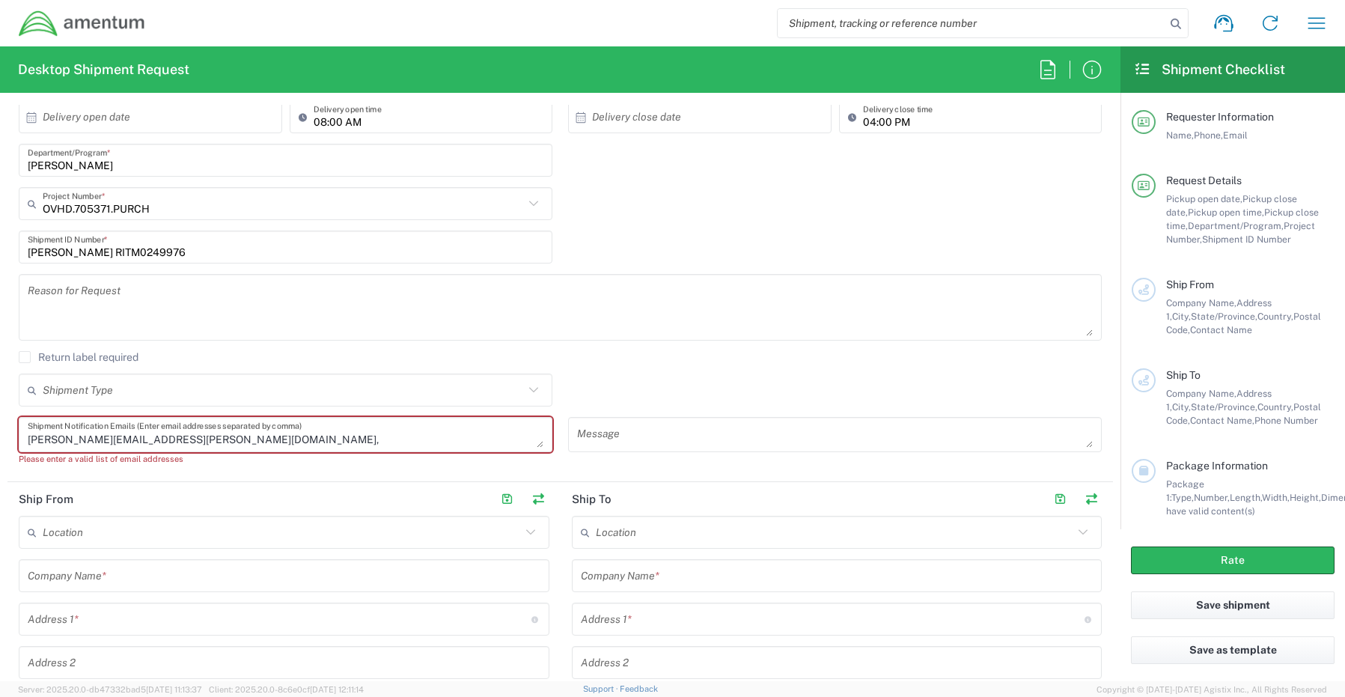
click at [206, 436] on textarea "[PERSON_NAME][EMAIL_ADDRESS][PERSON_NAME][DOMAIN_NAME]," at bounding box center [286, 434] width 516 height 26
paste textarea "[EMAIL_ADDRESS][DOMAIN_NAME]"
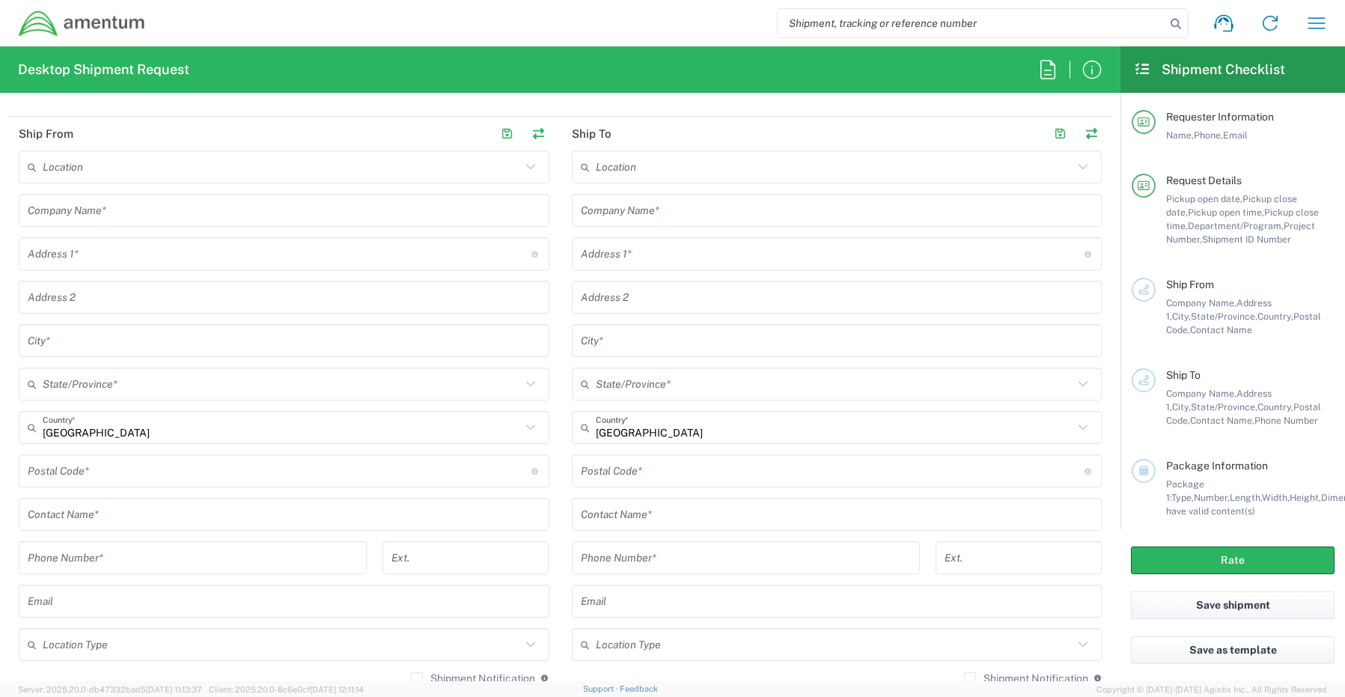
scroll to position [674, 0]
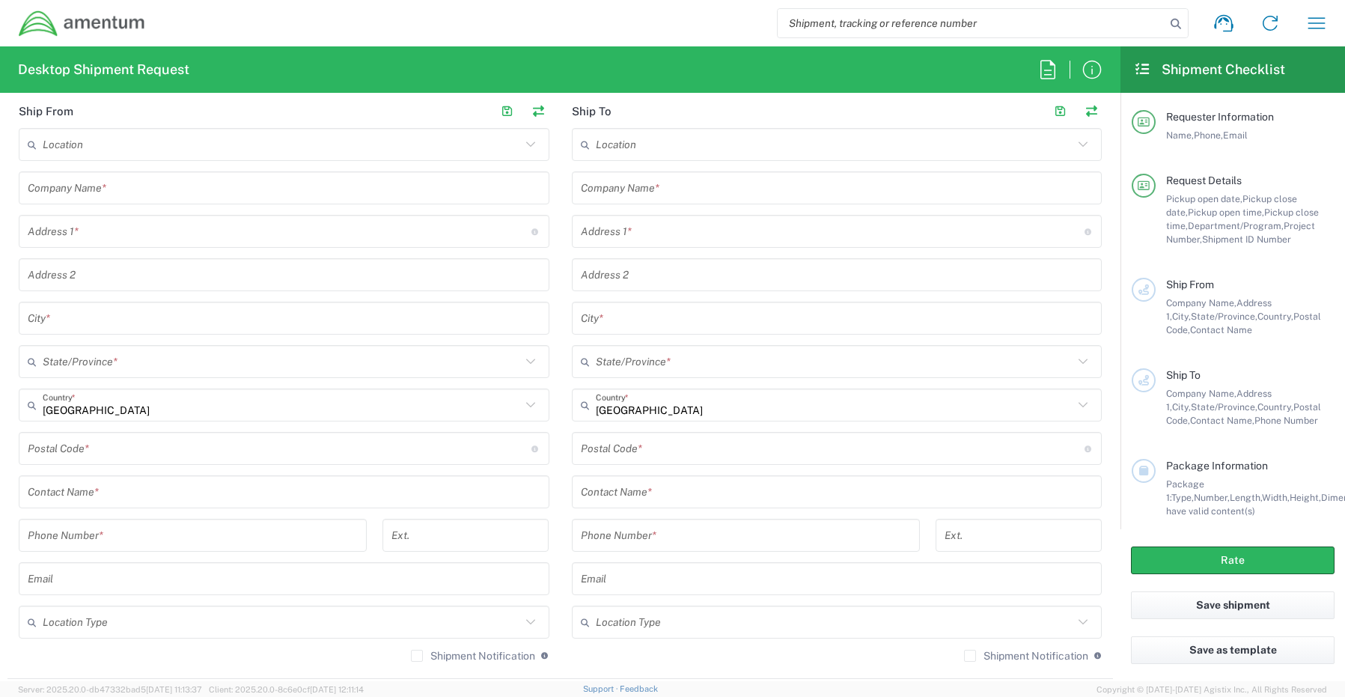
type textarea "[PERSON_NAME][EMAIL_ADDRESS][PERSON_NAME][DOMAIN_NAME], [EMAIL_ADDRESS][DOMAIN_…"
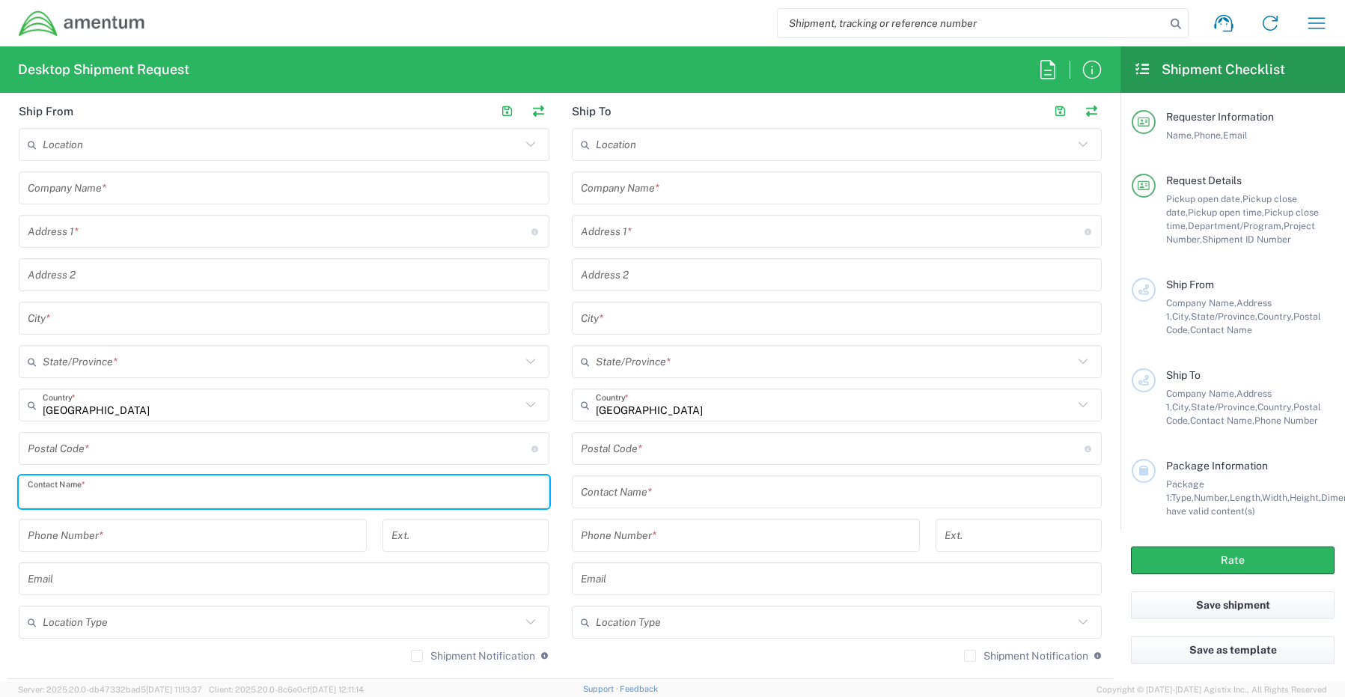
click at [93, 493] on input "text" at bounding box center [284, 492] width 513 height 26
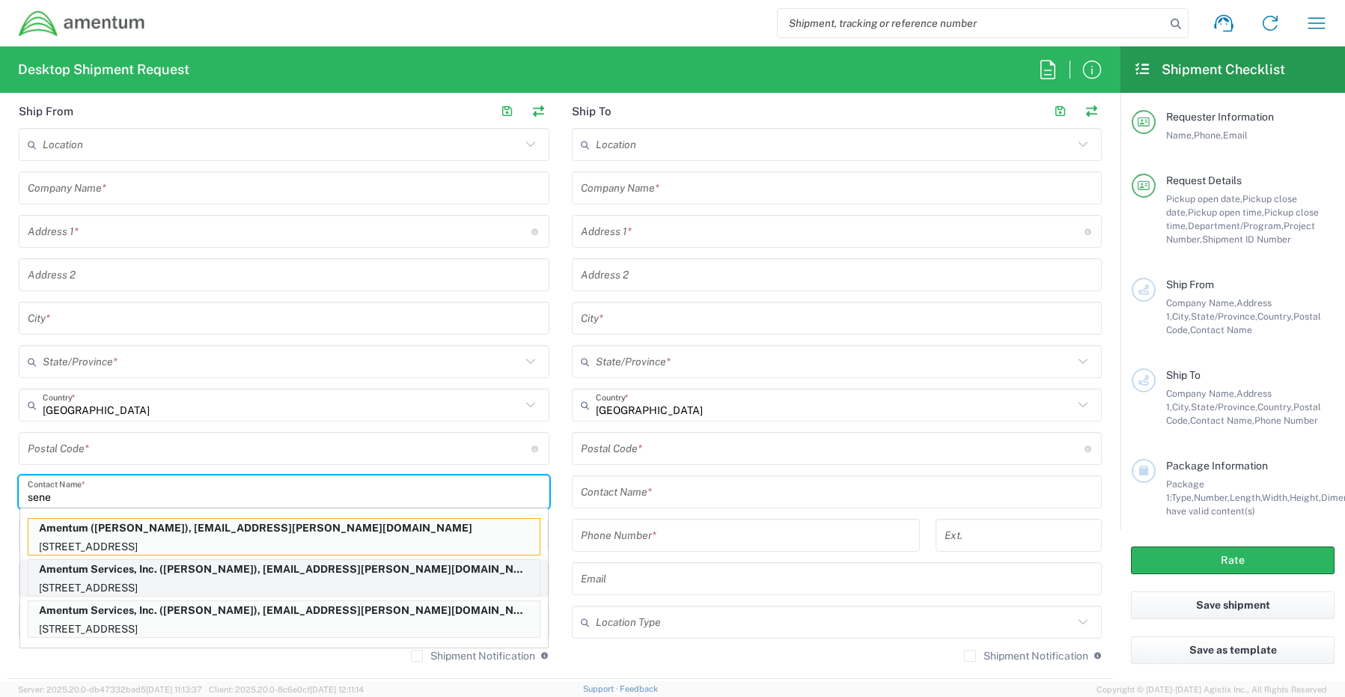
type input "sene"
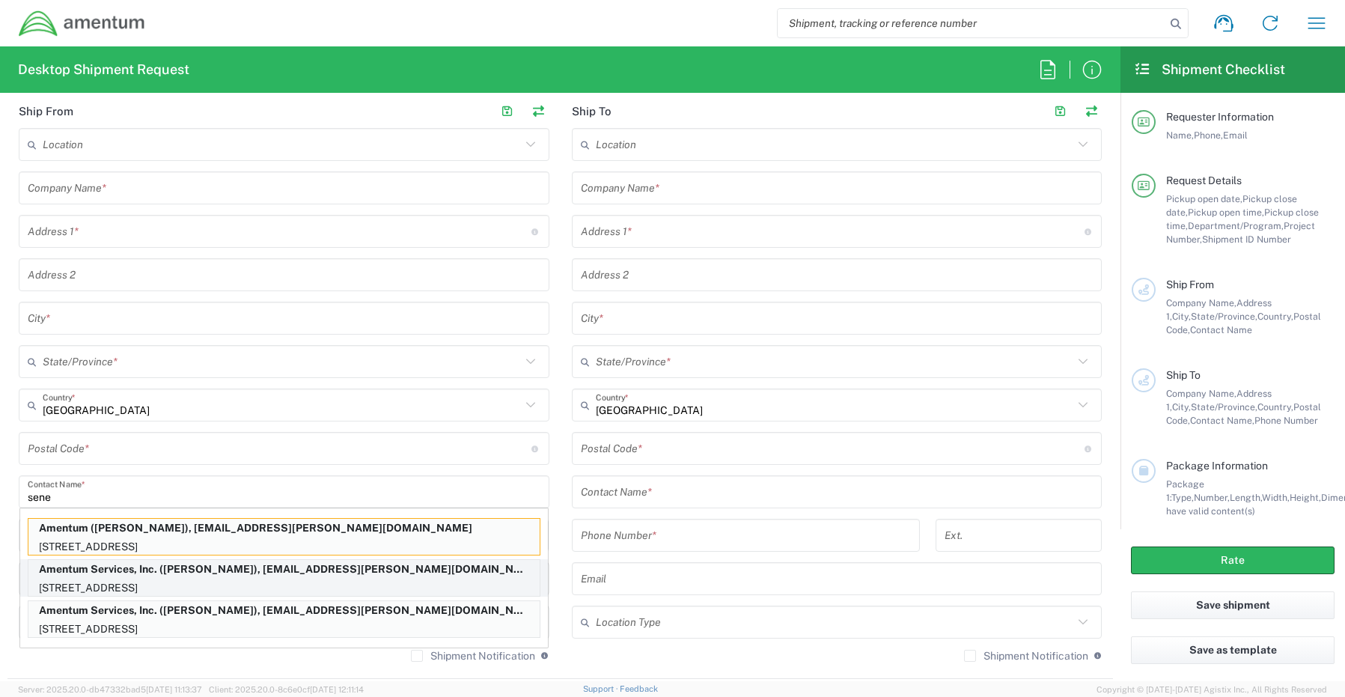
click at [71, 582] on p "[STREET_ADDRESS]" at bounding box center [283, 588] width 511 height 19
type input "Amentum Services, Inc."
type input "[STREET_ADDRESS]"
type input "[GEOGRAPHIC_DATA]"
type input "[US_STATE]"
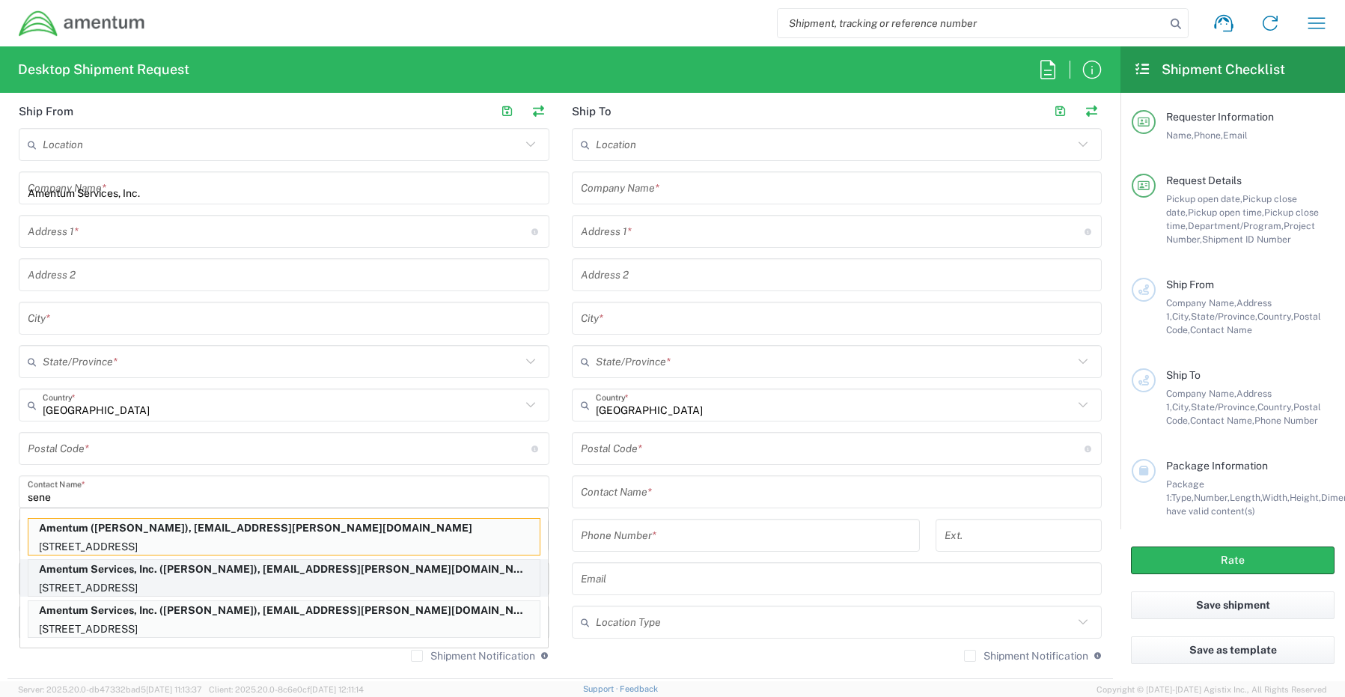
type input "76177"
type input "[PERSON_NAME]"
type input "[PHONE_NUMBER]"
type input "[EMAIL_ADDRESS][PERSON_NAME][DOMAIN_NAME]"
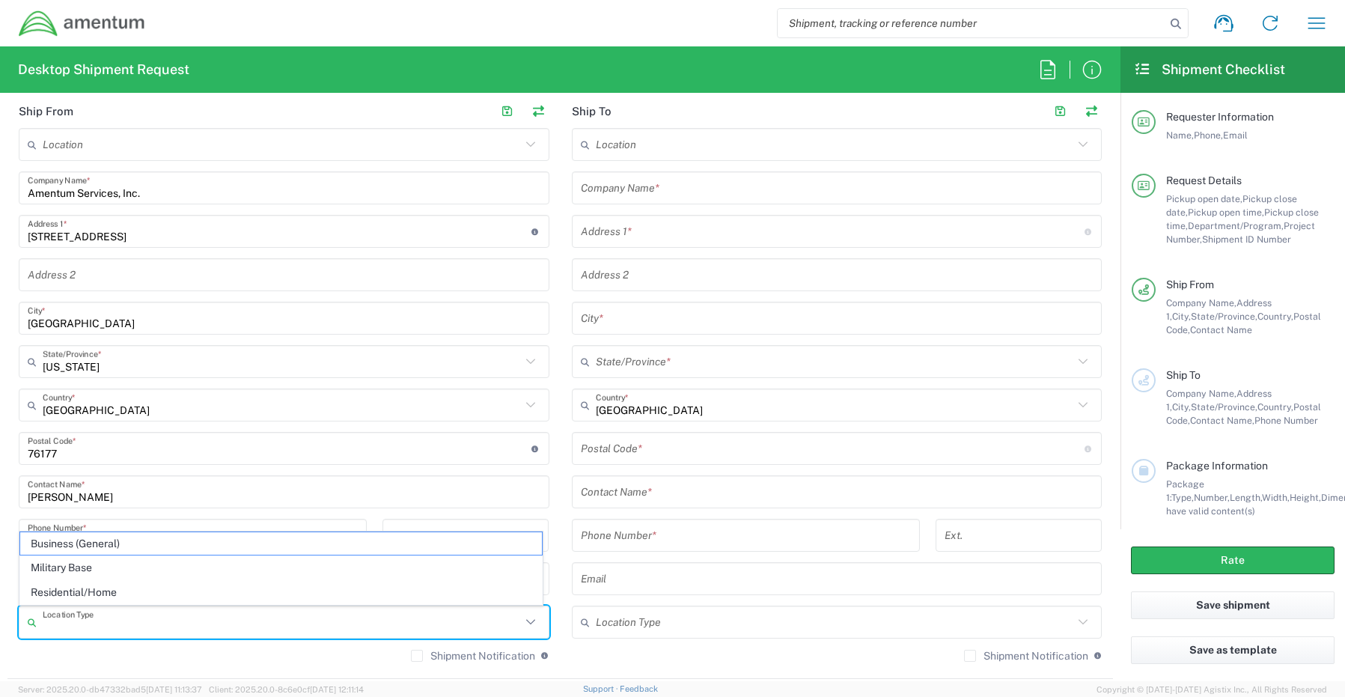
click at [72, 621] on input "text" at bounding box center [282, 622] width 478 height 26
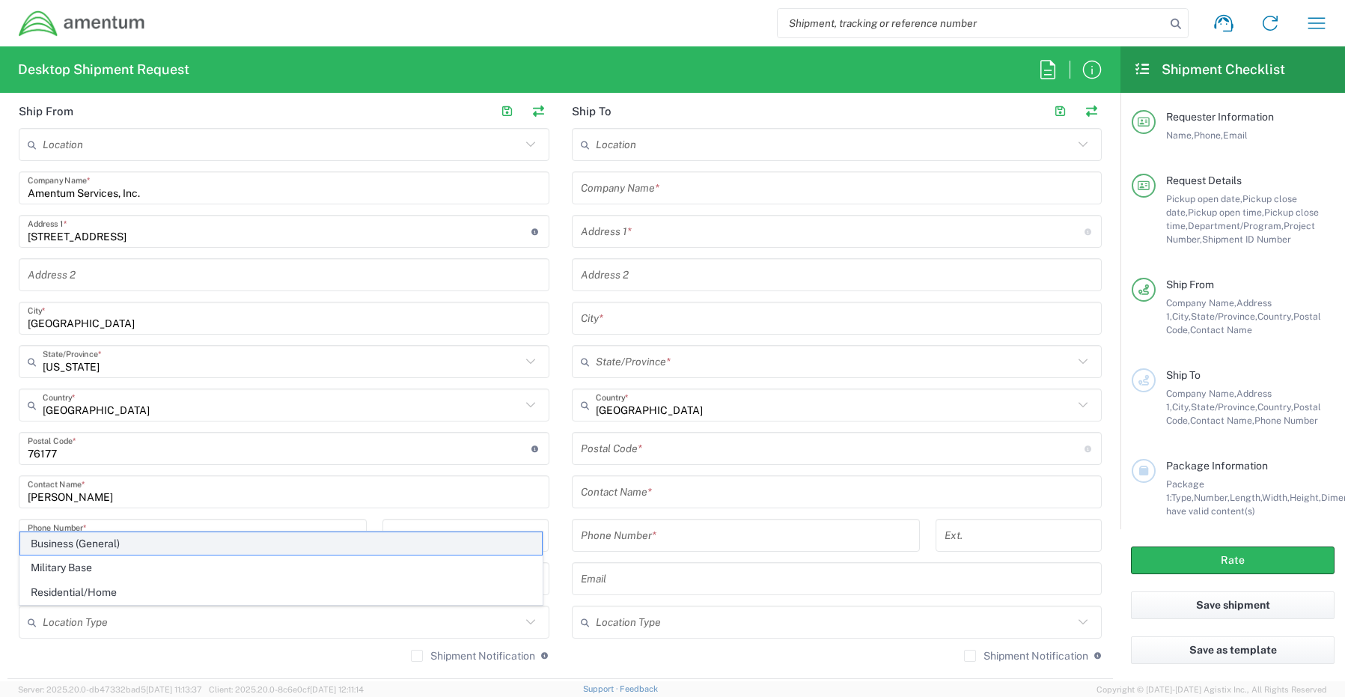
click at [77, 546] on span "Business (General)" at bounding box center [281, 543] width 522 height 23
type input "Business (General)"
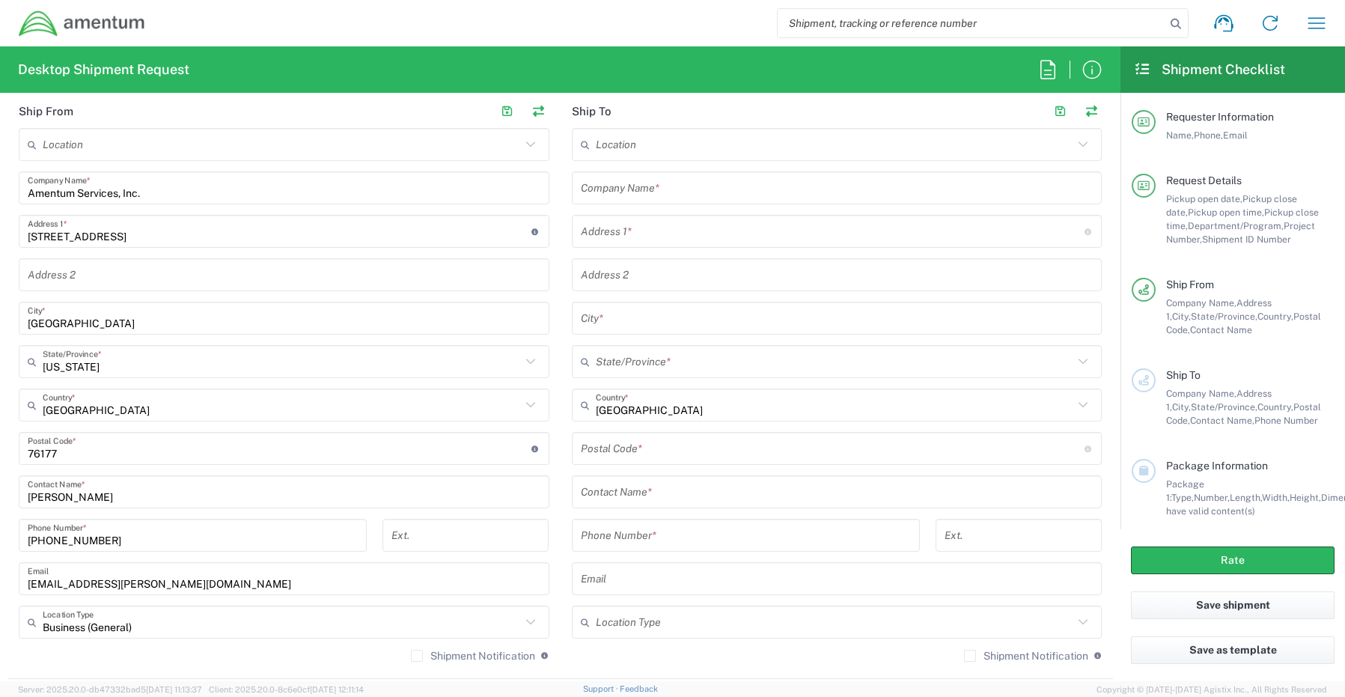
click at [418, 656] on label "Shipment Notification" at bounding box center [473, 656] width 124 height 12
click at [417, 656] on input "Shipment Notification" at bounding box center [417, 656] width 0 height 0
click at [625, 195] on input "text" at bounding box center [837, 188] width 513 height 26
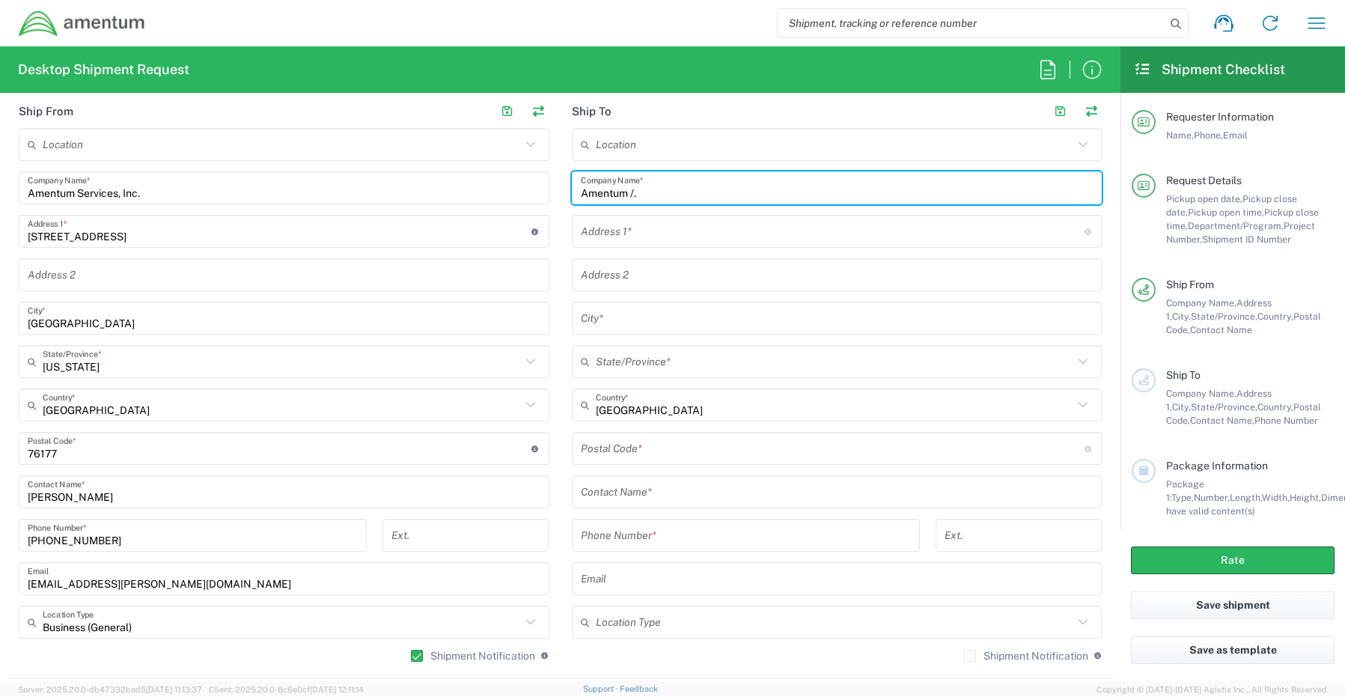
paste input "[PERSON_NAME]"
click at [630, 191] on input "Amentum /. [PERSON_NAME]" at bounding box center [837, 188] width 513 height 26
type input "Amentum / [PERSON_NAME]"
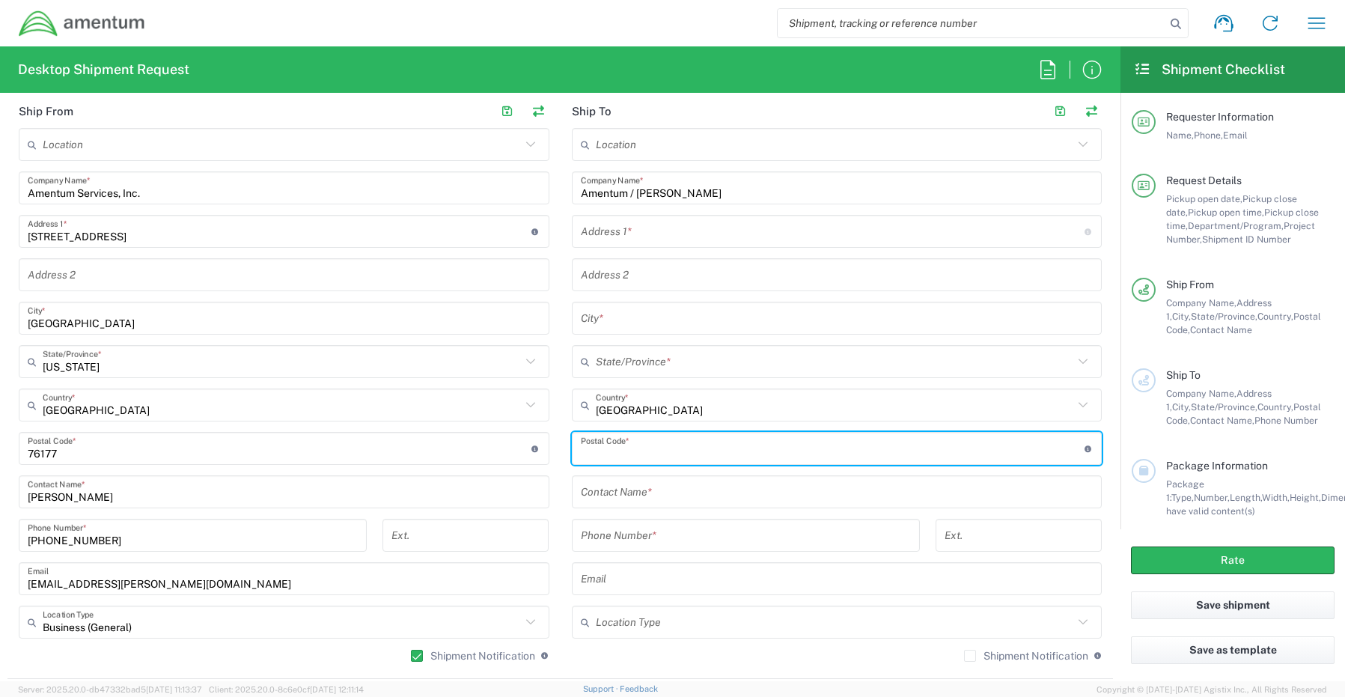
click at [620, 451] on input "undefined" at bounding box center [833, 449] width 504 height 26
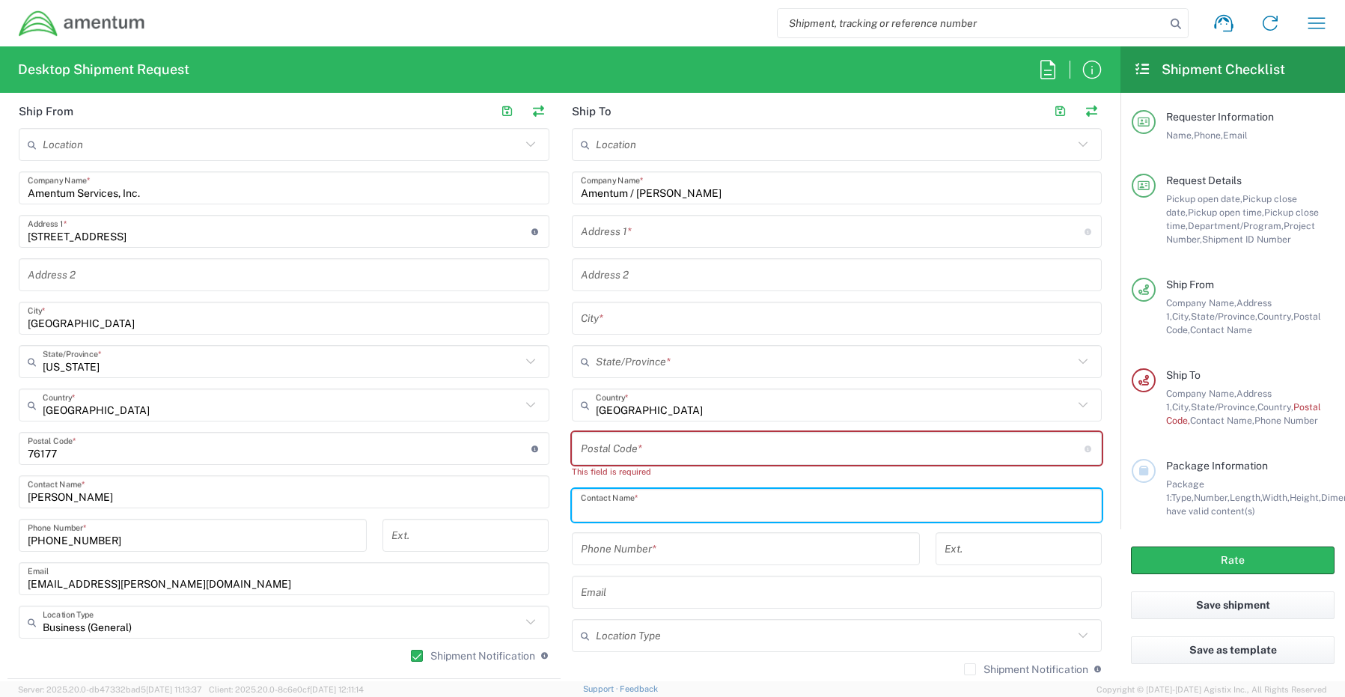
click at [622, 489] on div "Contact Name *" at bounding box center [837, 505] width 531 height 33
paste input "[PERSON_NAME]"
type input "[PERSON_NAME]"
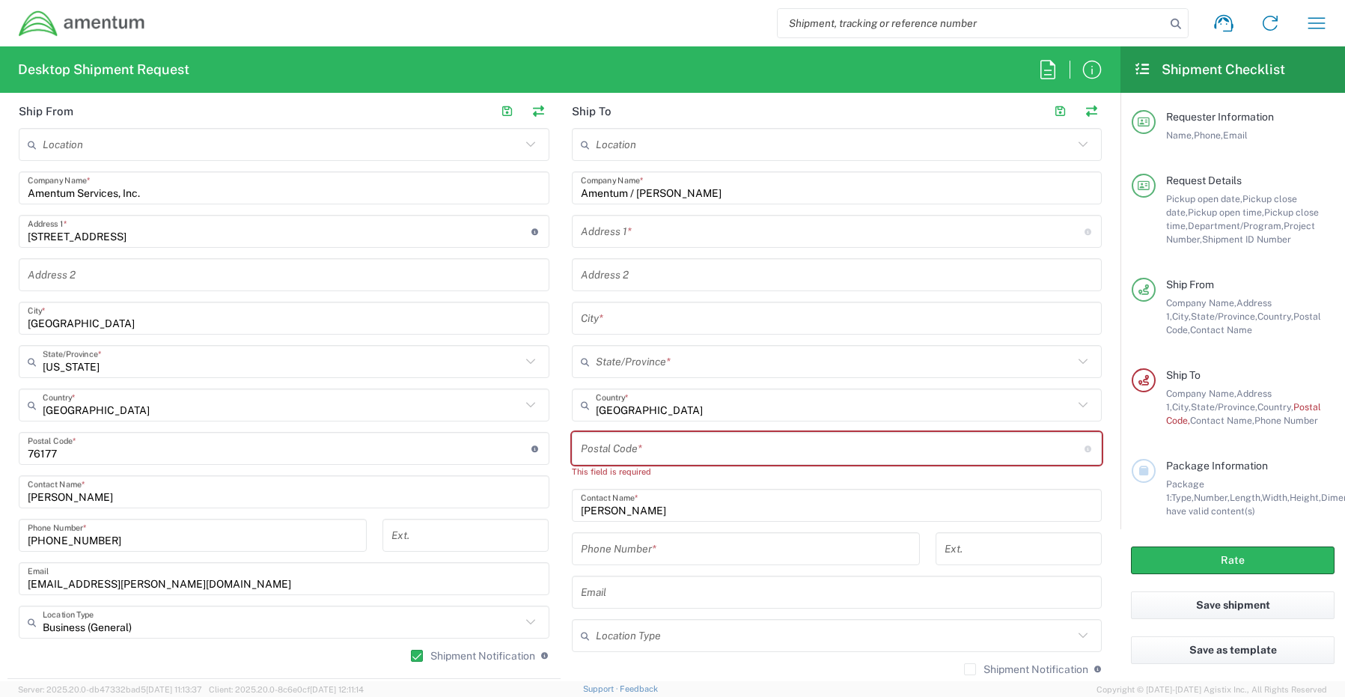
click at [649, 221] on input "text" at bounding box center [833, 232] width 504 height 26
paste input "1840 Disney Estates Cir"
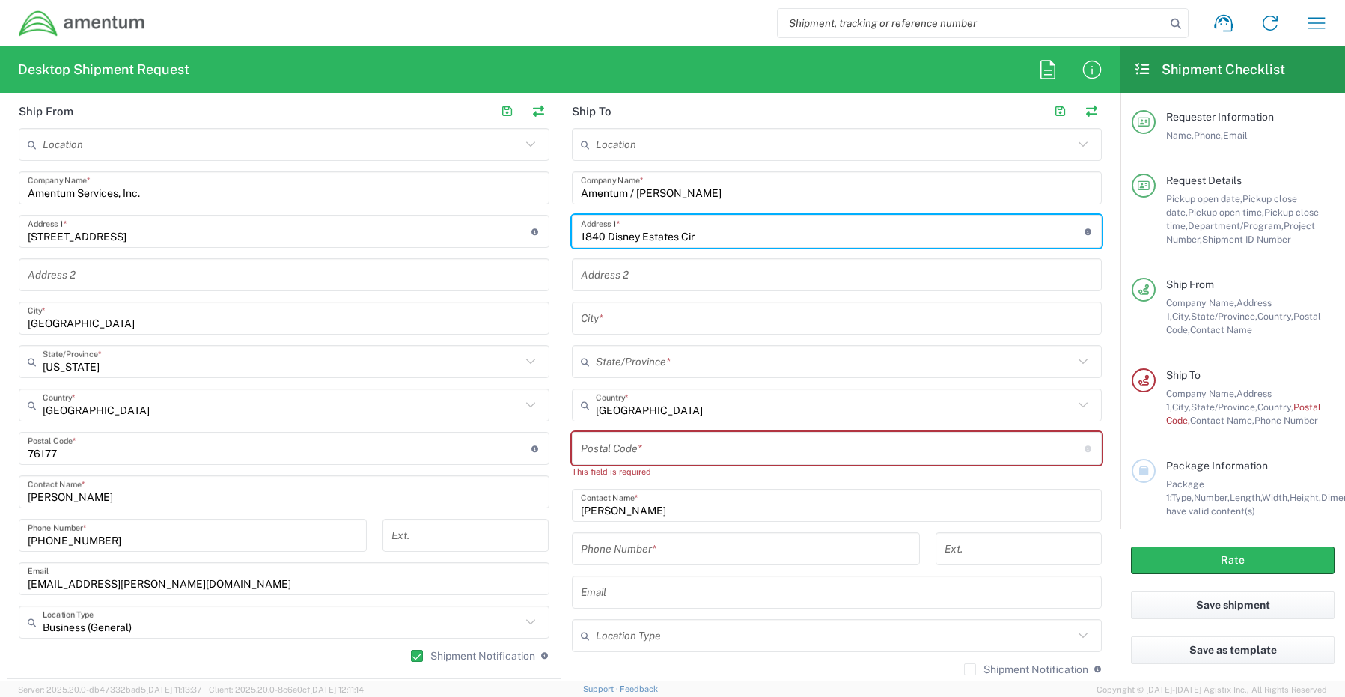
type input "1840 Disney Estates Cir"
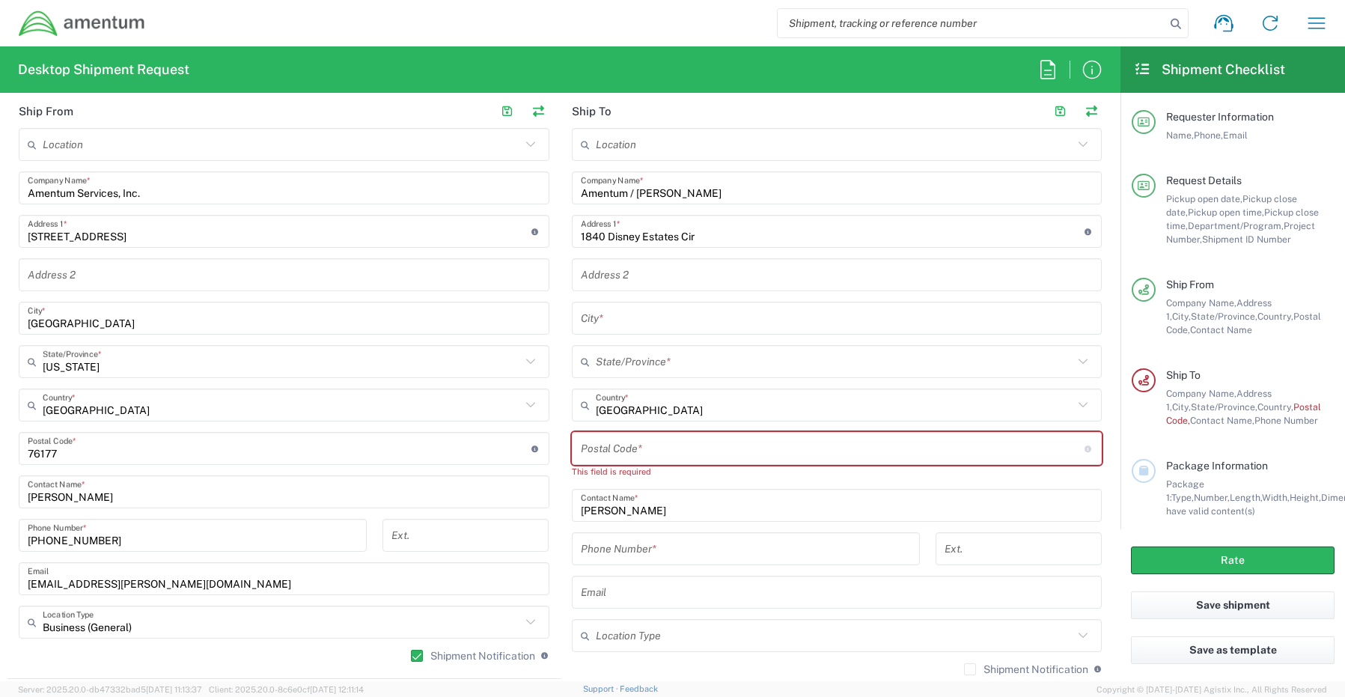
click at [660, 327] on input "text" at bounding box center [837, 318] width 513 height 26
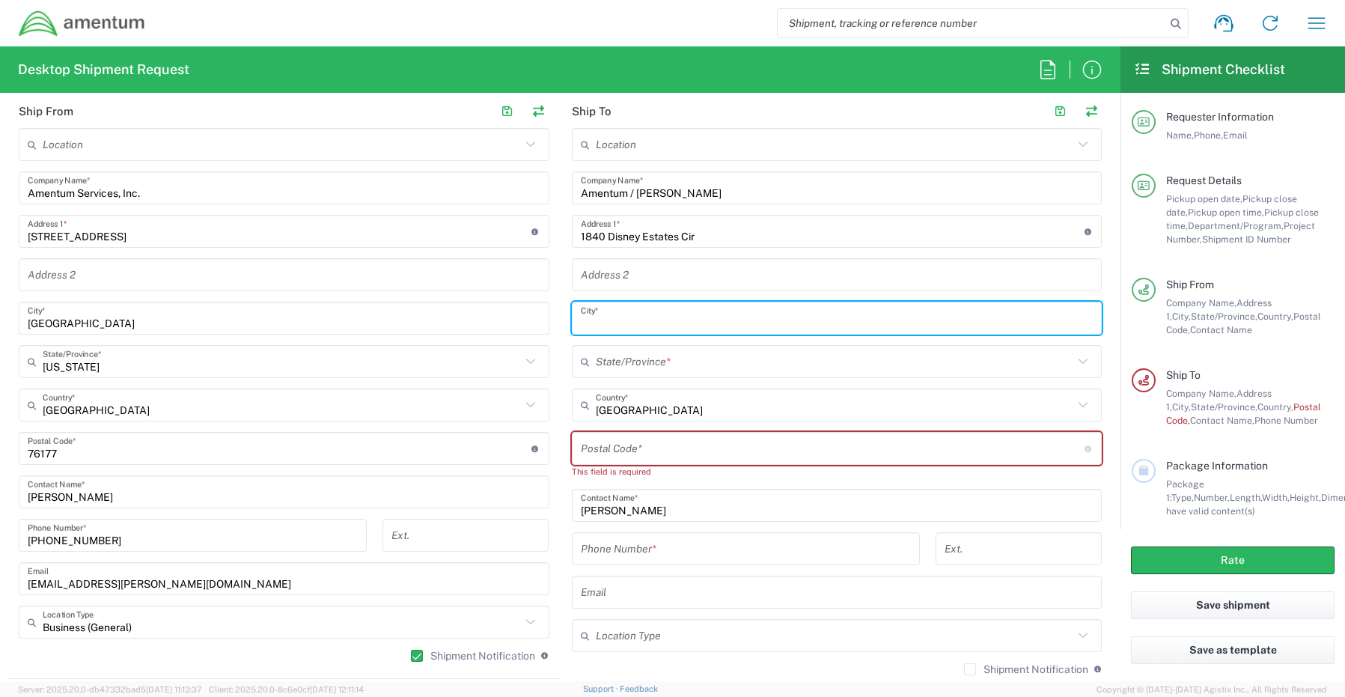
paste input "Severn,"
type input "Severn"
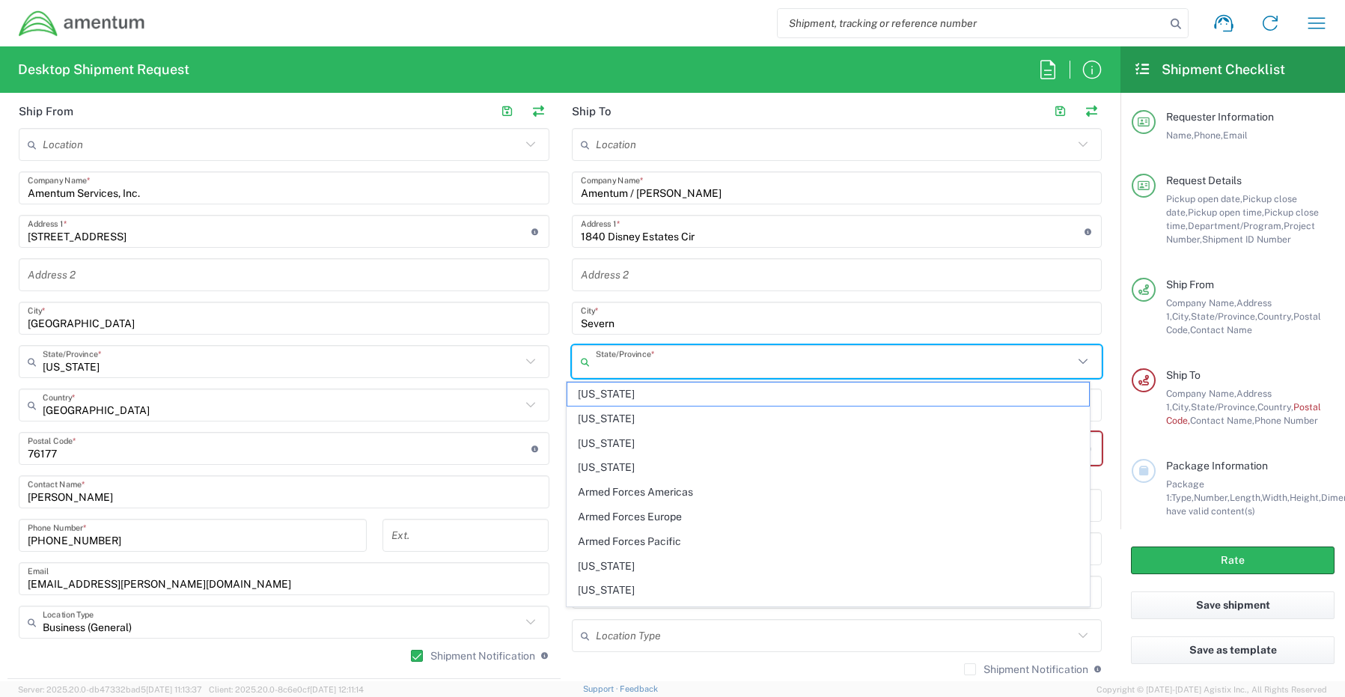
click at [598, 366] on input "text" at bounding box center [835, 362] width 478 height 26
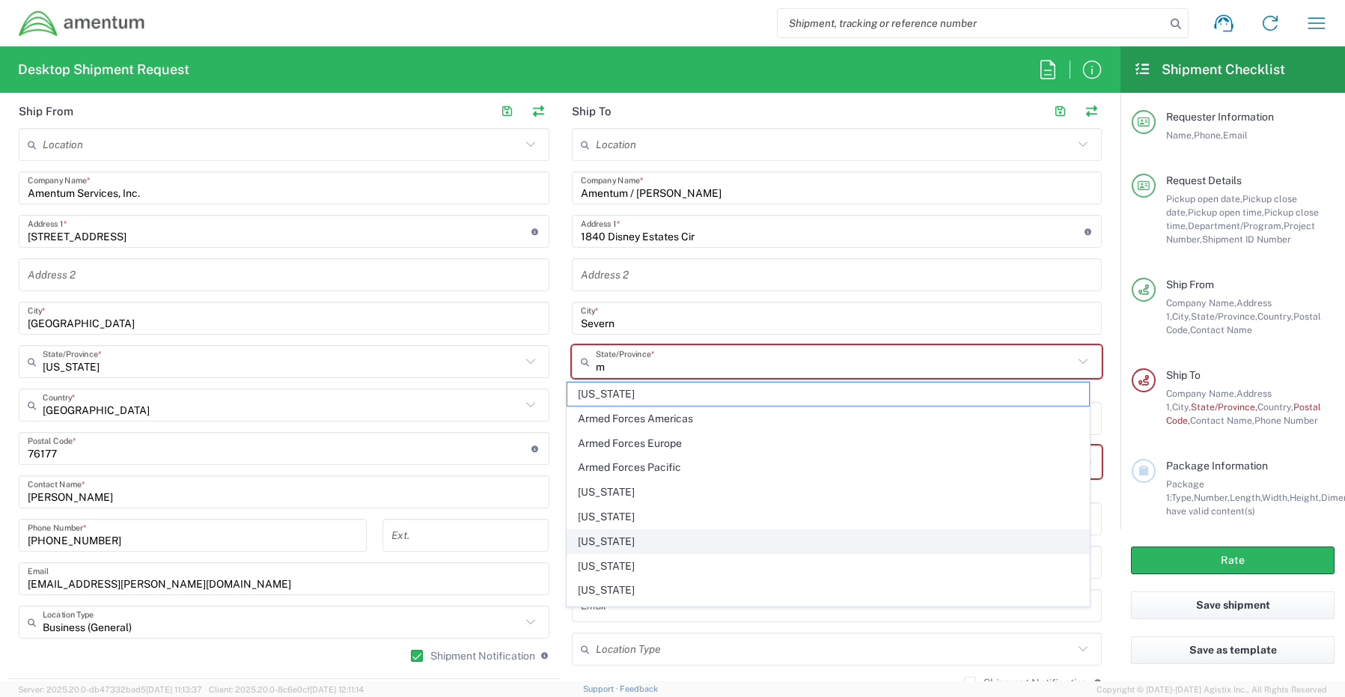
click at [633, 541] on span "[US_STATE]" at bounding box center [828, 541] width 522 height 23
type input "[US_STATE]"
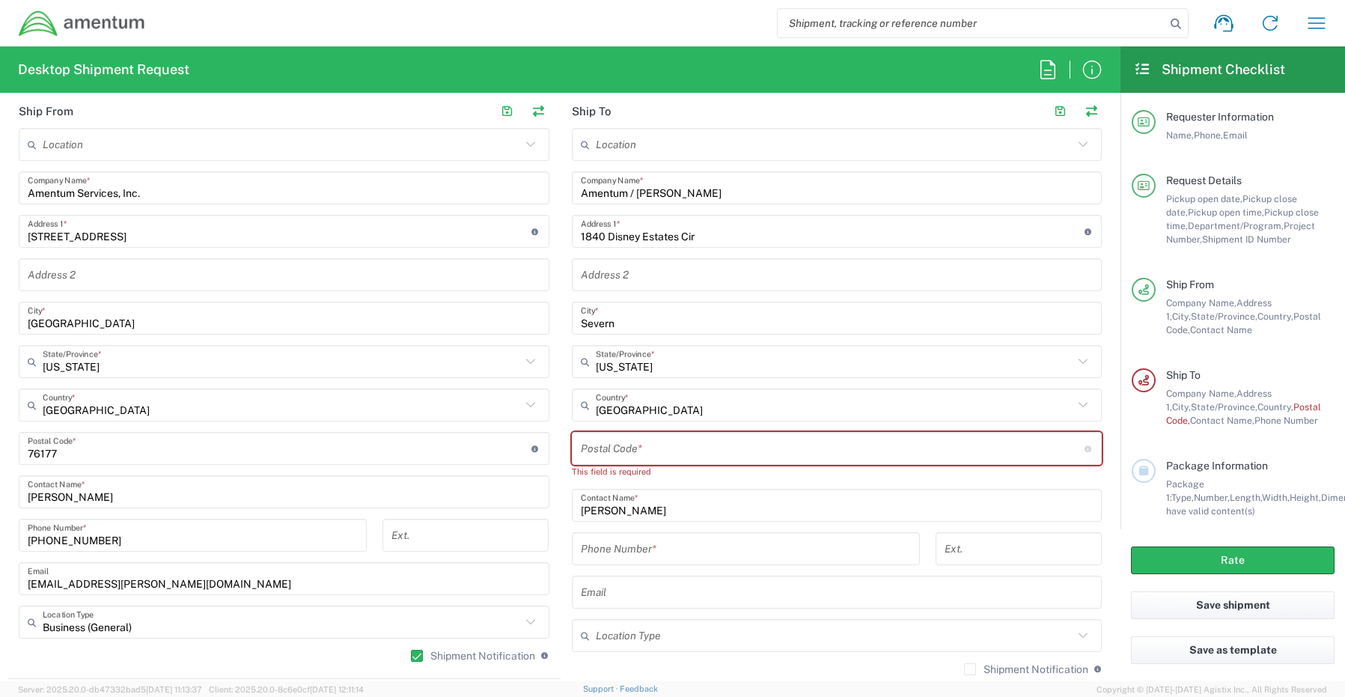
click at [612, 451] on input "undefined" at bounding box center [833, 449] width 504 height 26
paste input "21144"
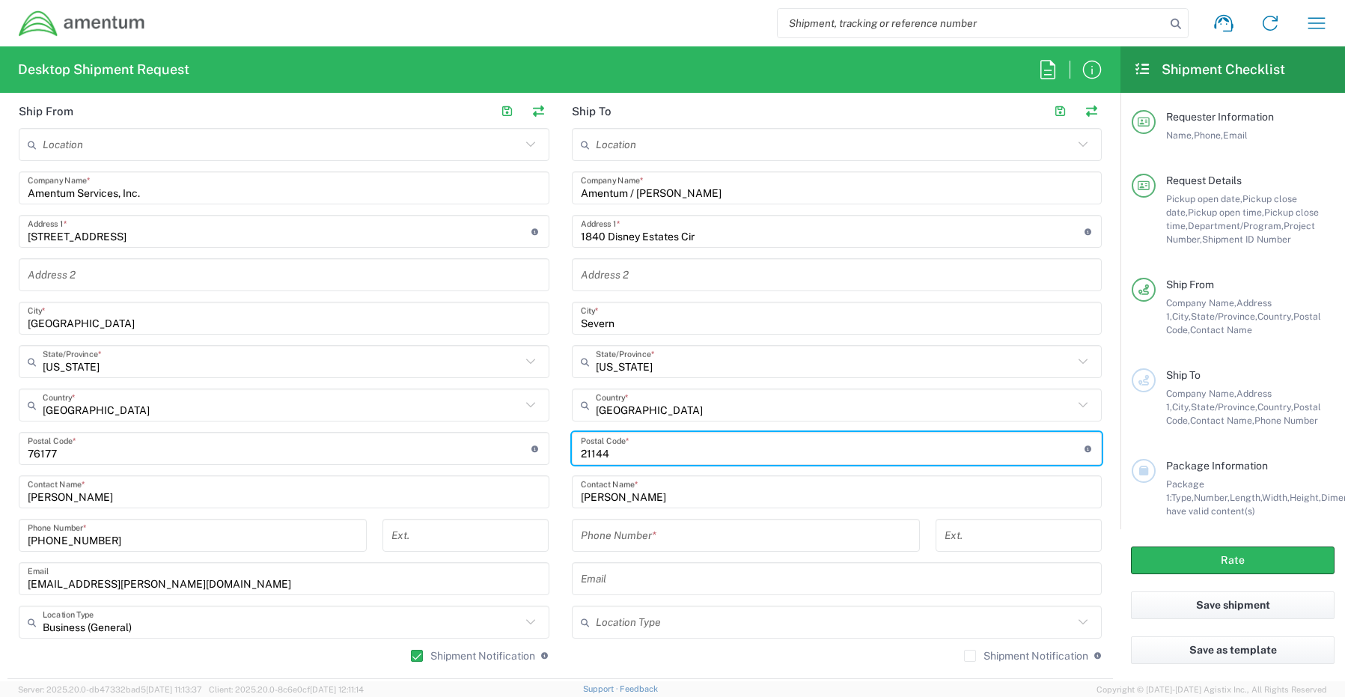
type input "21144"
click at [671, 538] on input "tel" at bounding box center [746, 536] width 330 height 26
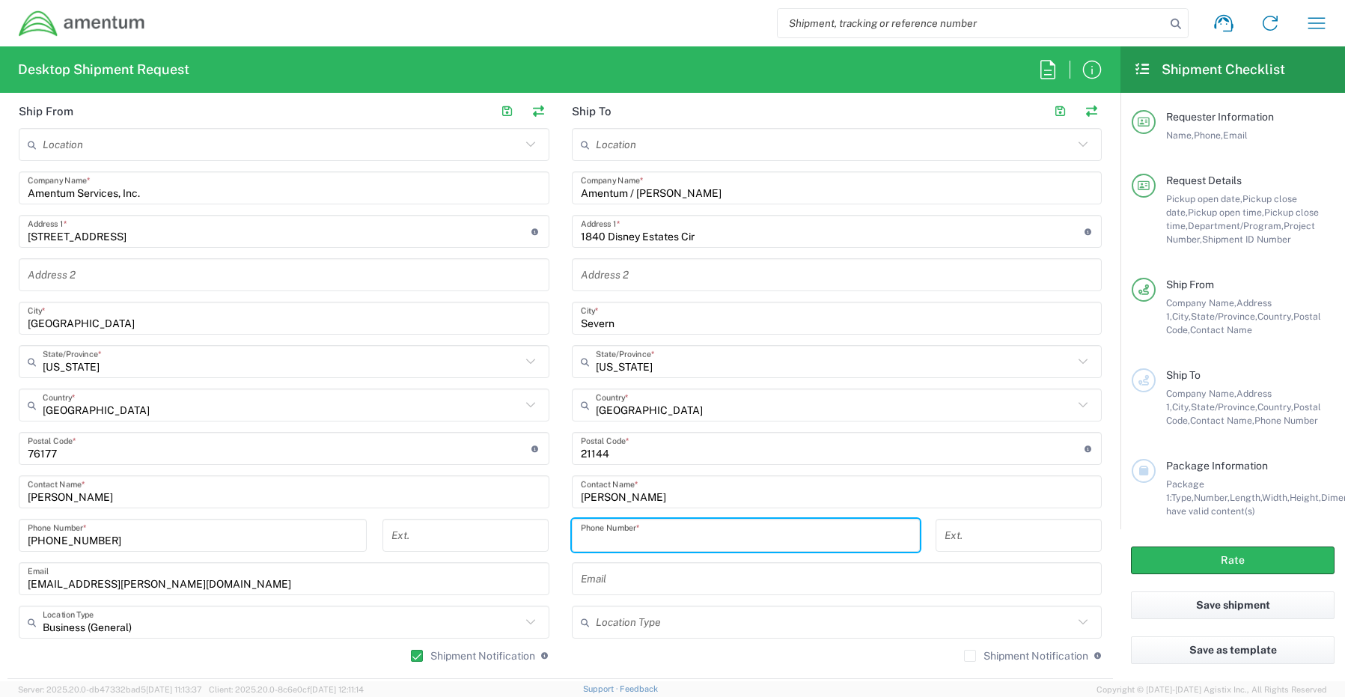
paste input "[PHONE_NUMBER]"
type input "[PHONE_NUMBER]"
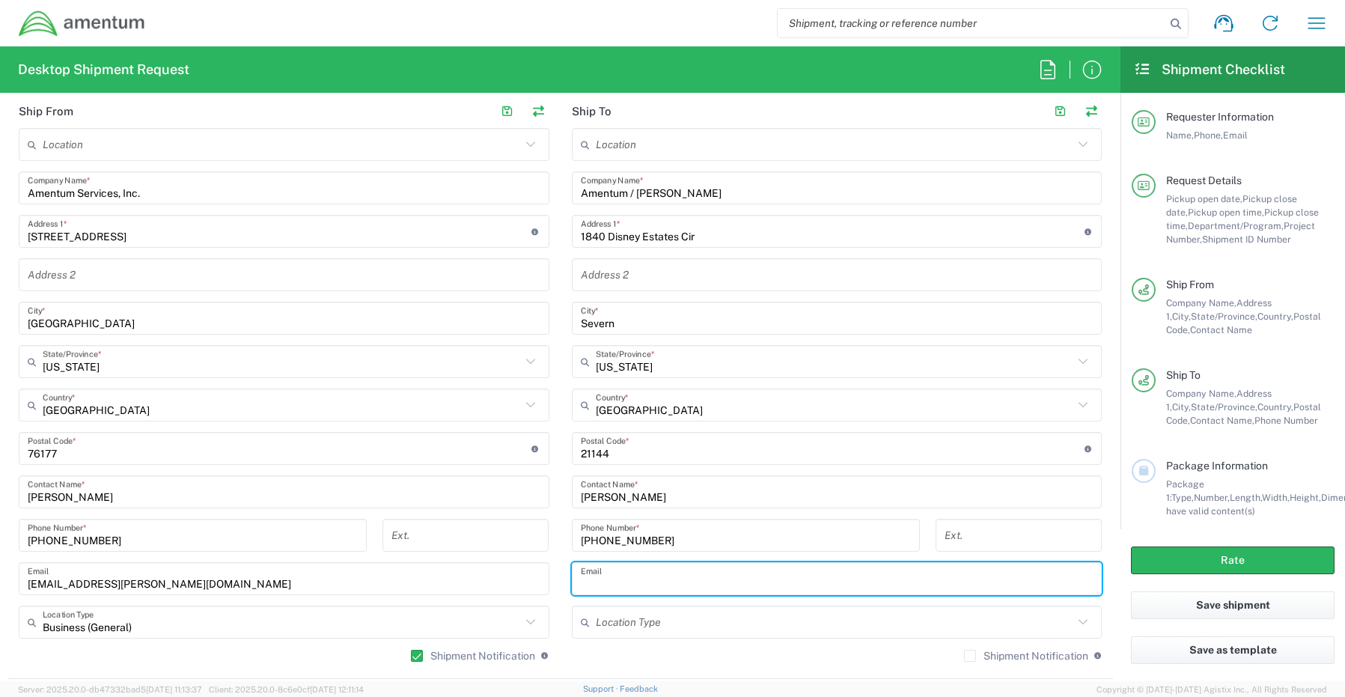
click at [609, 580] on input "text" at bounding box center [837, 579] width 513 height 26
paste input "[PERSON_NAME][EMAIL_ADDRESS][PERSON_NAME][DOMAIN_NAME]"
type input "[PERSON_NAME][EMAIL_ADDRESS][PERSON_NAME][DOMAIN_NAME]"
click at [964, 660] on label "Shipment Notification" at bounding box center [1026, 656] width 124 height 12
click at [970, 656] on input "Shipment Notification" at bounding box center [970, 656] width 0 height 0
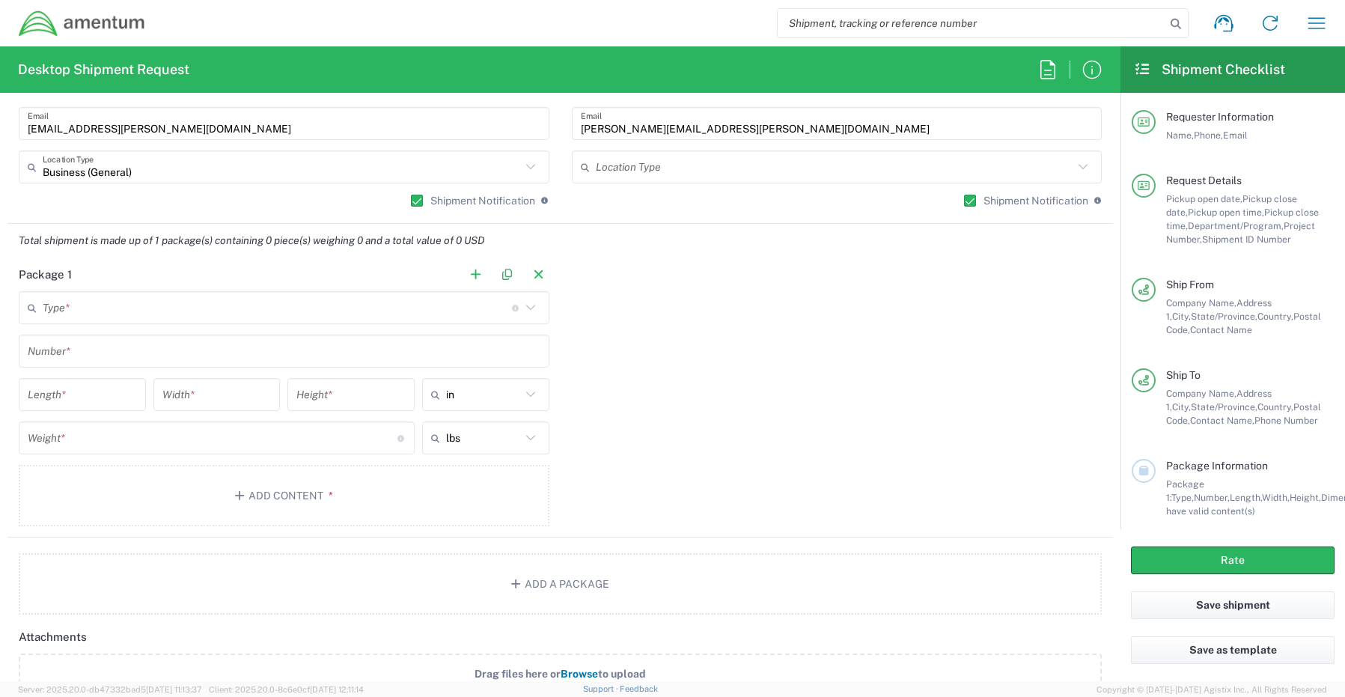
scroll to position [1198, 0]
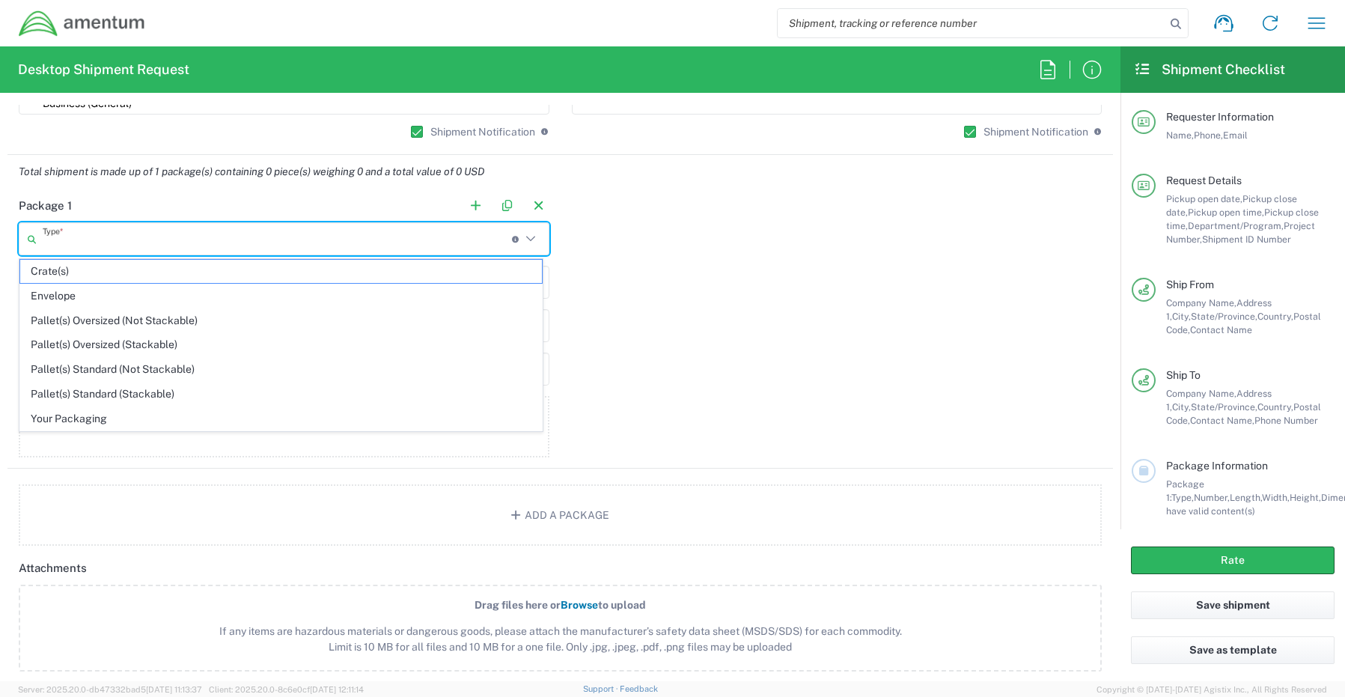
click at [68, 246] on input "text" at bounding box center [277, 239] width 469 height 26
click at [56, 420] on span "Your Packaging" at bounding box center [281, 418] width 522 height 23
type input "Your Packaging"
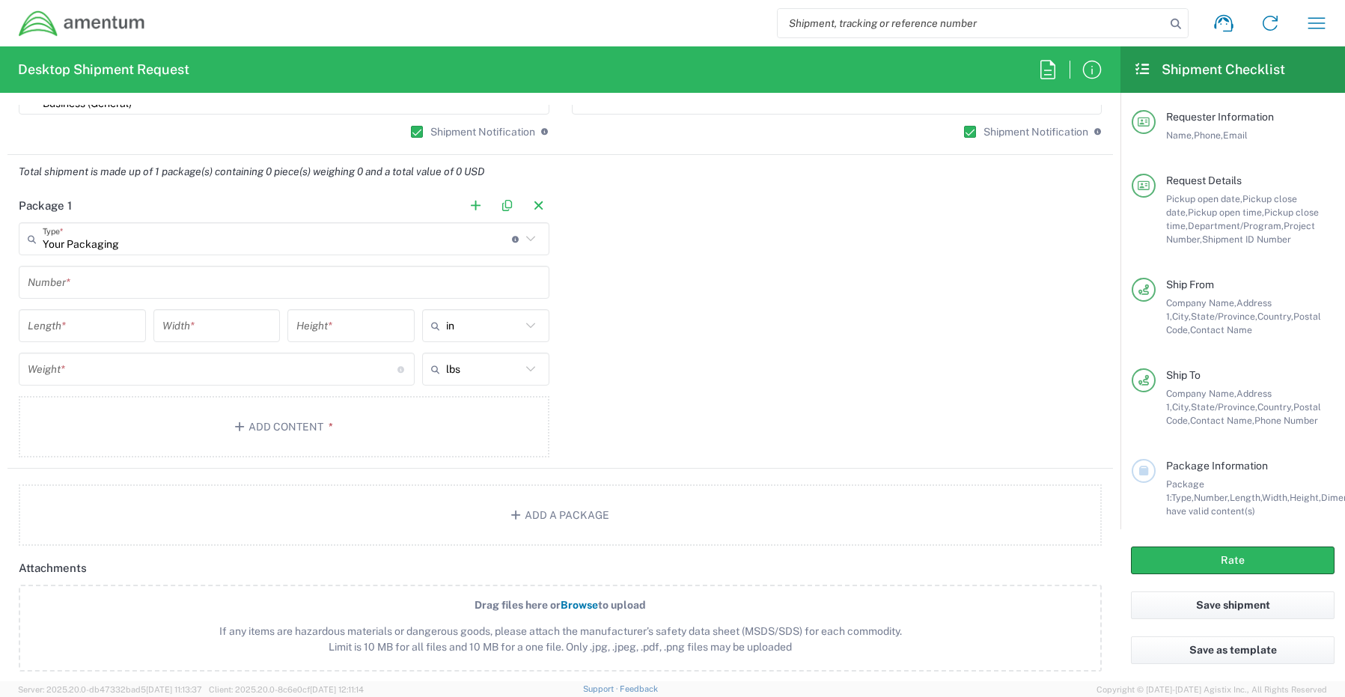
click at [65, 283] on input "text" at bounding box center [284, 282] width 513 height 26
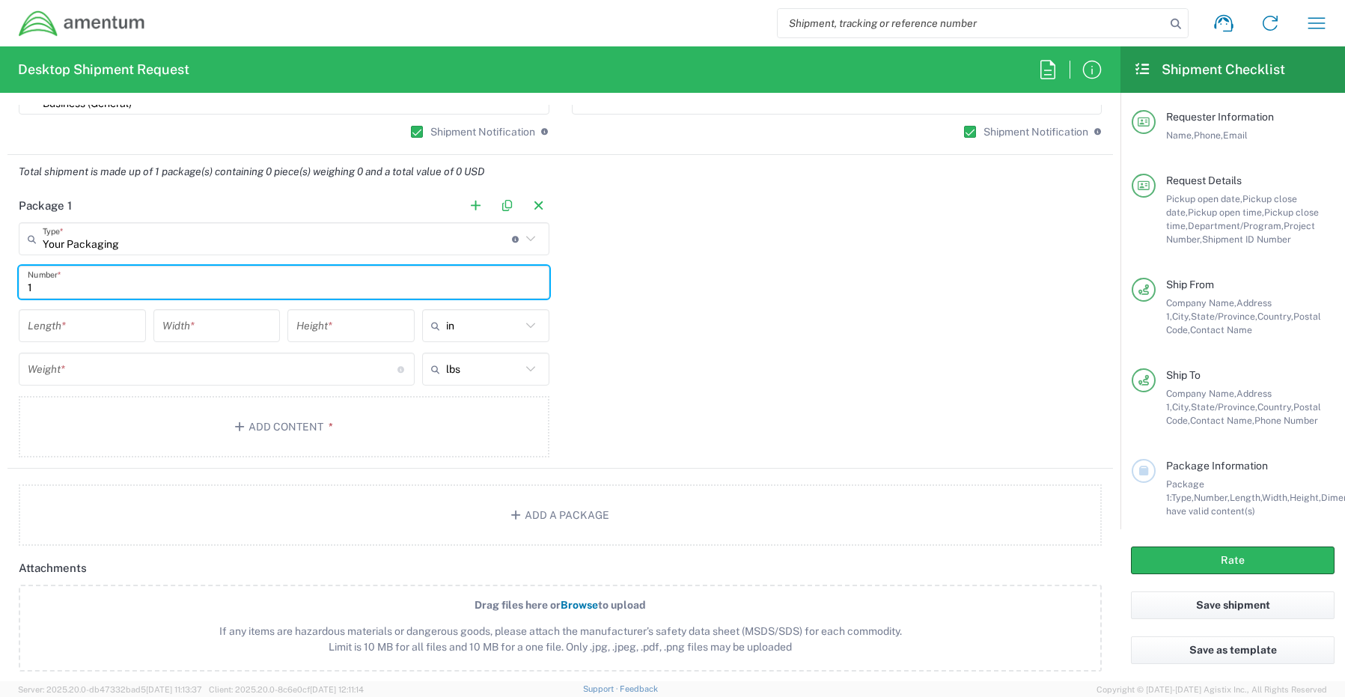
type input "1"
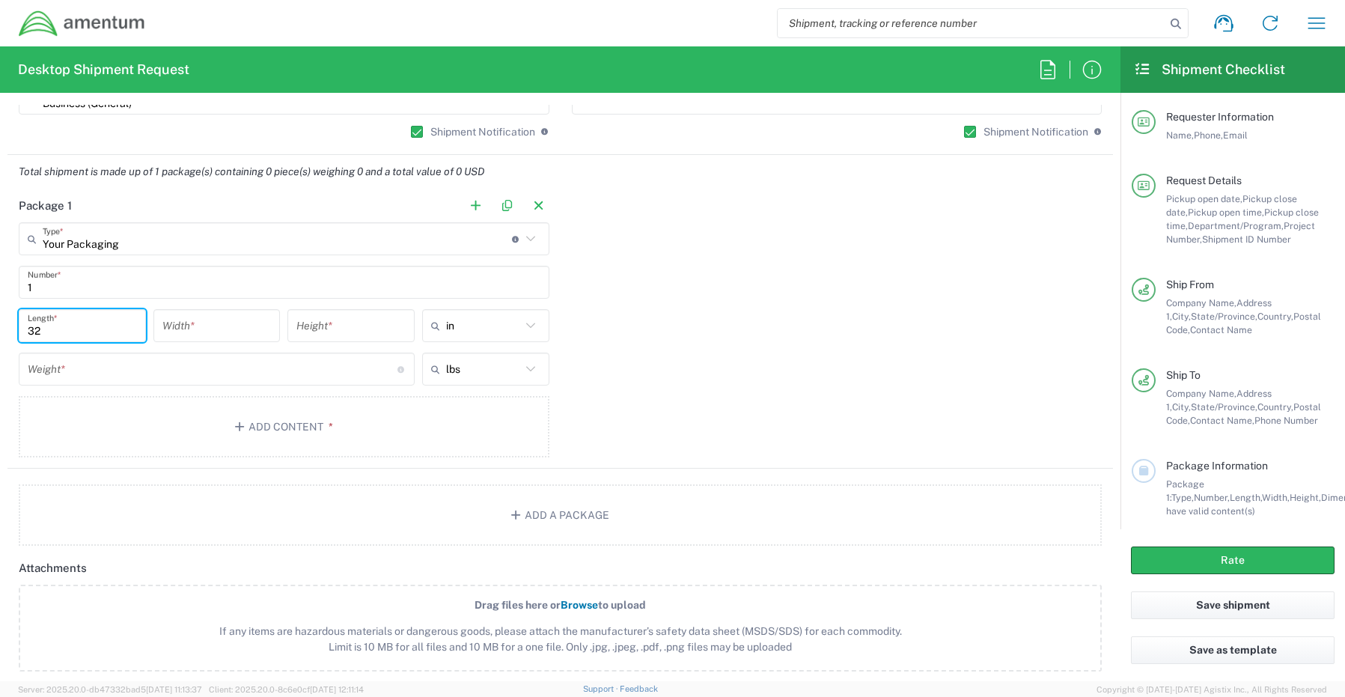
type input "32"
type input "18"
type input "5"
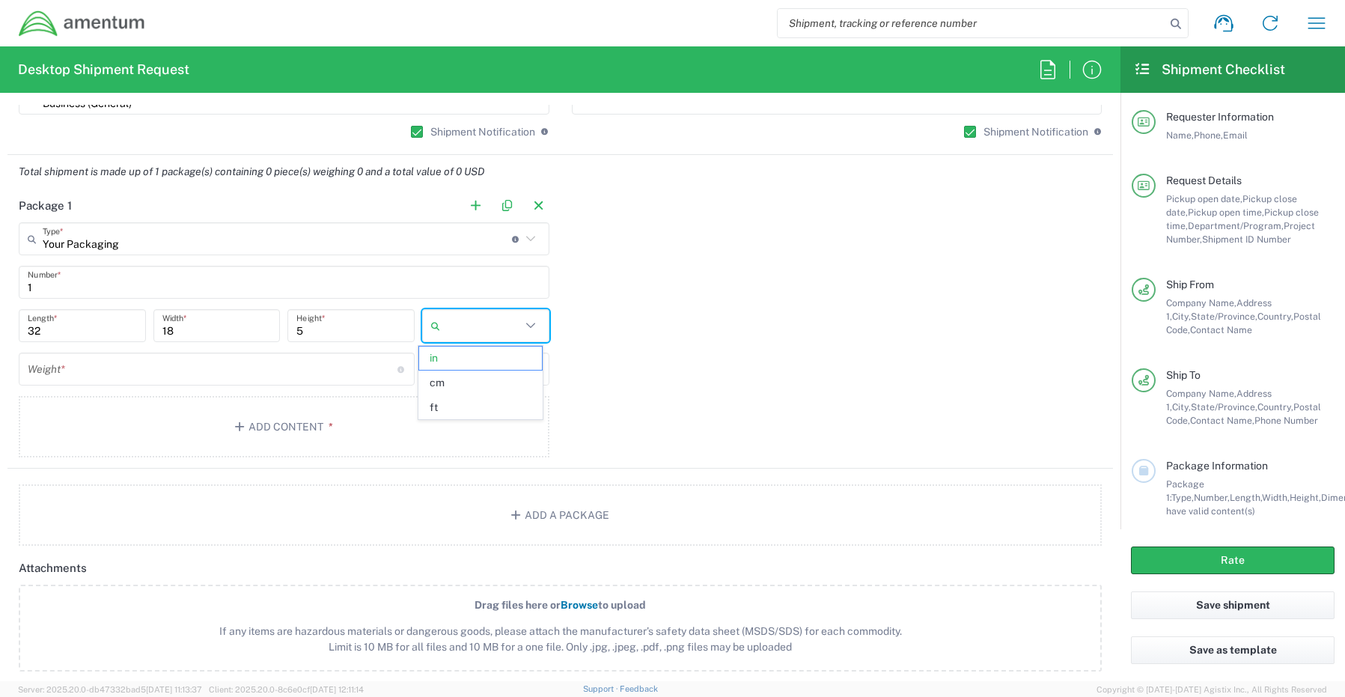
type input "in"
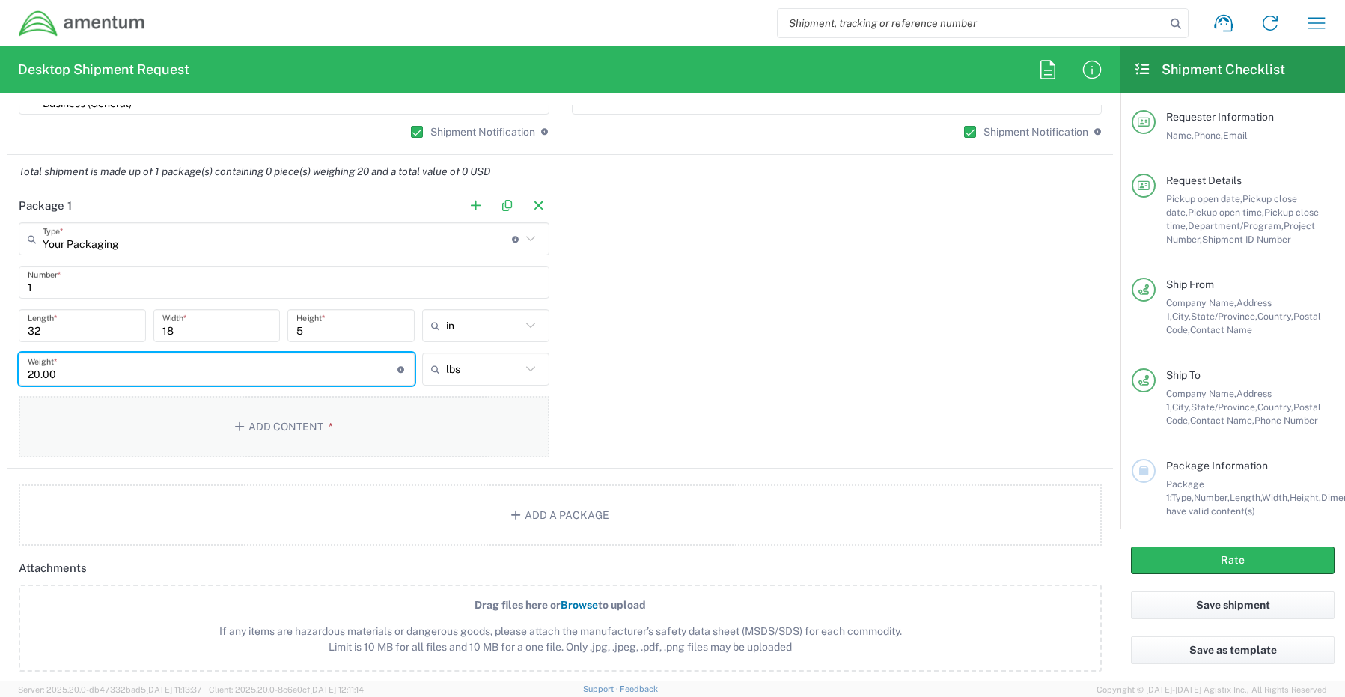
type input "20.00"
click at [266, 431] on button "Add Content *" at bounding box center [284, 426] width 531 height 61
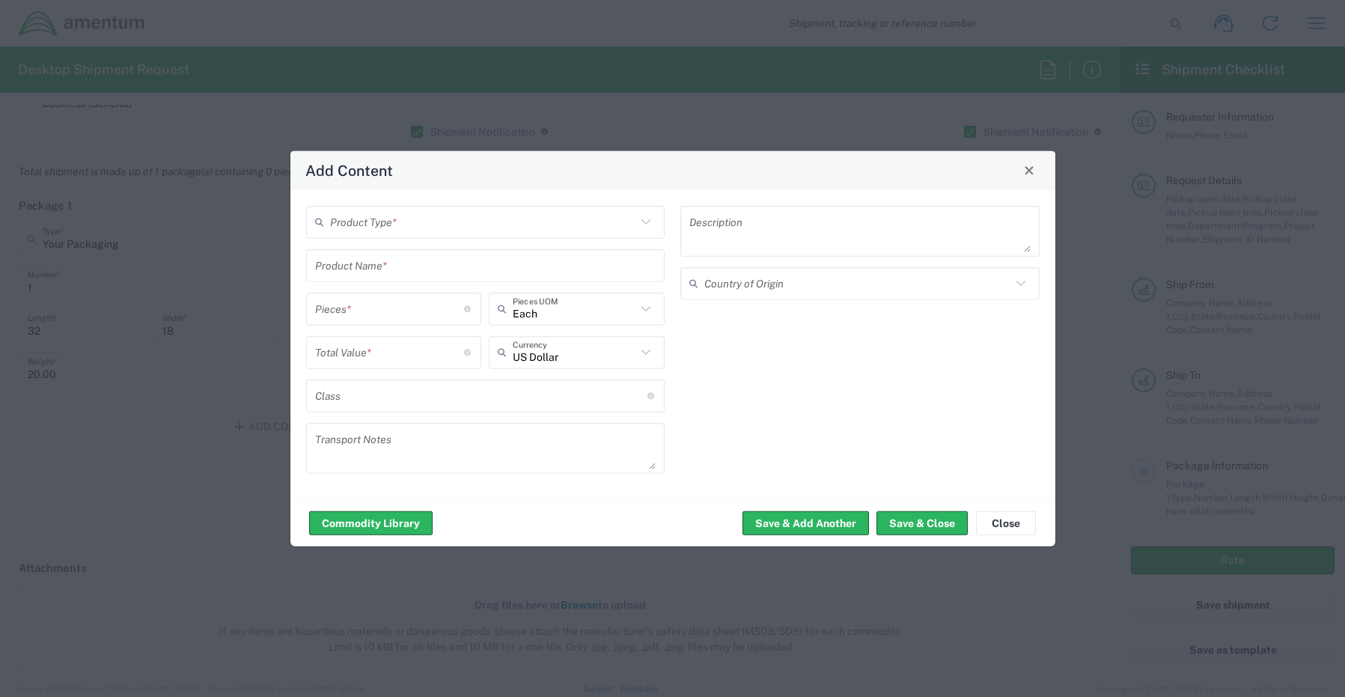
click at [376, 214] on input "text" at bounding box center [483, 222] width 307 height 26
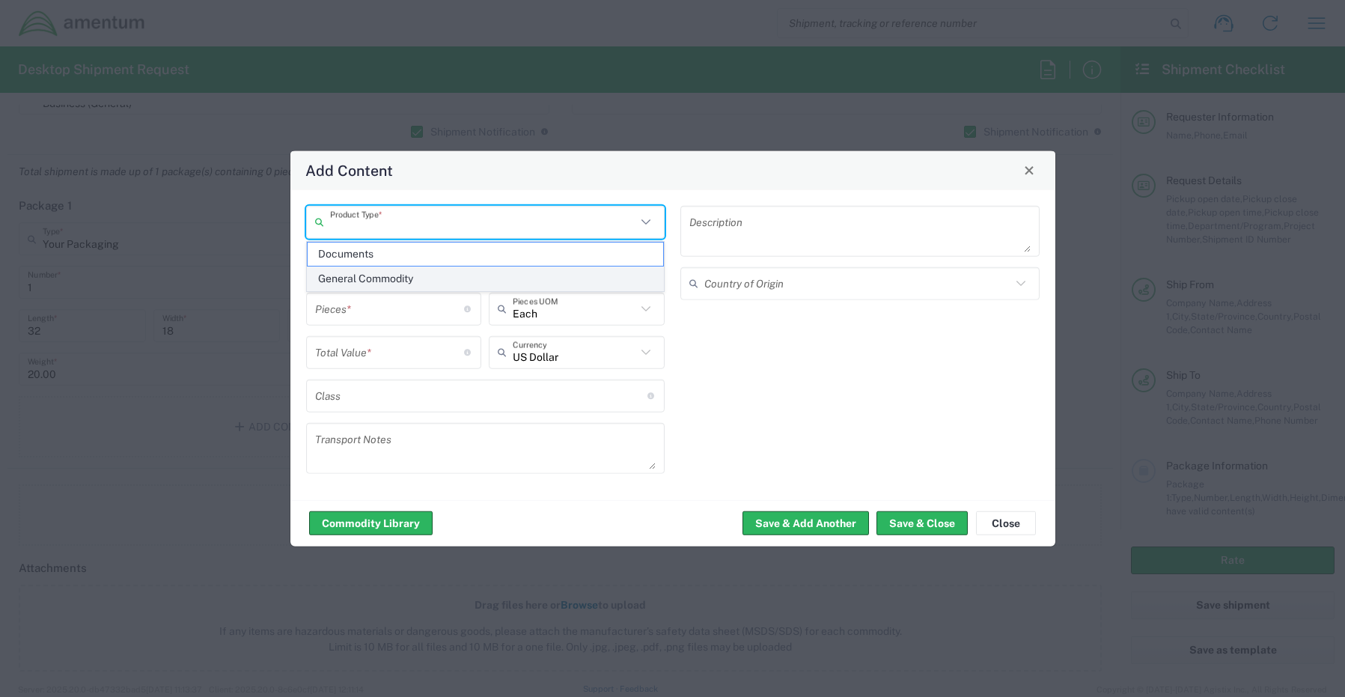
click at [374, 278] on span "General Commodity" at bounding box center [486, 278] width 356 height 23
type input "General Commodity"
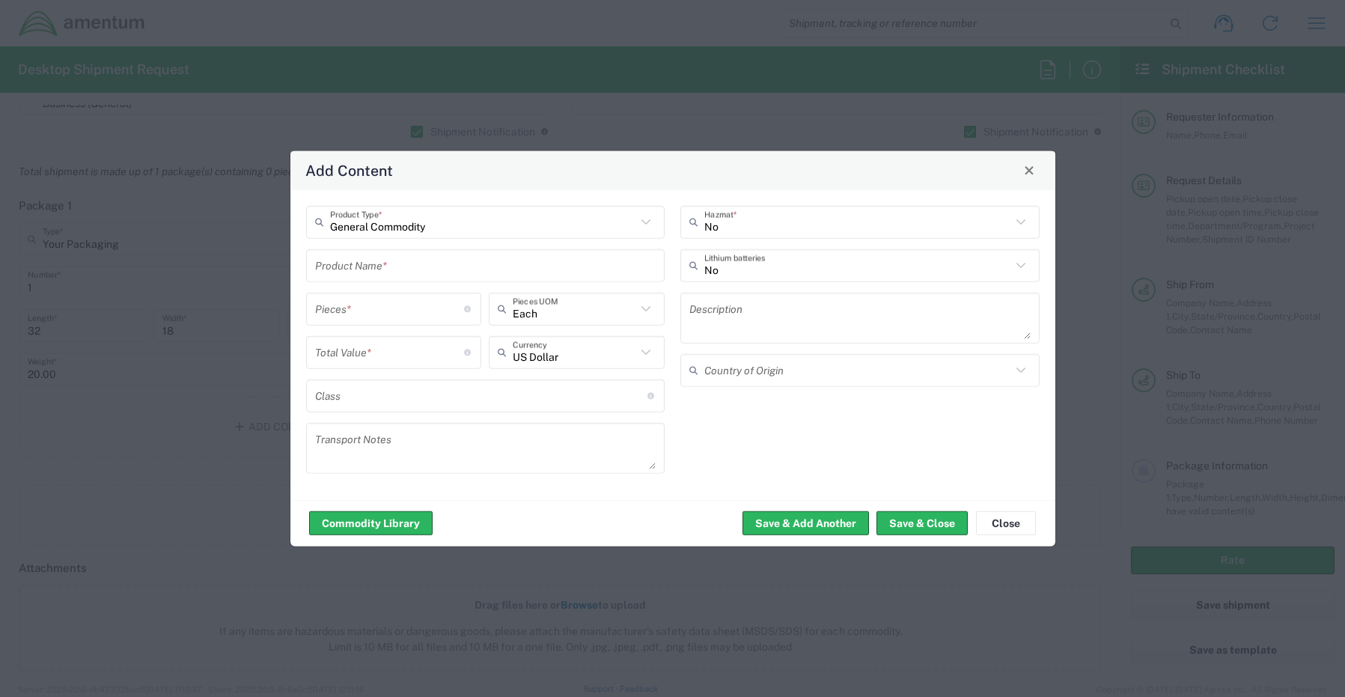
click at [339, 257] on input "text" at bounding box center [485, 265] width 341 height 26
paste input "Monitors x 2 (27”): 7WQZ634 + FZ11734"
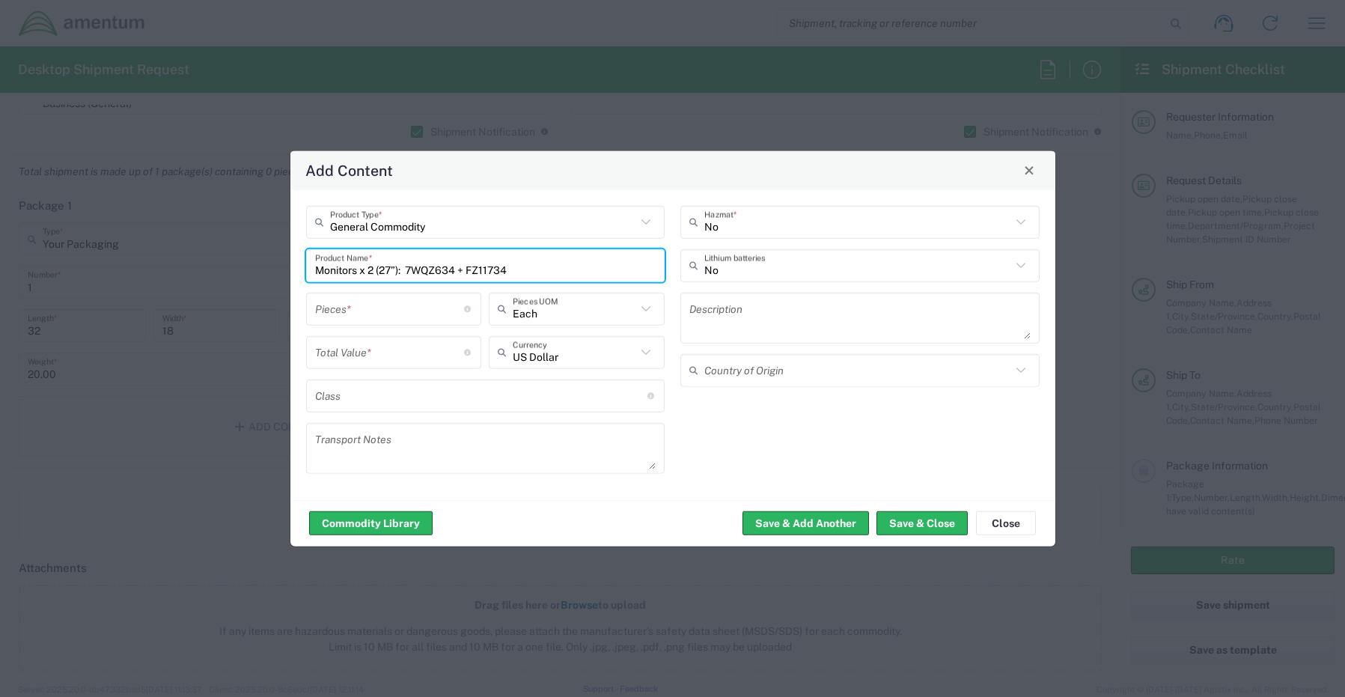
click at [360, 272] on input "Monitors x 2 (27”): 7WQZ634 + FZ11734" at bounding box center [485, 265] width 341 height 26
drag, startPoint x: 395, startPoint y: 272, endPoint x: 475, endPoint y: 275, distance: 80.1
click at [396, 272] on input "Monitors (27”): 7WQZ634 + FZ11734" at bounding box center [485, 265] width 341 height 26
type input "Monitors (27”): FZ11734"
click at [397, 317] on input "number" at bounding box center [390, 309] width 150 height 26
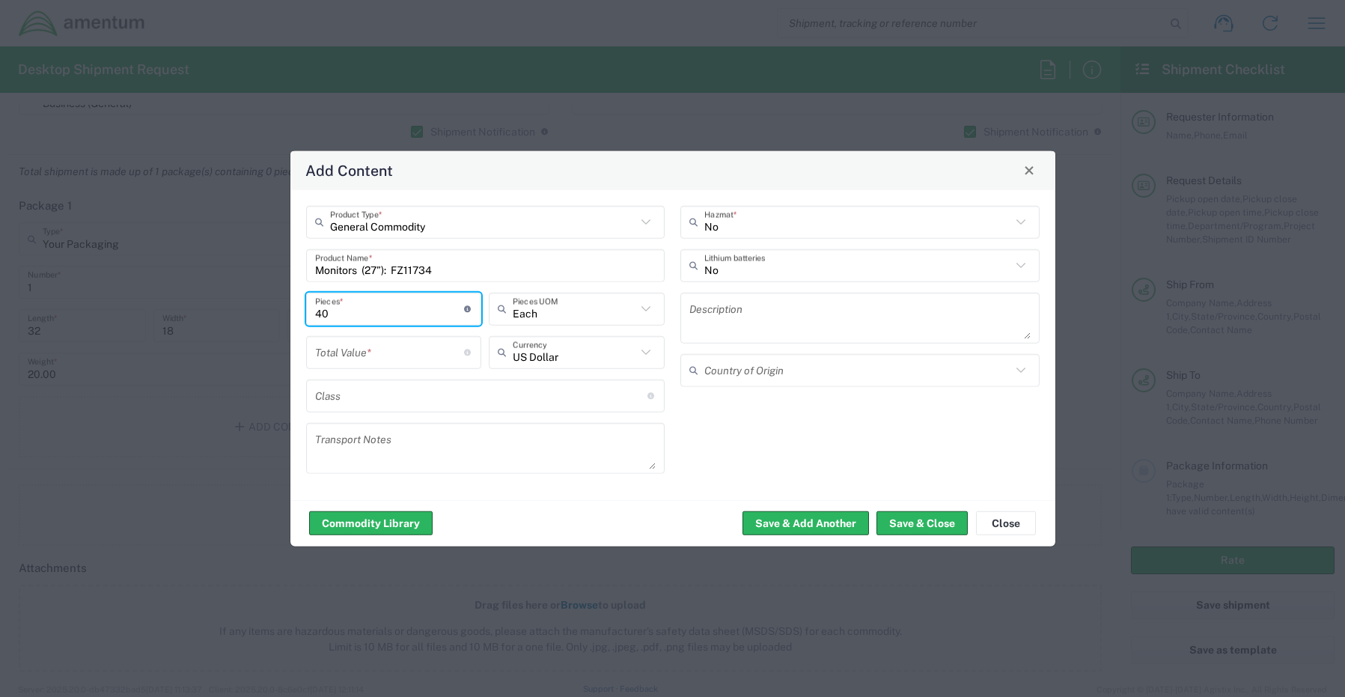
type input "4"
type input "1"
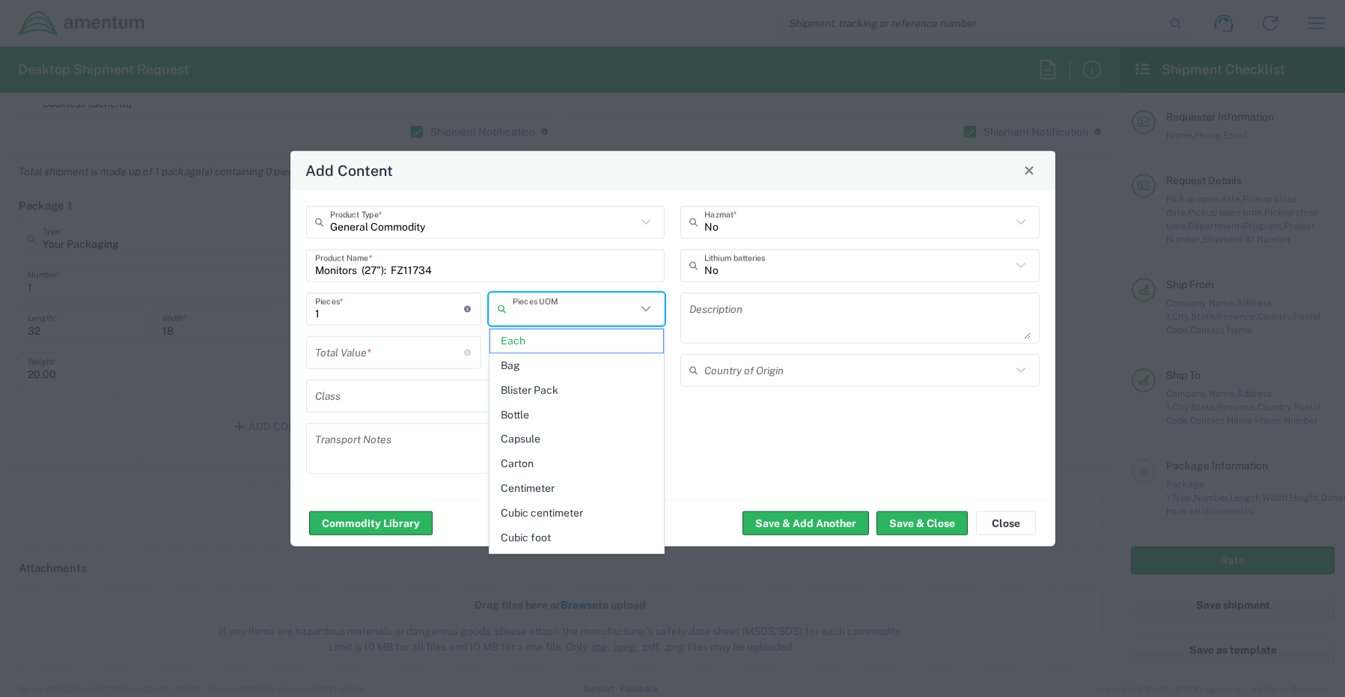
type input "Each"
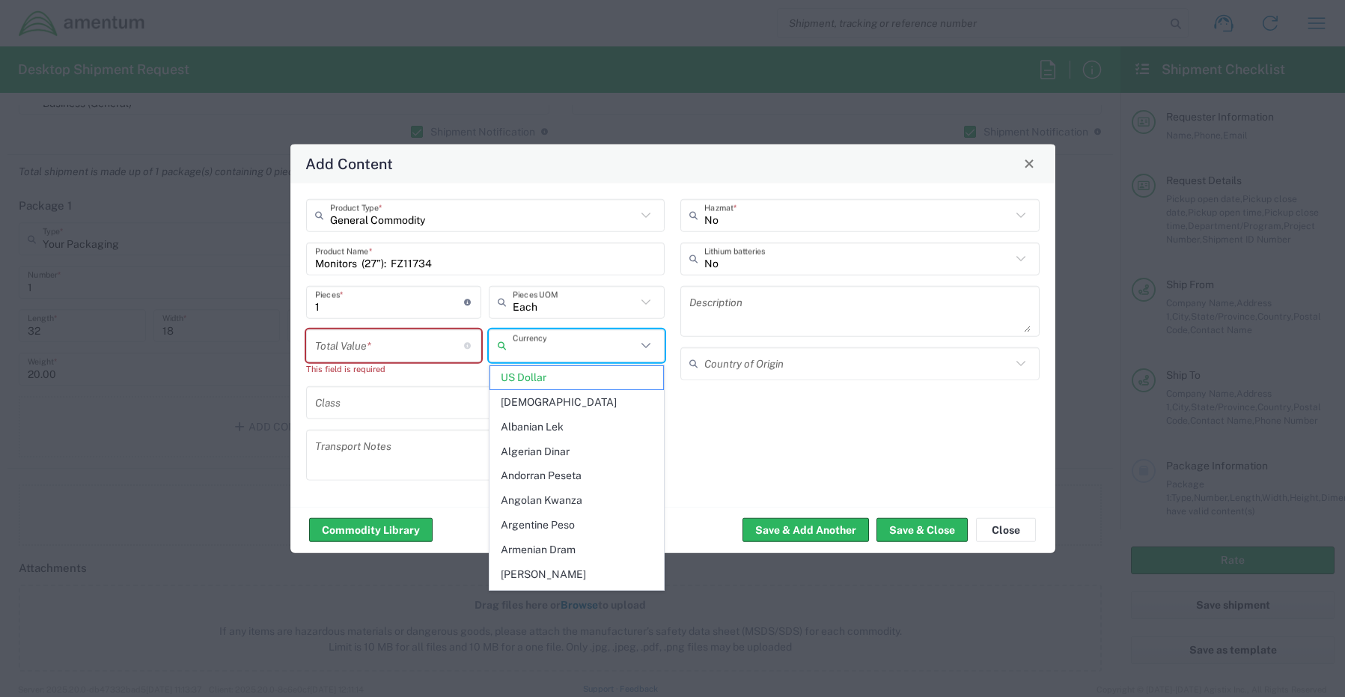
click at [392, 359] on div "Total Value * Total value of all the pieces" at bounding box center [394, 345] width 176 height 33
type input "US Dollar"
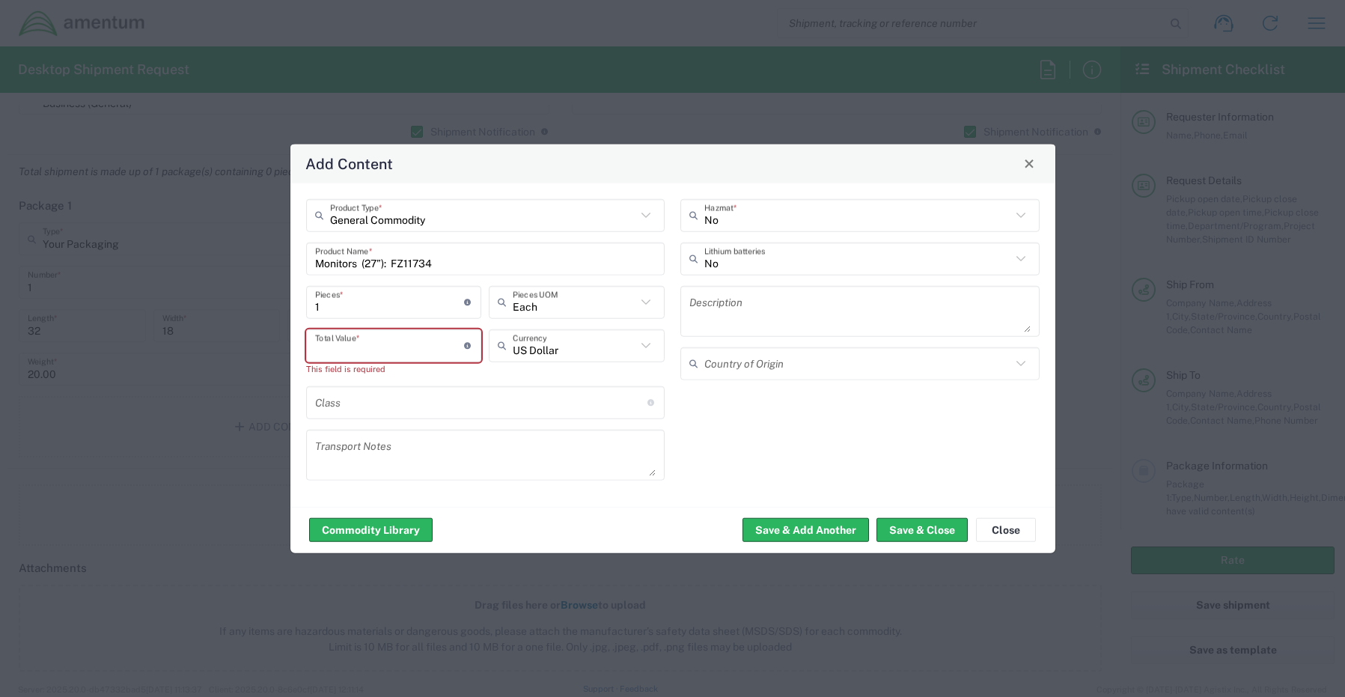
click at [389, 344] on input "number" at bounding box center [390, 345] width 150 height 26
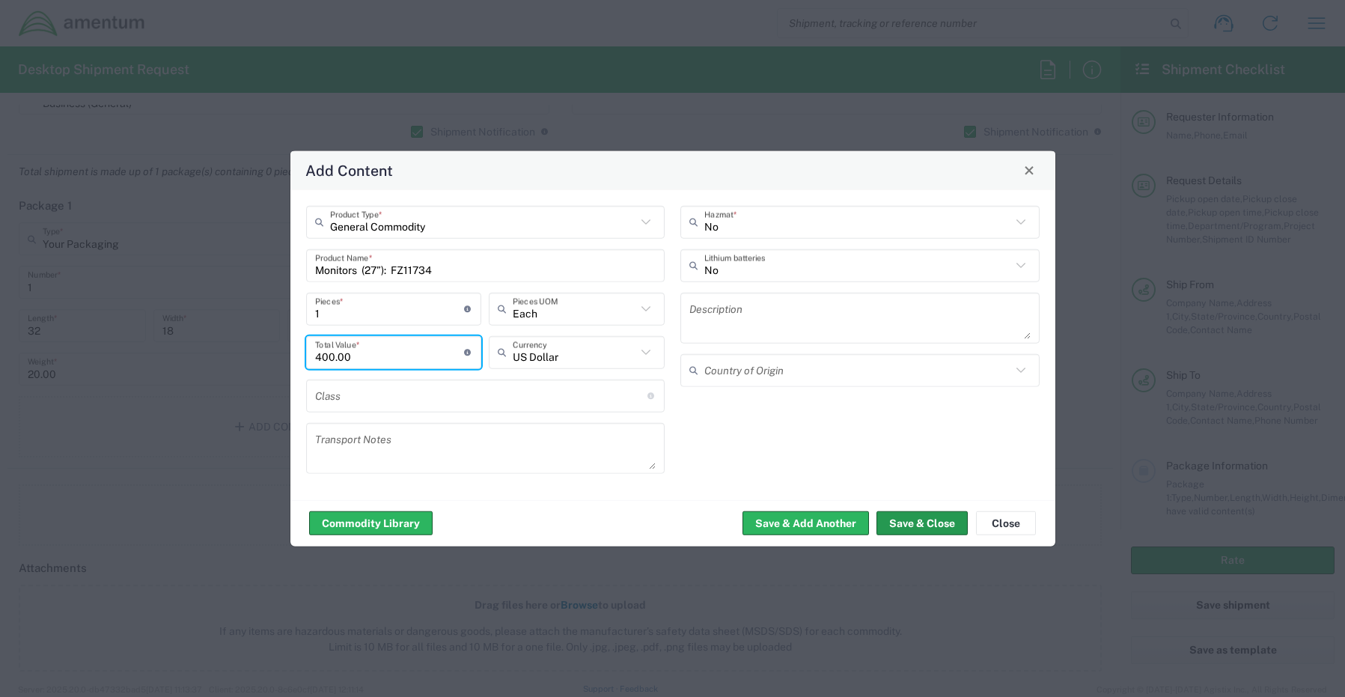
type input "400.00"
click at [930, 526] on button "Save & Close" at bounding box center [922, 523] width 91 height 24
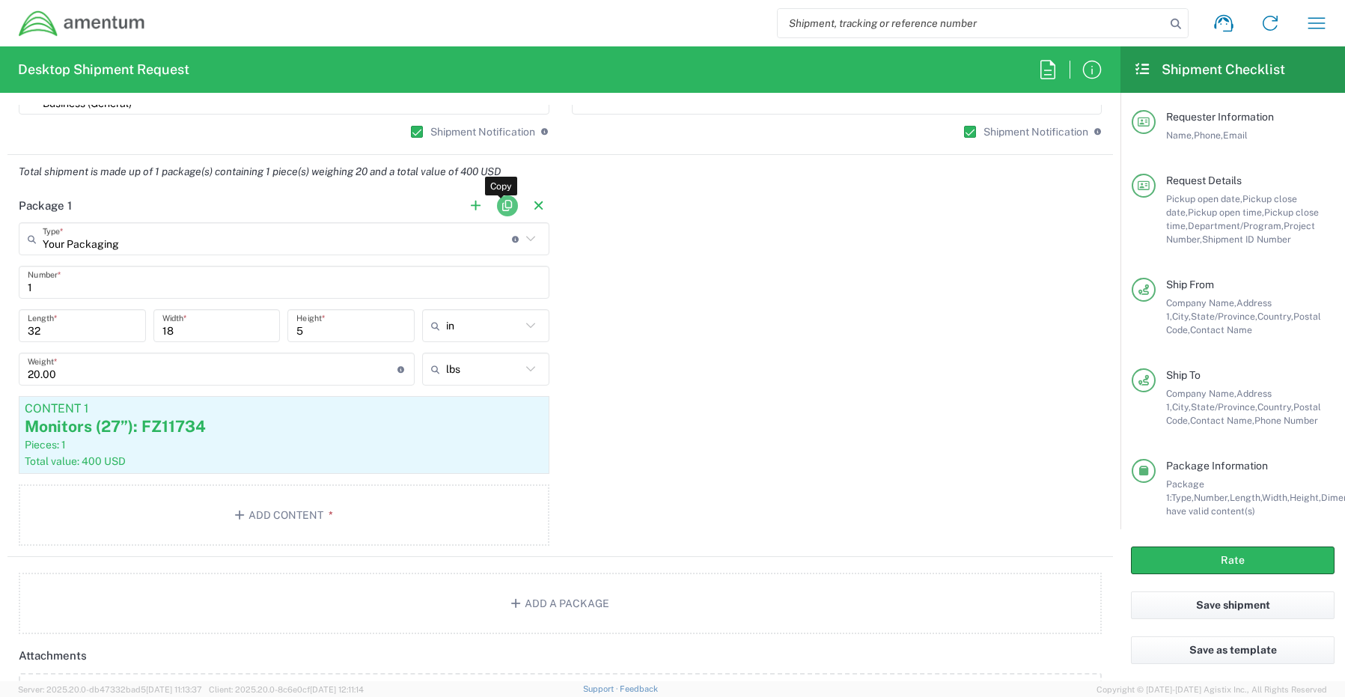
click at [502, 205] on button "button" at bounding box center [507, 205] width 21 height 21
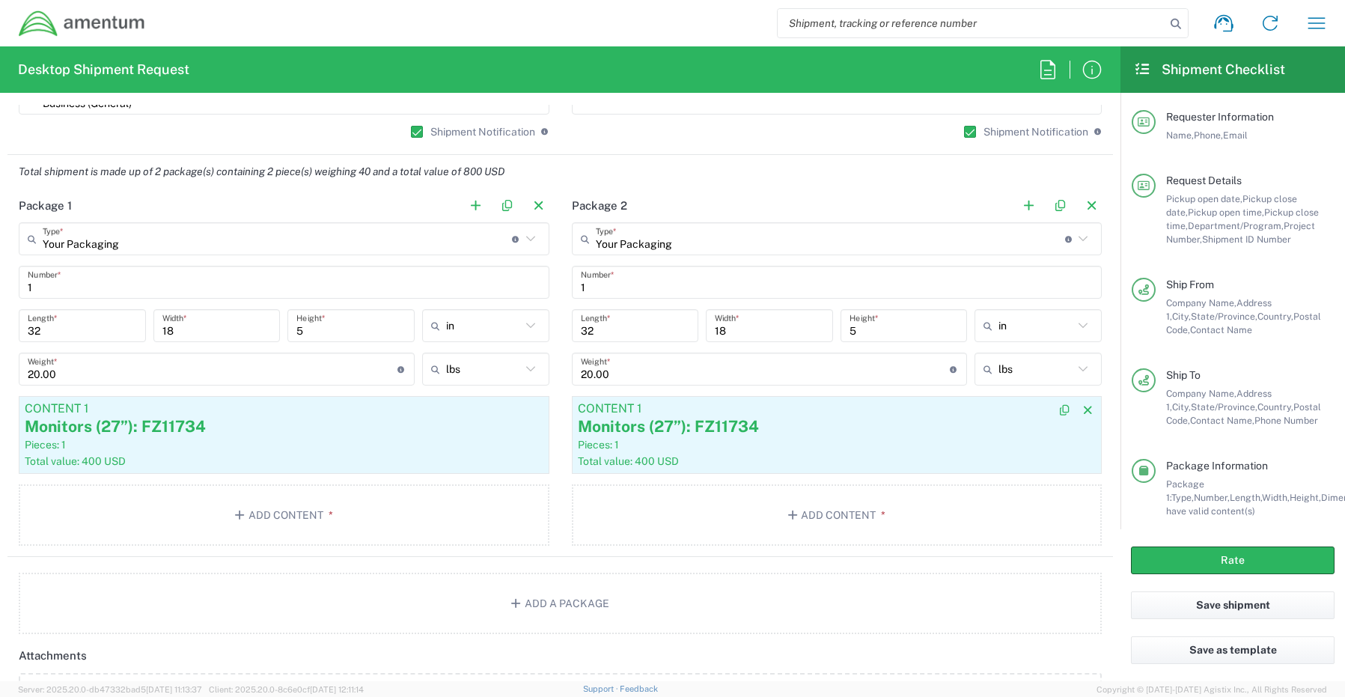
click at [746, 441] on div "Pieces: 1" at bounding box center [837, 444] width 519 height 13
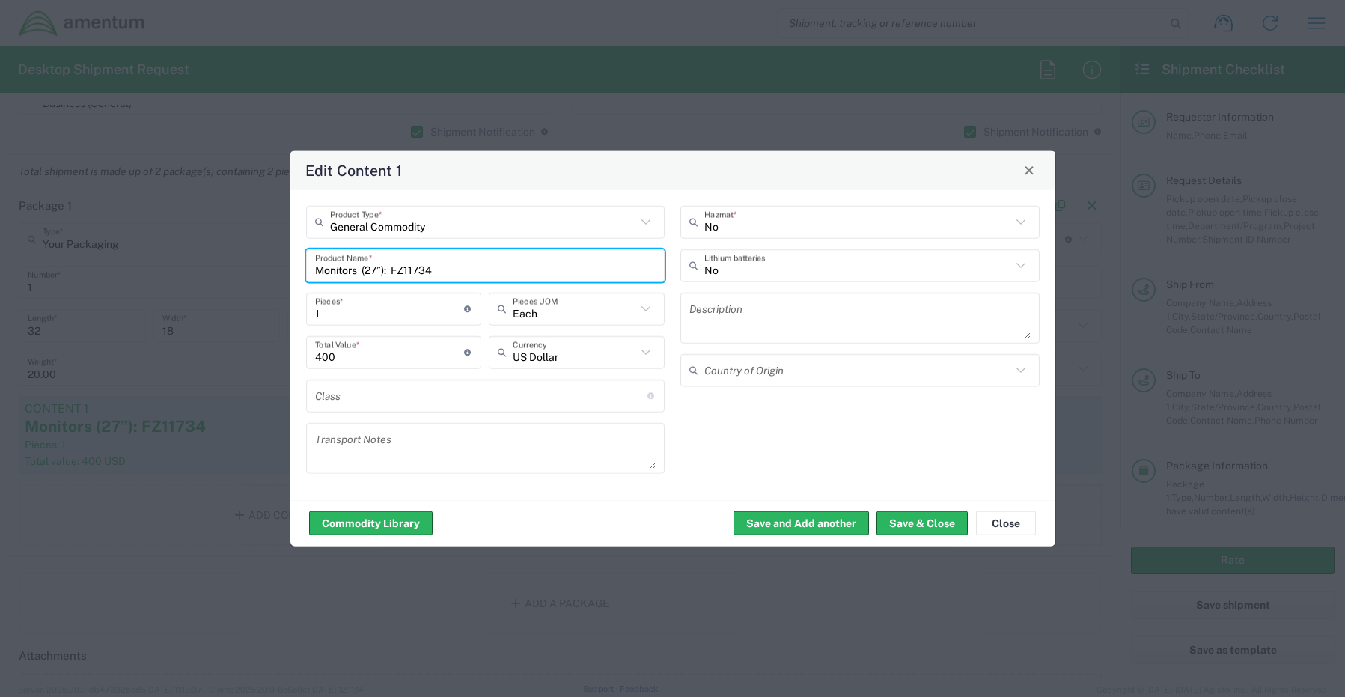
drag, startPoint x: 469, startPoint y: 269, endPoint x: 395, endPoint y: 267, distance: 74.1
click at [395, 267] on input "Monitors (27”): FZ11734" at bounding box center [485, 265] width 341 height 26
paste input "7WQZ6"
type input "Monitors (27”): 7WQZ634"
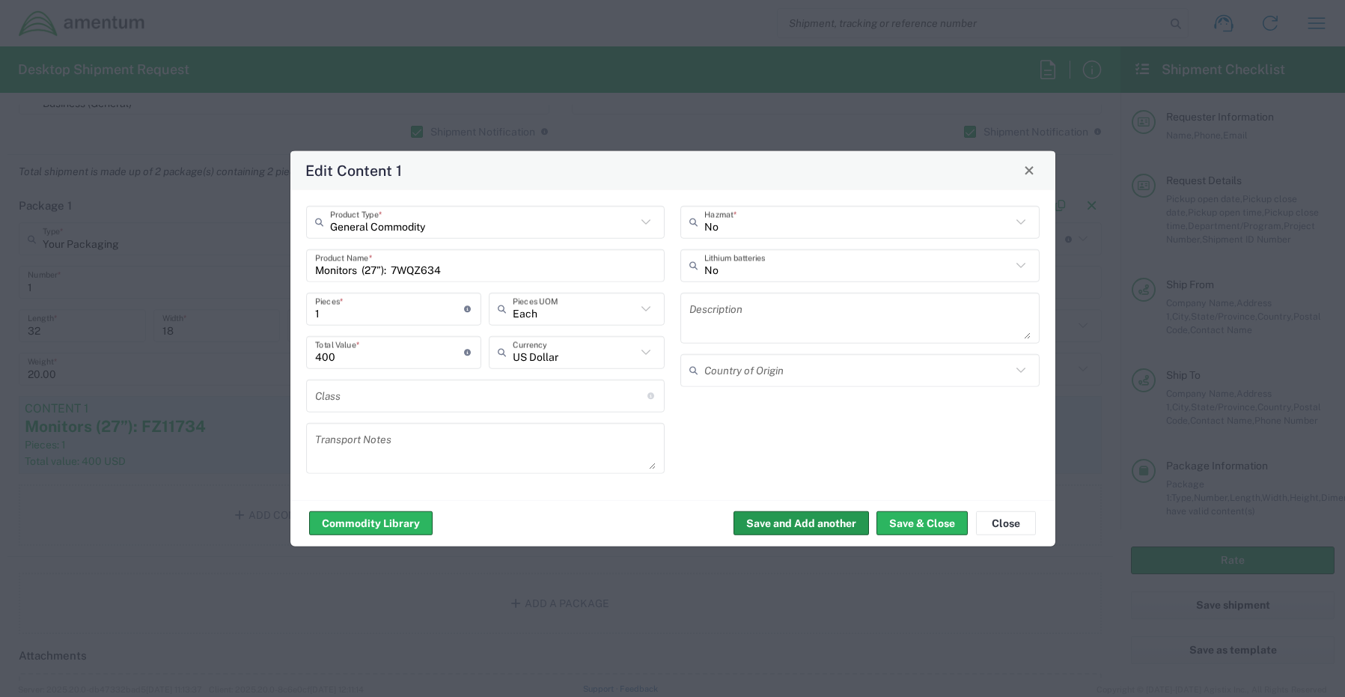
click at [868, 514] on button "Save and Add another" at bounding box center [801, 523] width 135 height 24
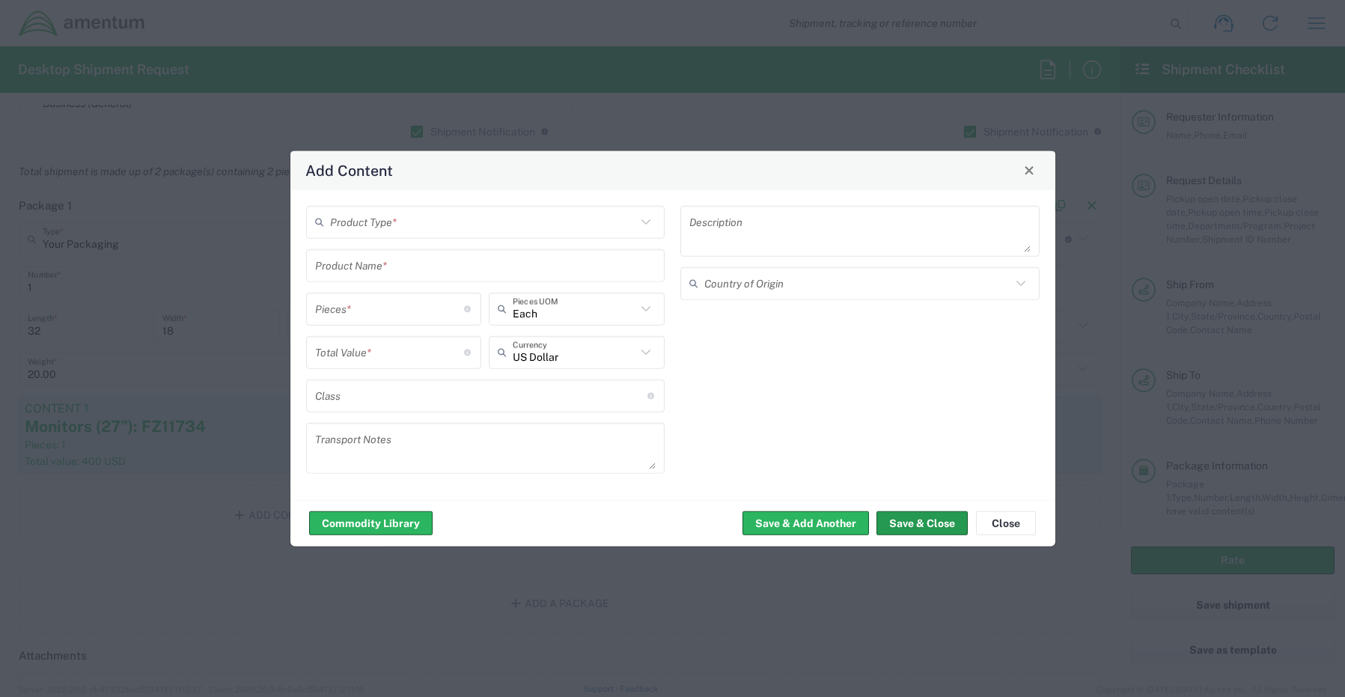
click at [903, 522] on button "Save & Close" at bounding box center [922, 523] width 91 height 24
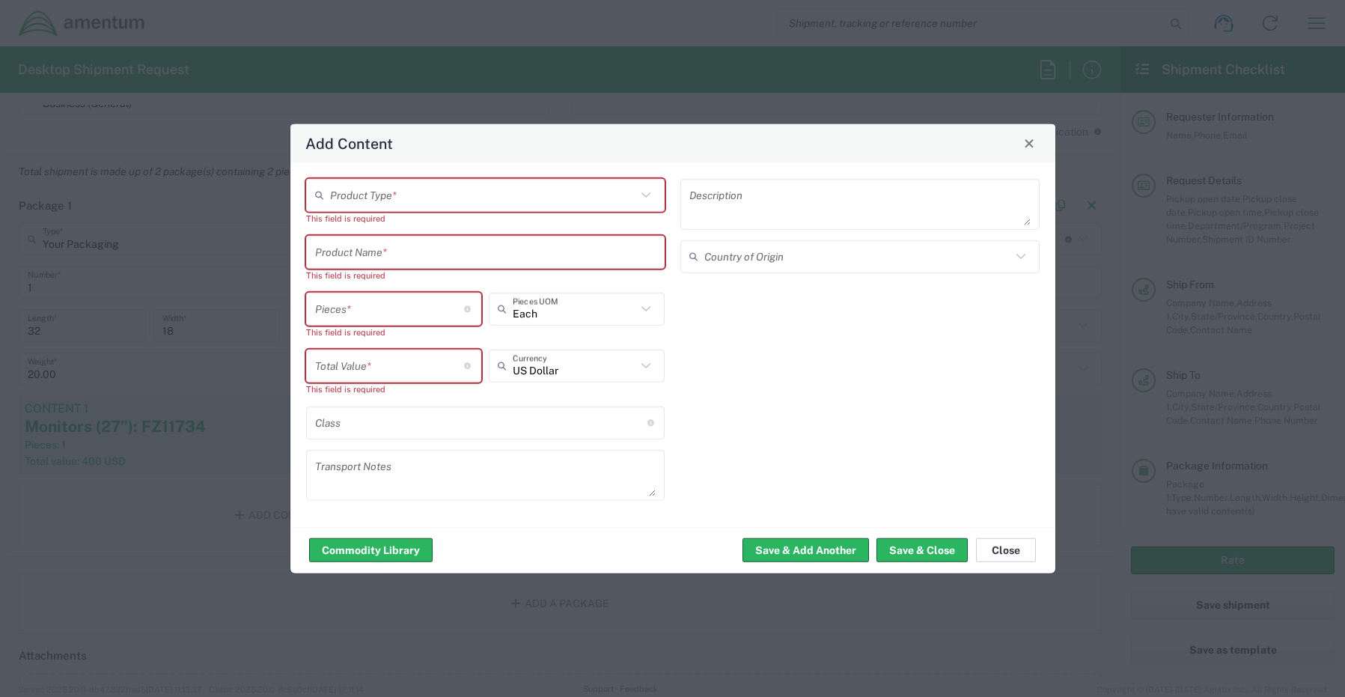
click at [996, 552] on button "Close" at bounding box center [1006, 550] width 60 height 24
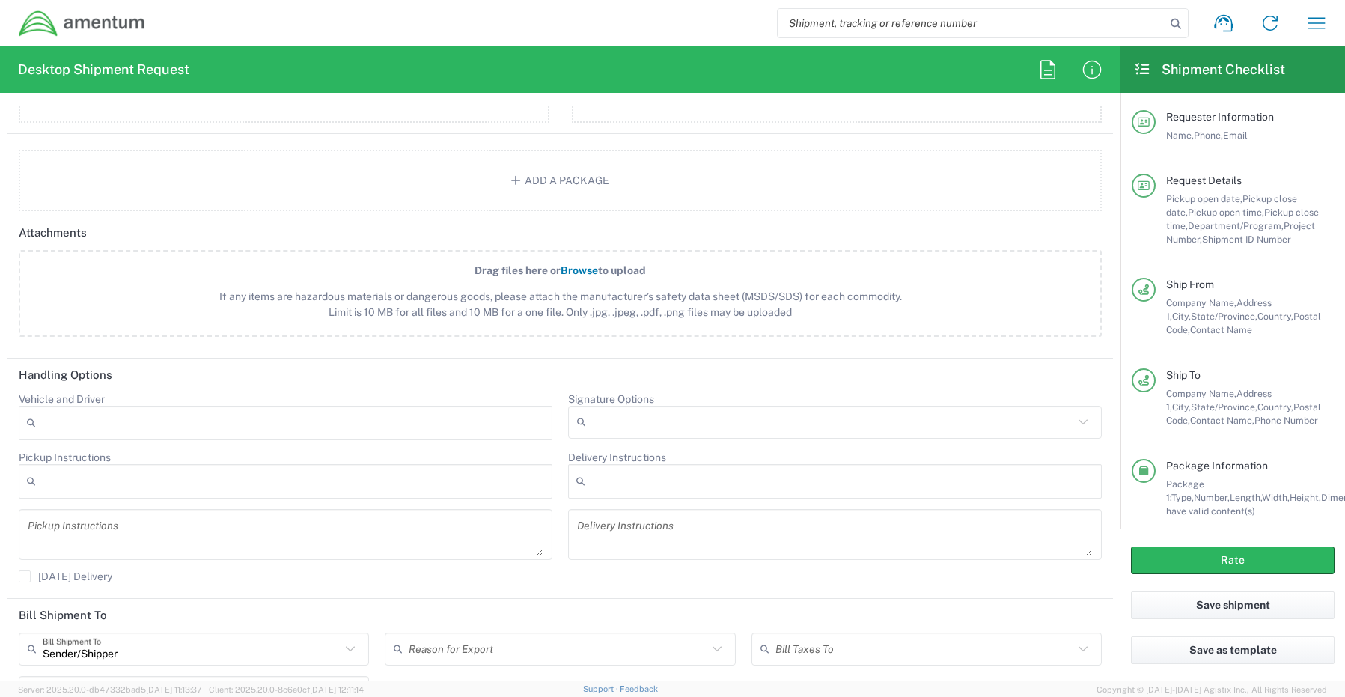
scroll to position [1647, 0]
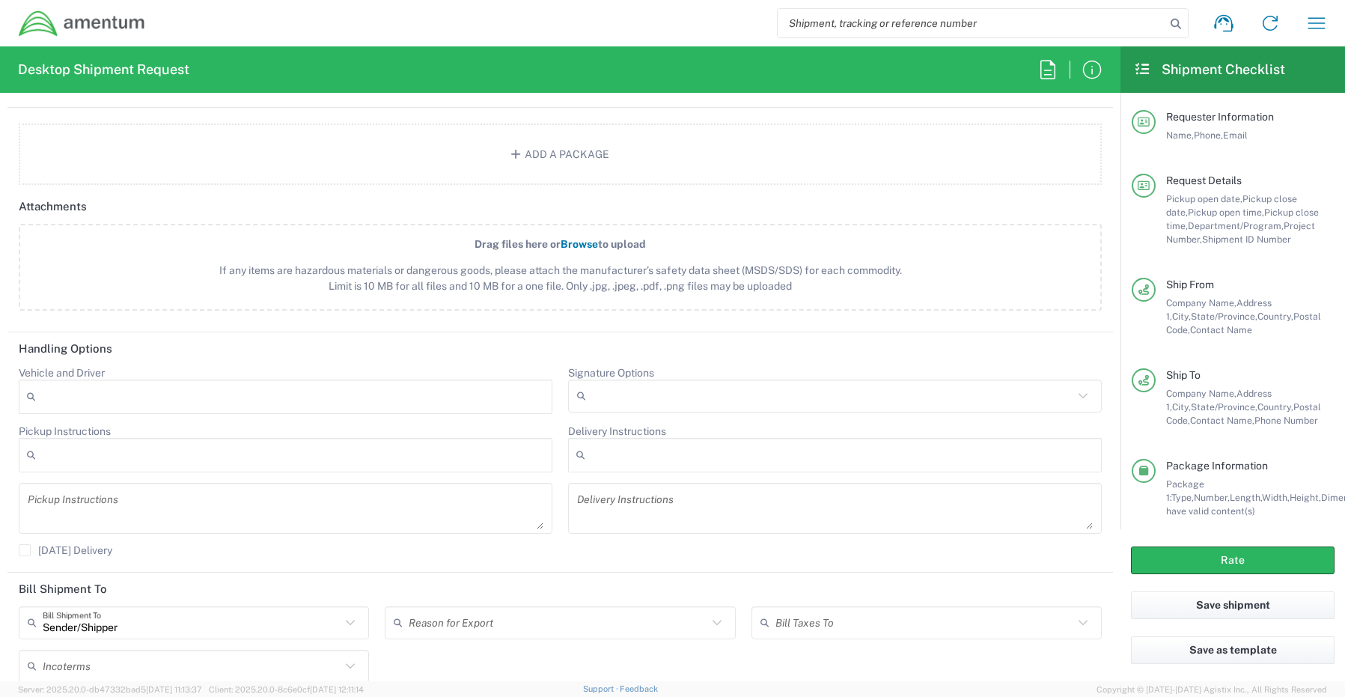
click at [628, 388] on input "Signature Options" at bounding box center [832, 396] width 481 height 24
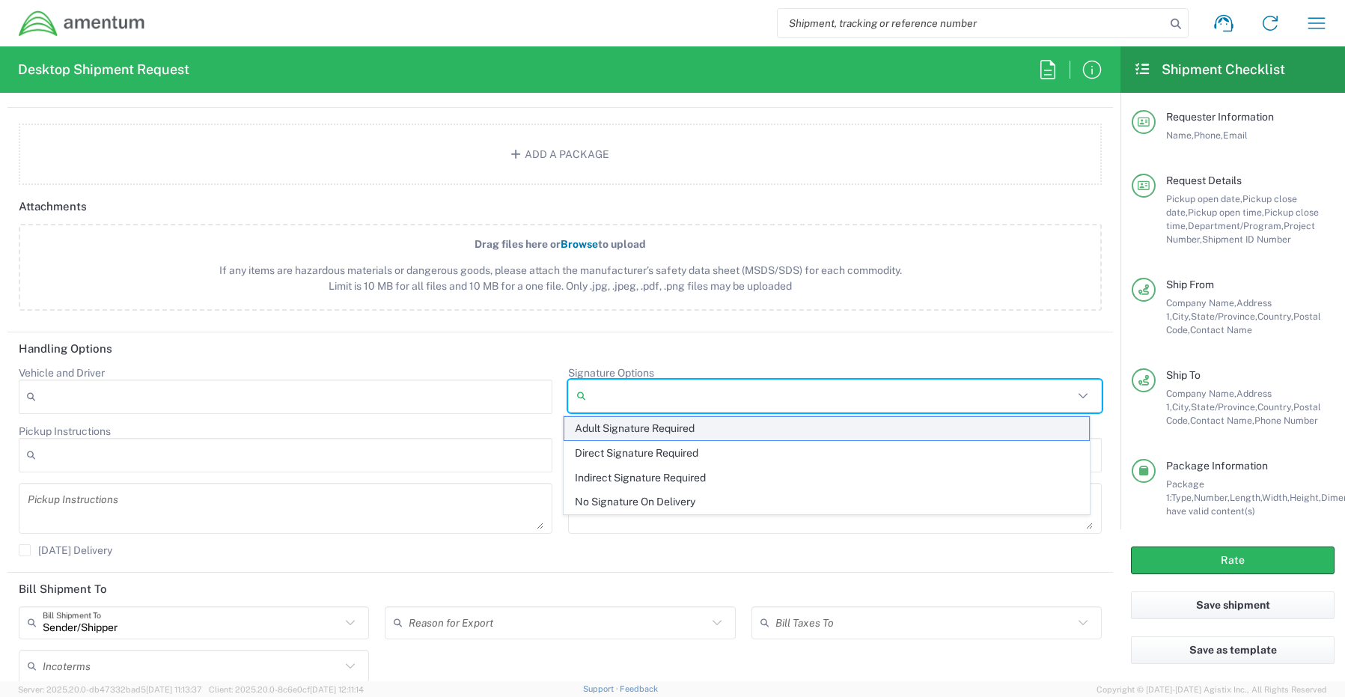
click at [623, 432] on span "Adult Signature Required" at bounding box center [827, 428] width 526 height 23
type input "Adult Signature Required"
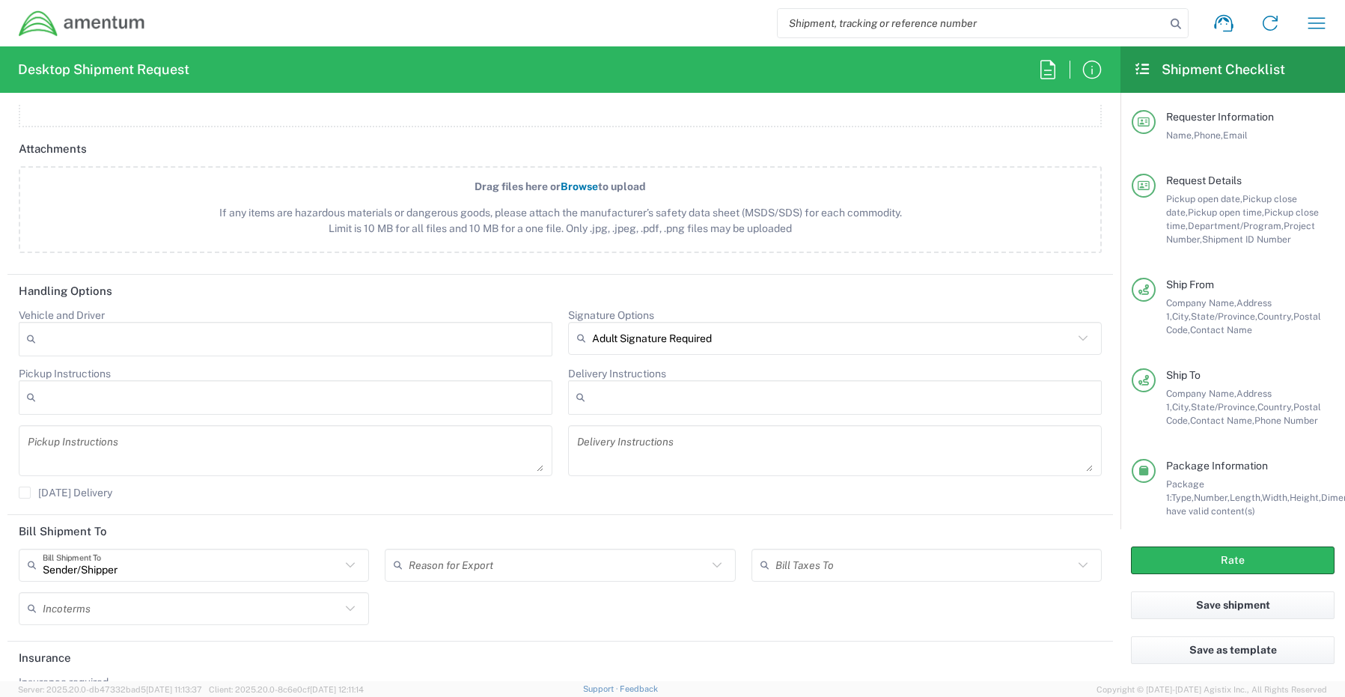
scroll to position [1761, 0]
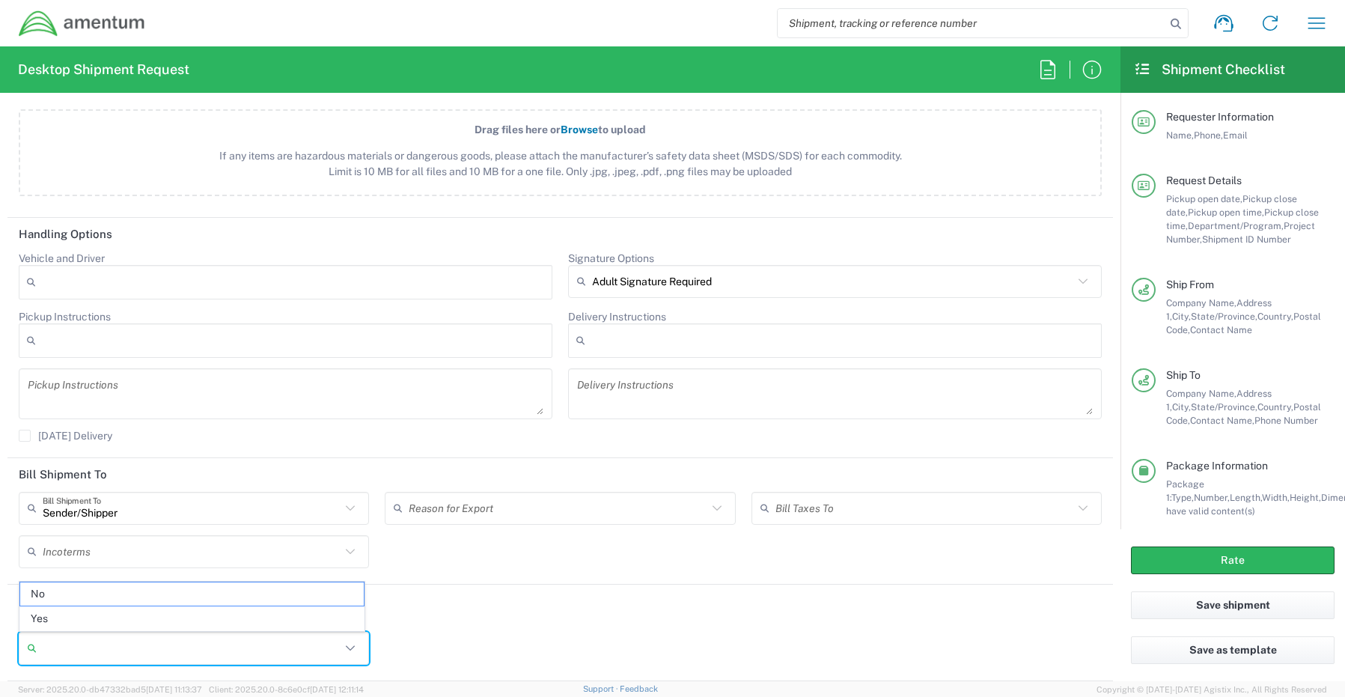
click at [85, 643] on input "Insurance required" at bounding box center [192, 648] width 298 height 24
click at [65, 613] on span "Yes" at bounding box center [192, 618] width 344 height 23
type input "Yes"
click at [438, 643] on input "Insurance Value" at bounding box center [560, 648] width 332 height 24
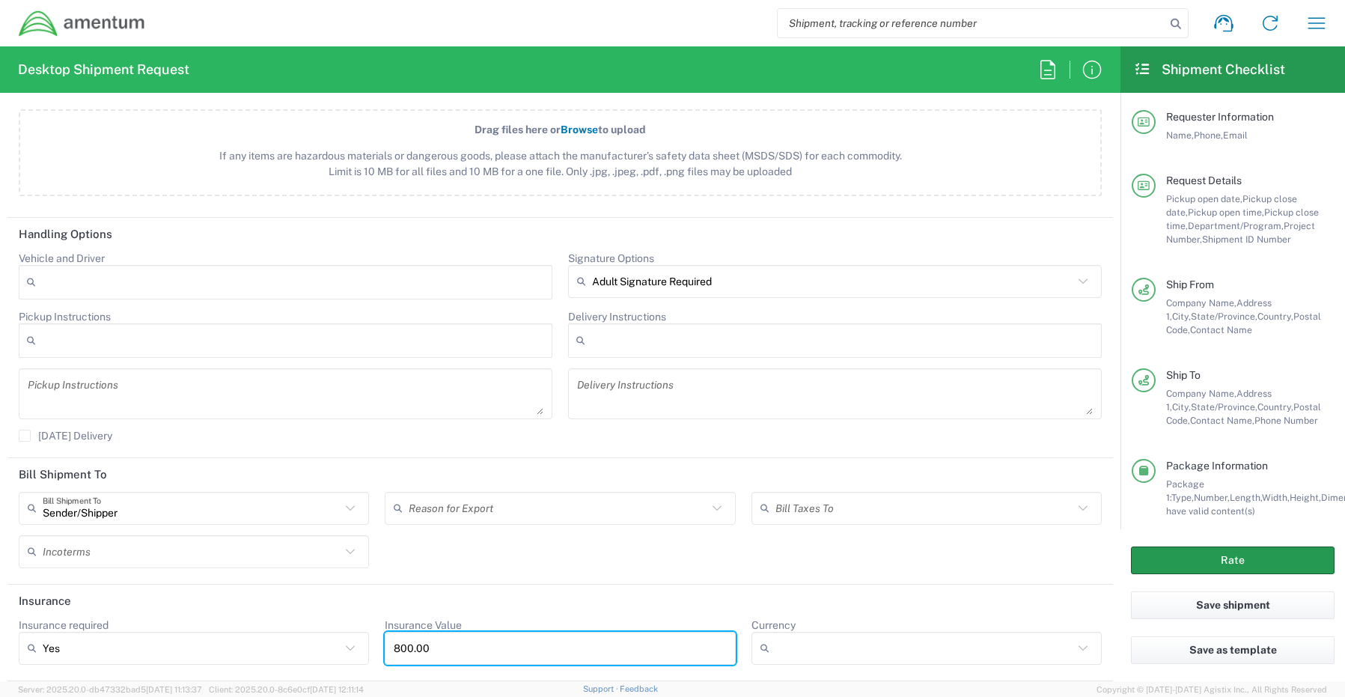
type input "800.00"
click at [1171, 553] on button "Rate" at bounding box center [1233, 560] width 204 height 28
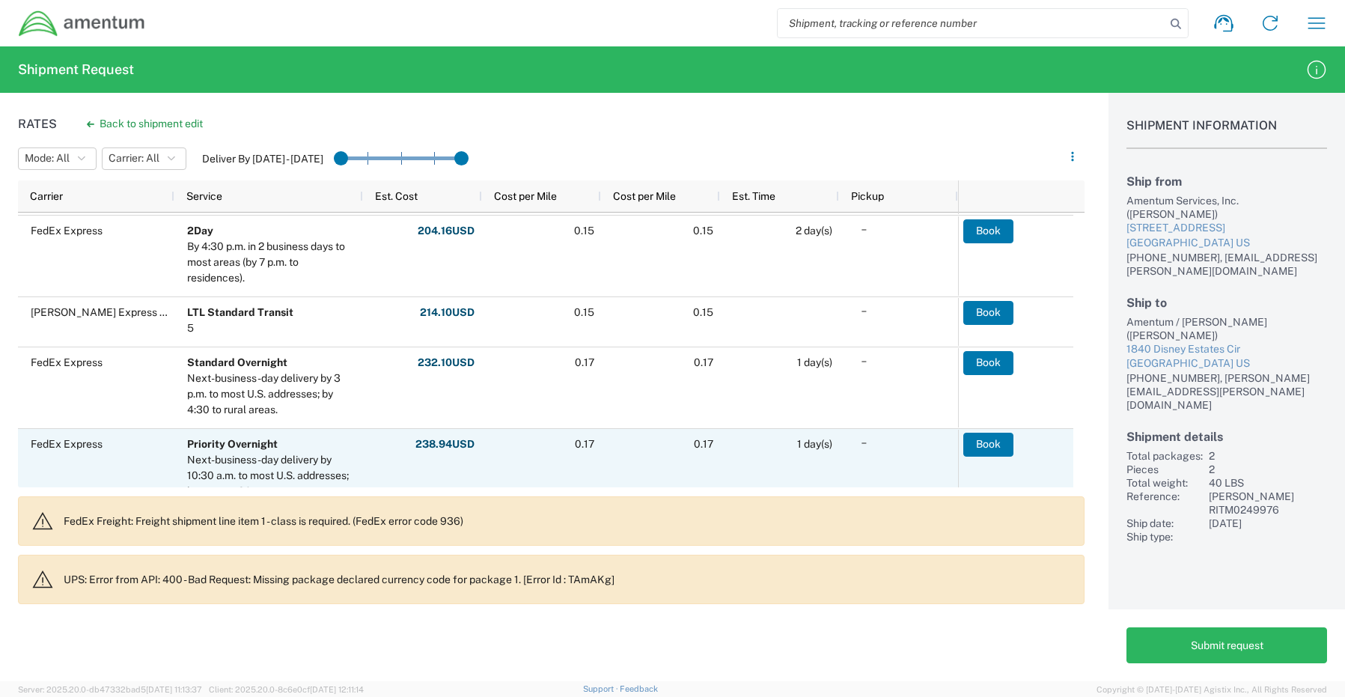
scroll to position [374, 0]
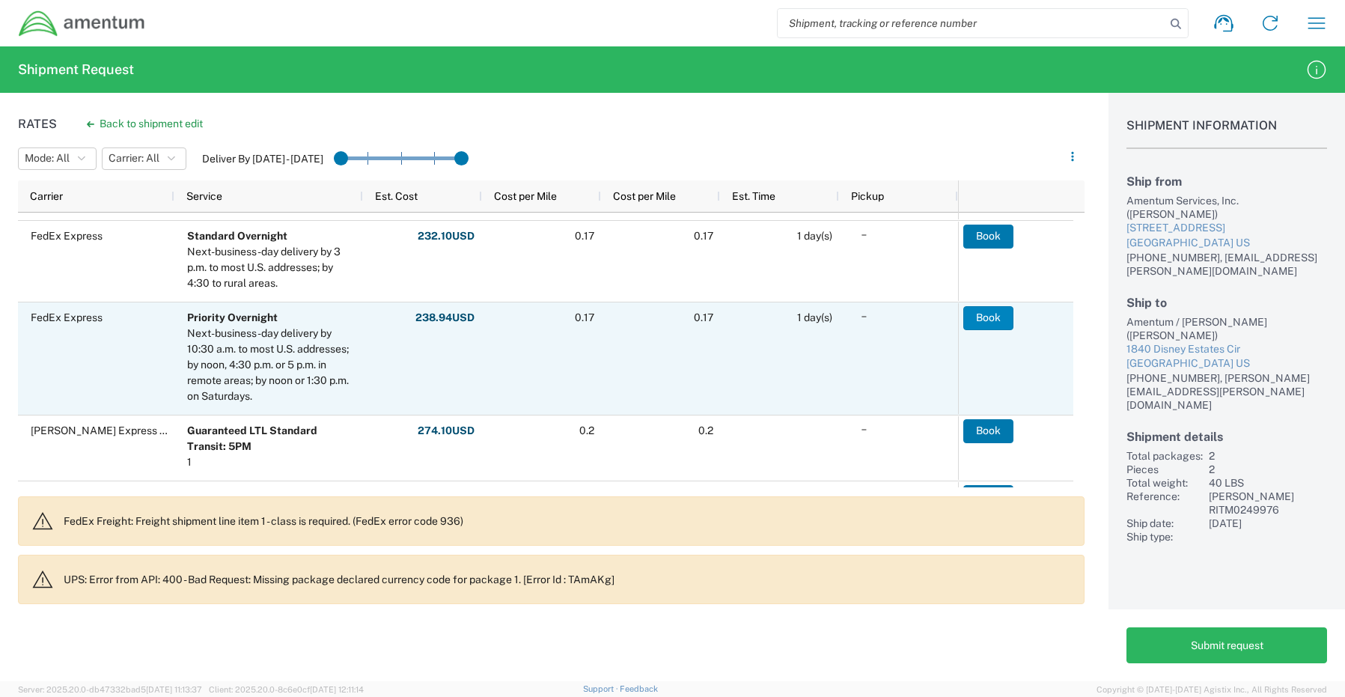
click at [982, 311] on button "Book" at bounding box center [988, 318] width 50 height 24
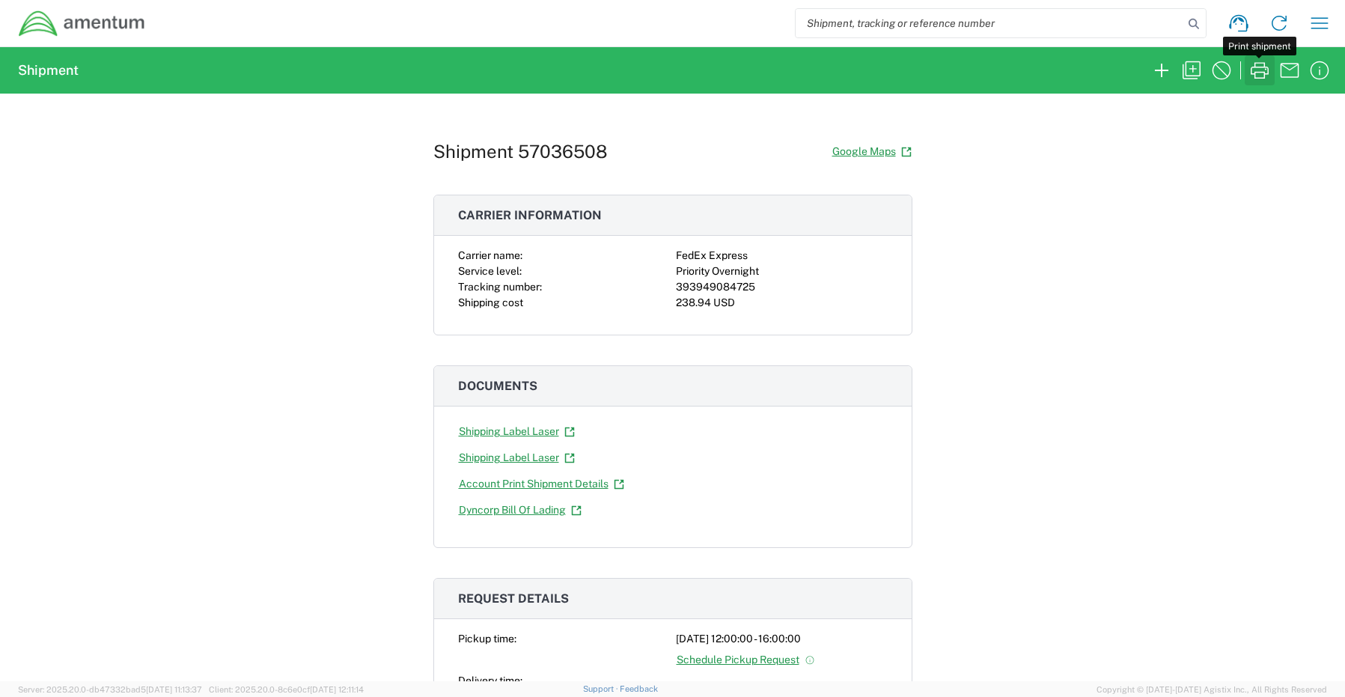
click at [1263, 73] on icon "button" at bounding box center [1260, 70] width 18 height 16
